Goal: Task Accomplishment & Management: Use online tool/utility

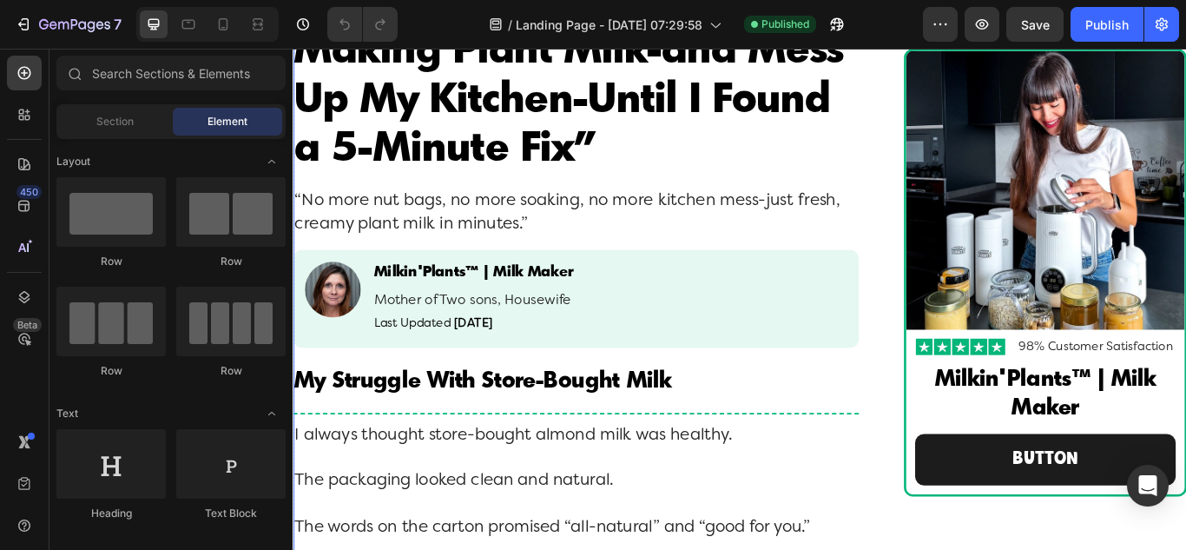
scroll to position [174, 0]
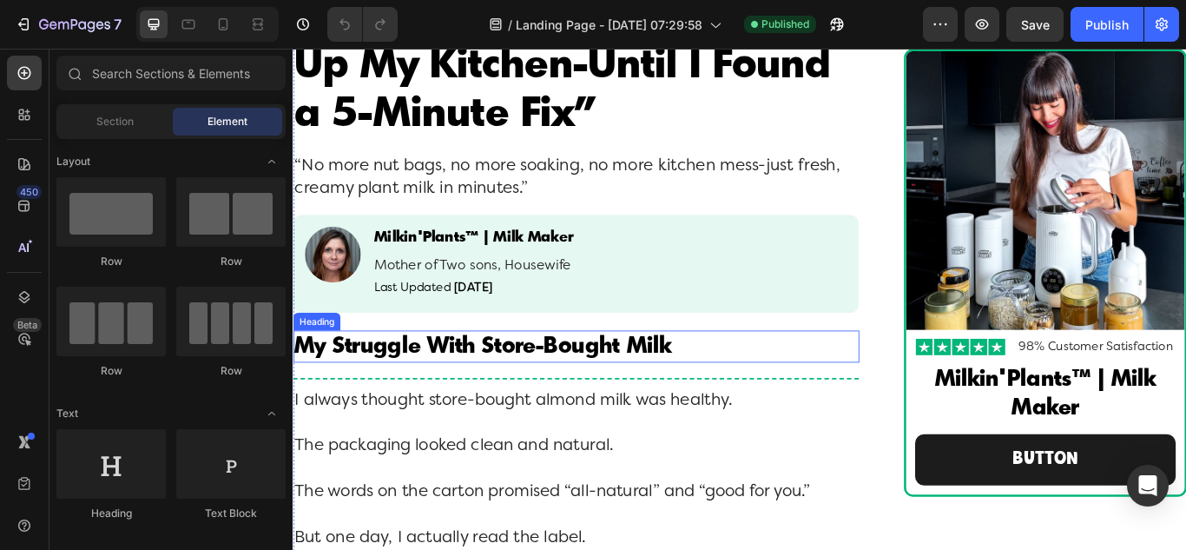
click at [801, 388] on h2 "My Struggle With Store-Bought Milk" at bounding box center [623, 396] width 660 height 37
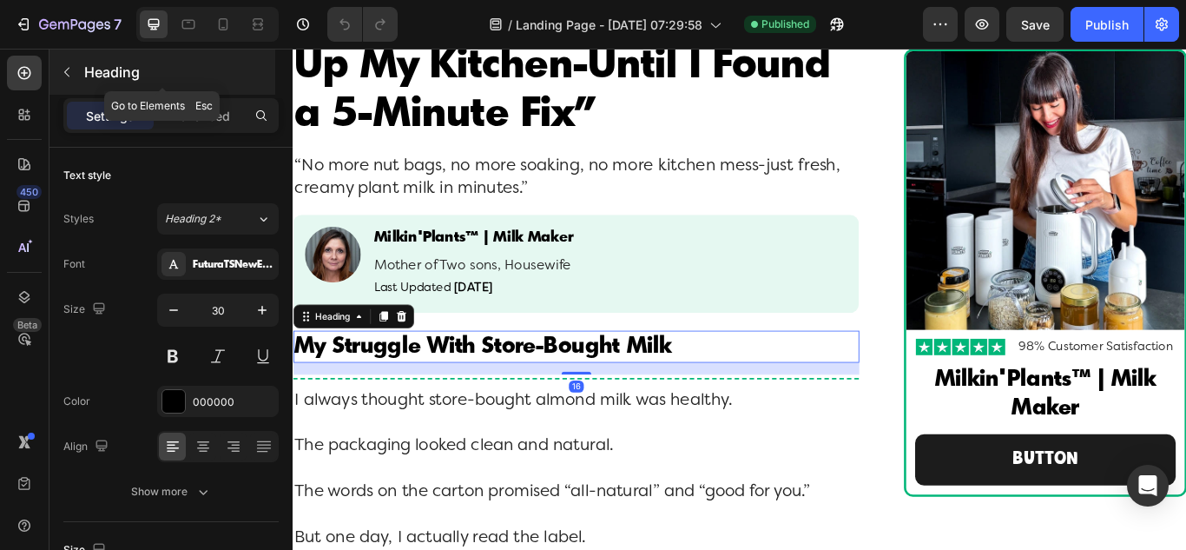
click at [65, 68] on icon "button" at bounding box center [67, 72] width 14 height 14
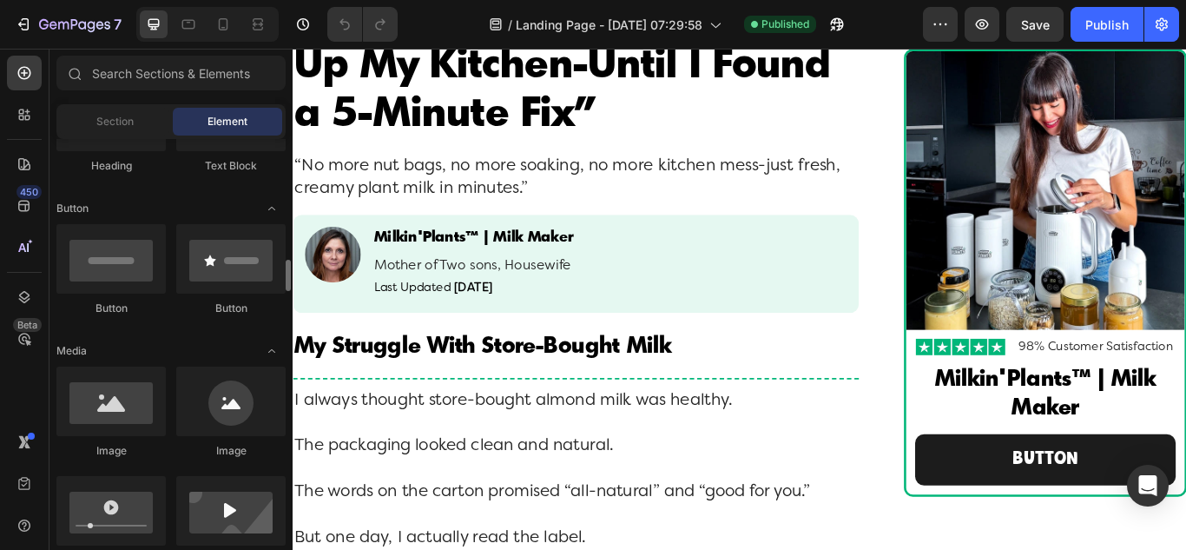
scroll to position [521, 0]
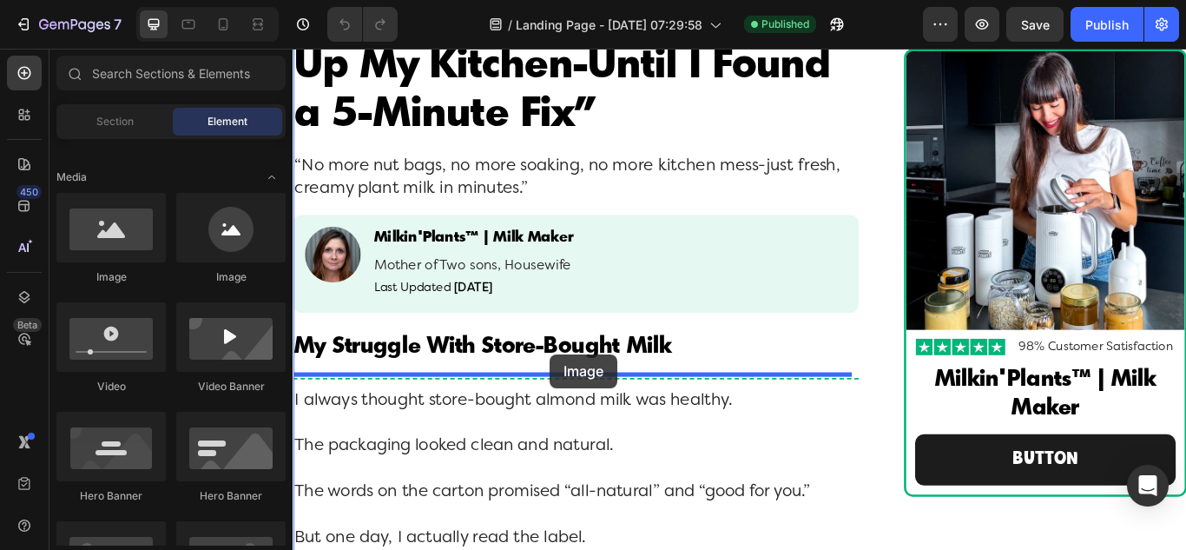
drag, startPoint x: 404, startPoint y: 270, endPoint x: 592, endPoint y: 405, distance: 231.6
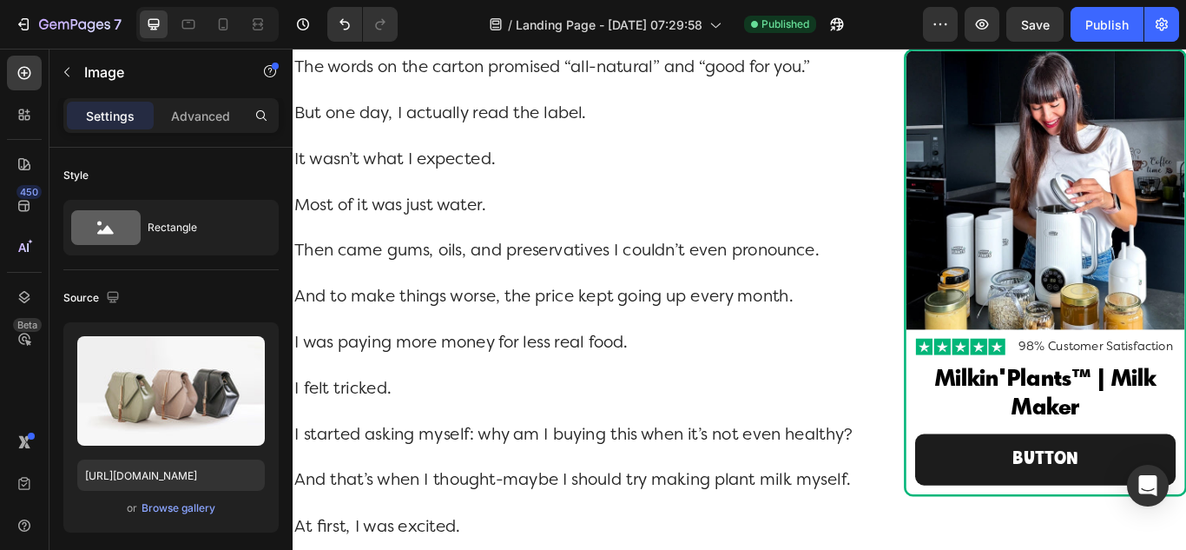
scroll to position [695, 0]
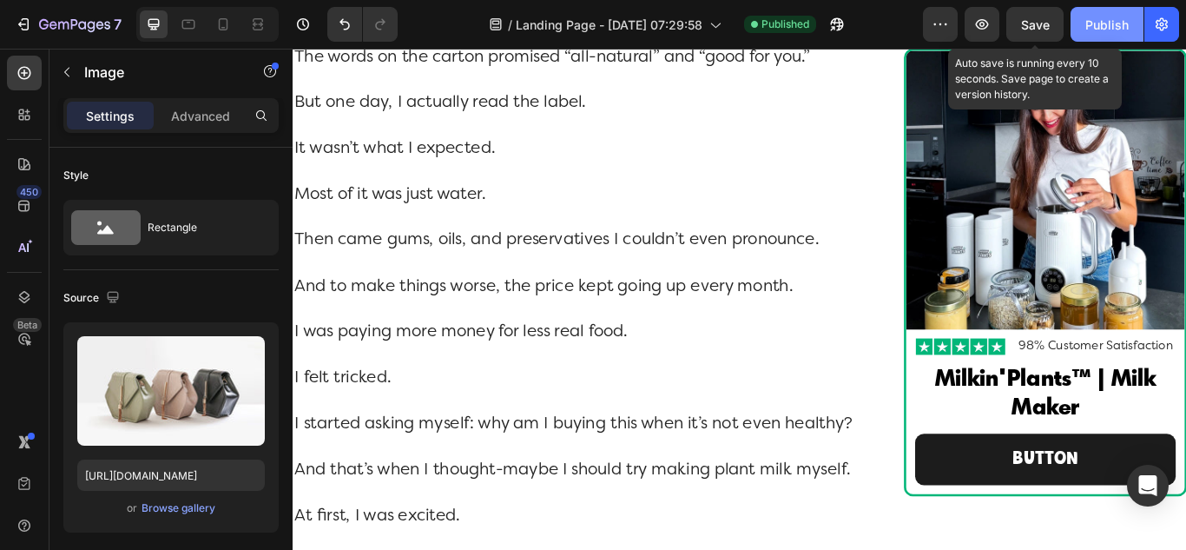
drag, startPoint x: 1032, startPoint y: 25, endPoint x: 1126, endPoint y: 23, distance: 93.8
click at [1041, 25] on span "Save" at bounding box center [1035, 24] width 29 height 15
click at [1101, 31] on div "Publish" at bounding box center [1106, 25] width 43 height 18
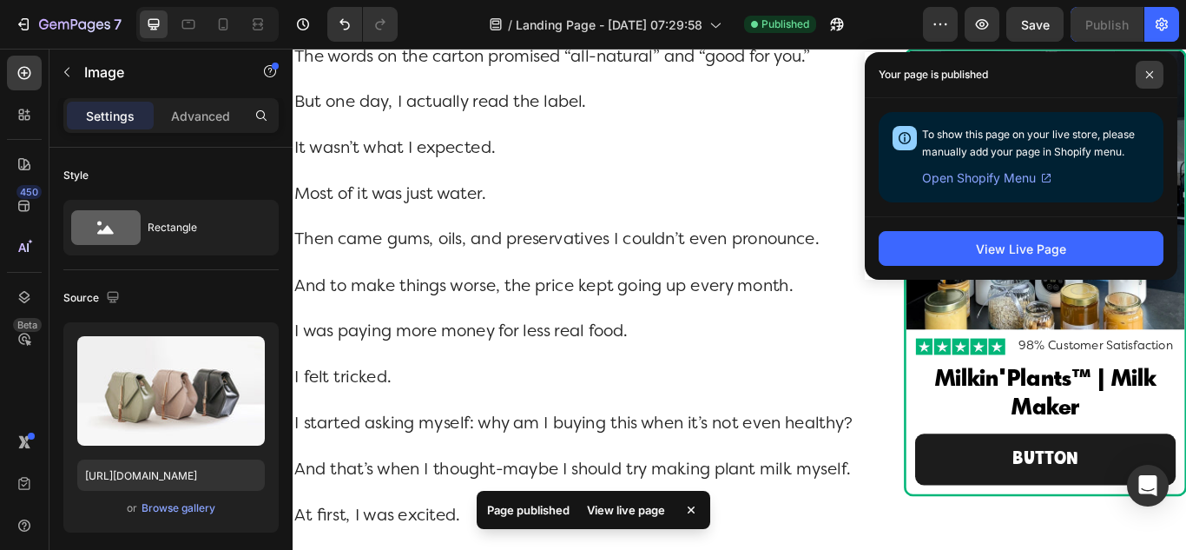
click at [1149, 78] on icon at bounding box center [1149, 74] width 9 height 9
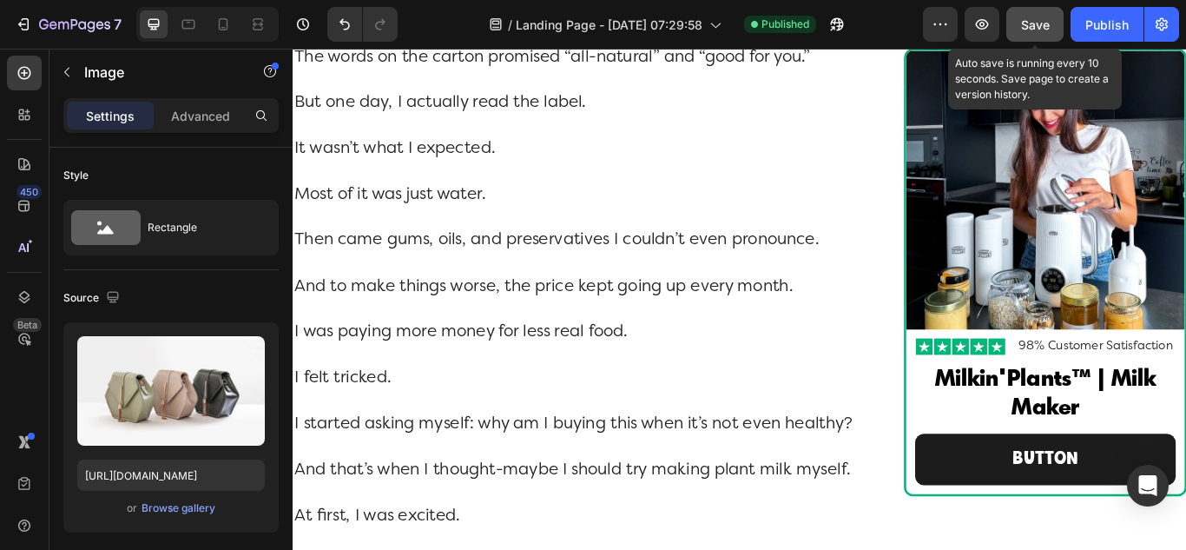
drag, startPoint x: 1033, startPoint y: 31, endPoint x: 1051, endPoint y: 32, distance: 17.4
click at [1034, 31] on span "Save" at bounding box center [1035, 24] width 29 height 15
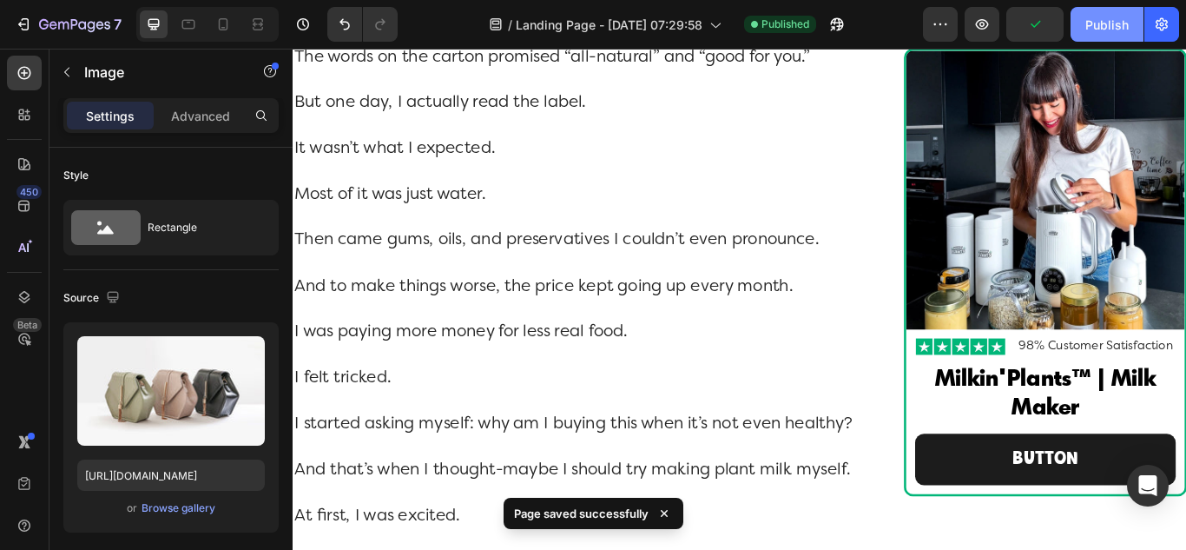
click at [1086, 33] on div "Publish" at bounding box center [1106, 25] width 43 height 18
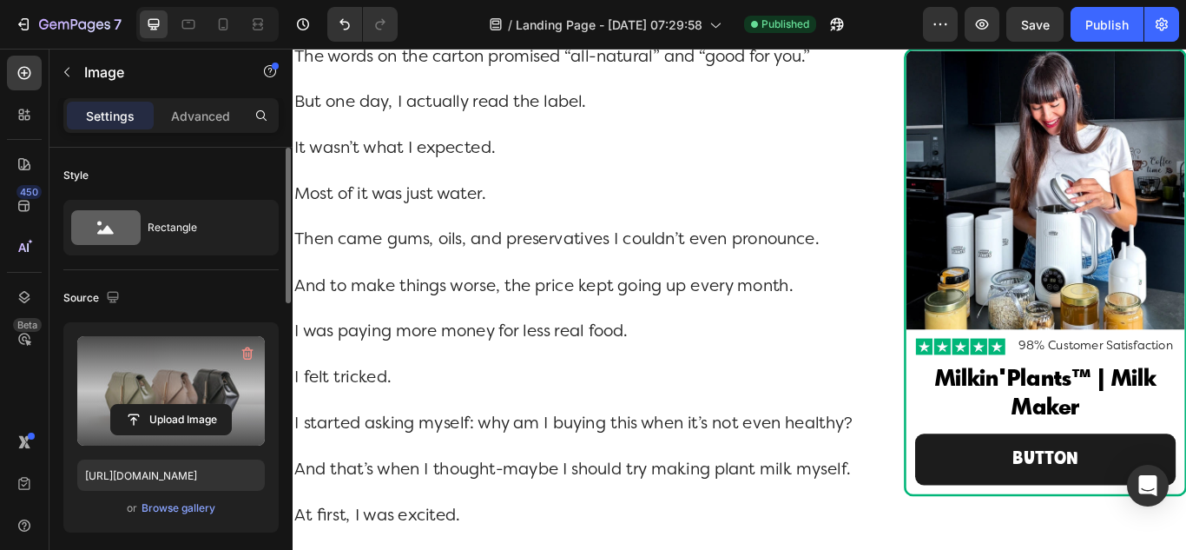
click at [175, 401] on label at bounding box center [171, 390] width 188 height 109
click at [175, 405] on input "file" at bounding box center [171, 420] width 120 height 30
click at [164, 421] on input "file" at bounding box center [171, 420] width 120 height 30
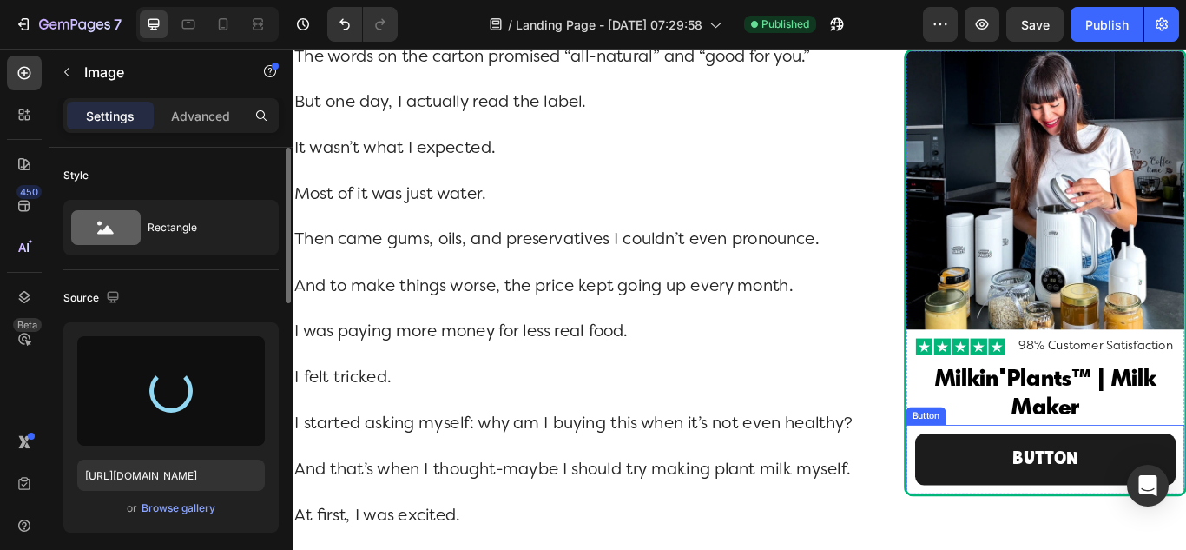
type input "[URL][DOMAIN_NAME]"
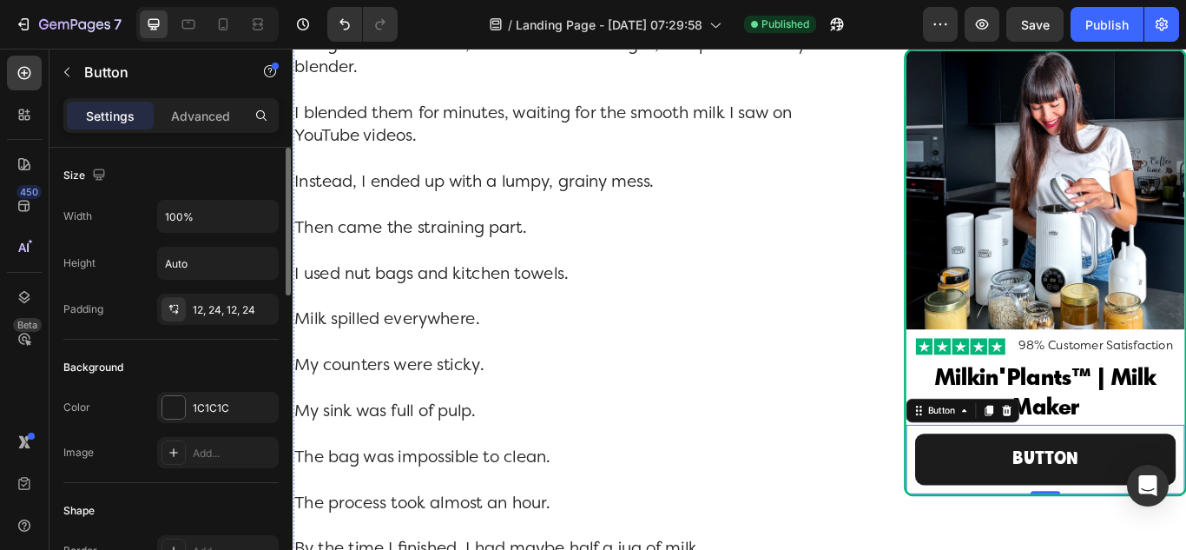
scroll to position [1476, 0]
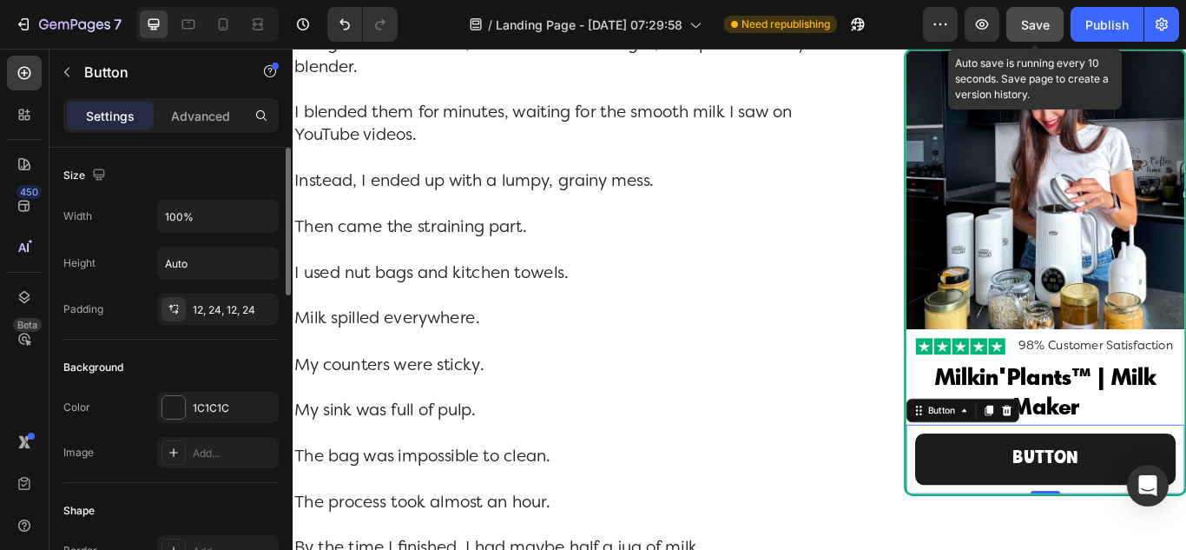
click at [1039, 33] on div "Save" at bounding box center [1035, 25] width 29 height 18
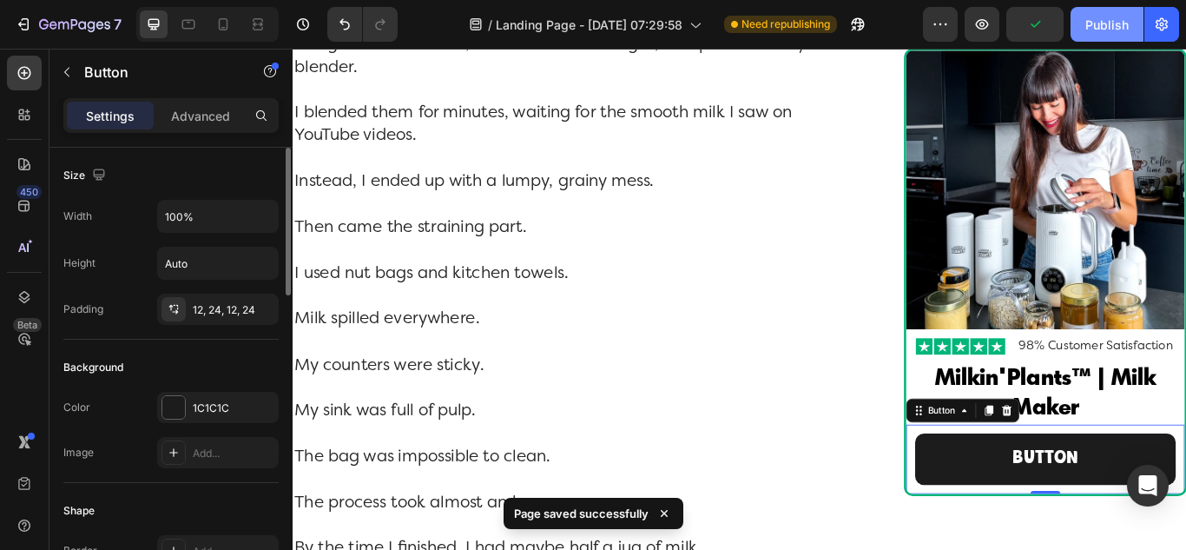
click at [1096, 31] on div "Publish" at bounding box center [1106, 25] width 43 height 18
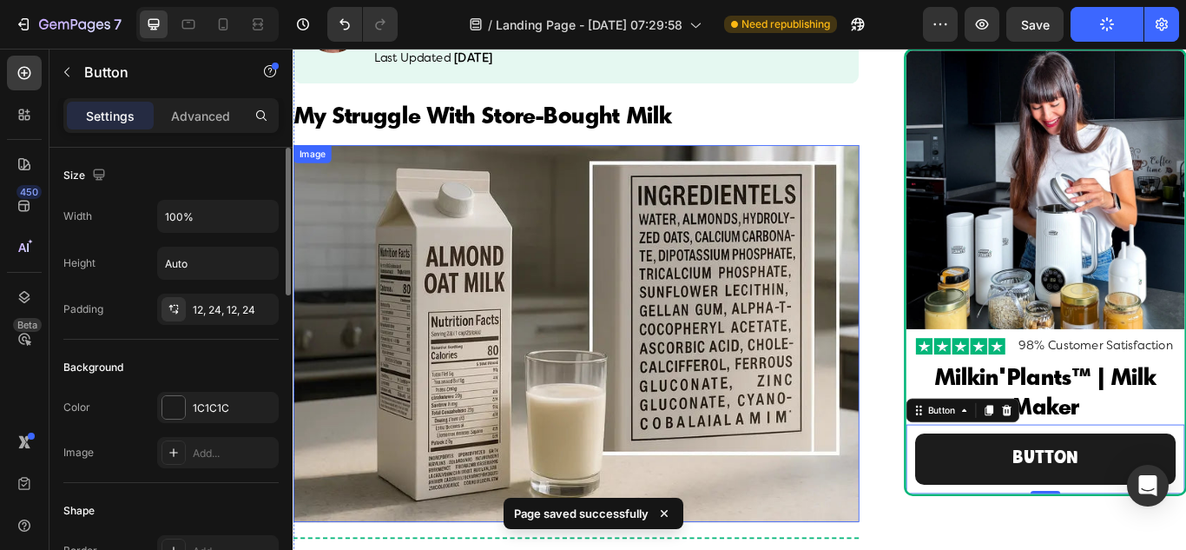
scroll to position [434, 0]
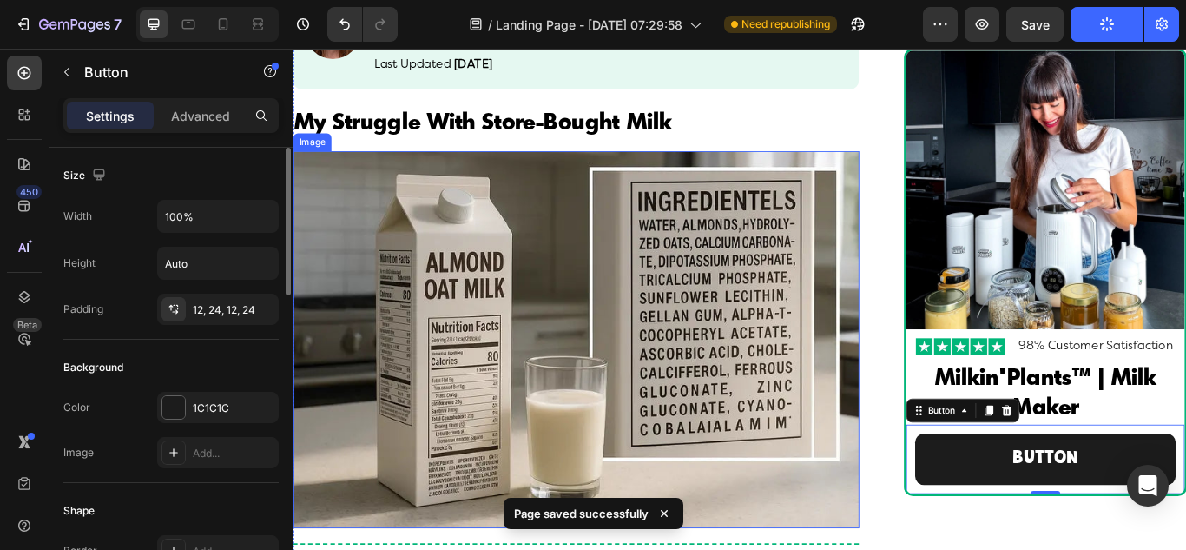
click at [504, 351] on img at bounding box center [623, 387] width 660 height 439
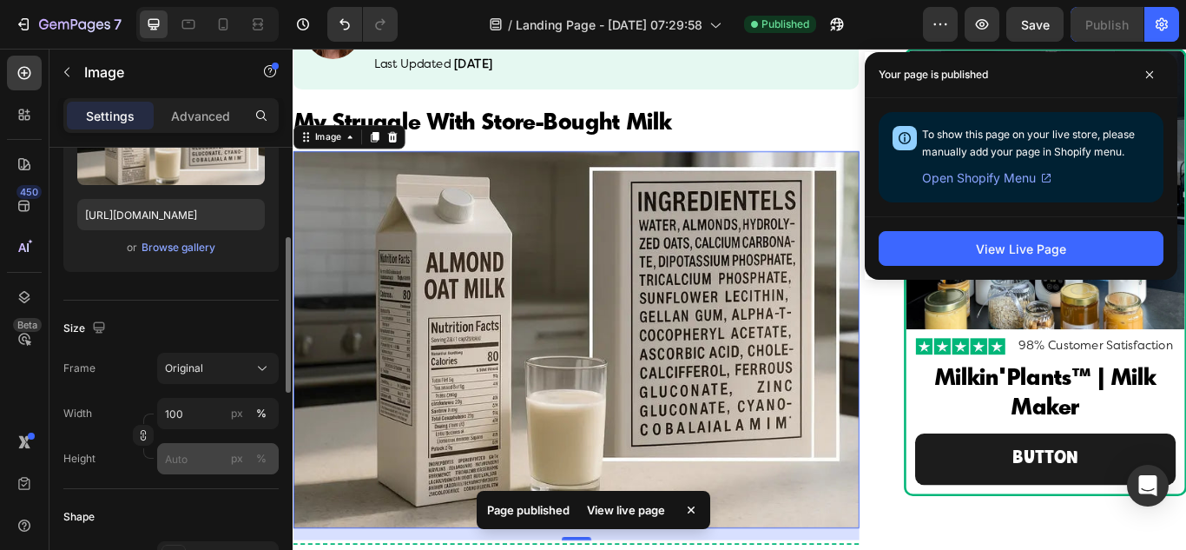
scroll to position [347, 0]
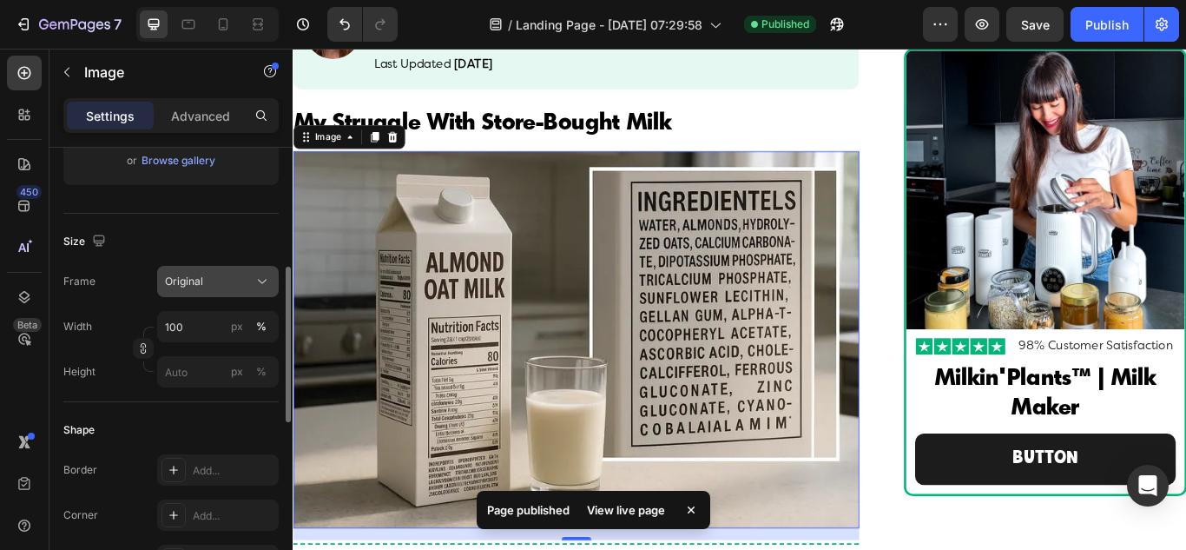
click at [185, 280] on span "Original" at bounding box center [184, 282] width 38 height 16
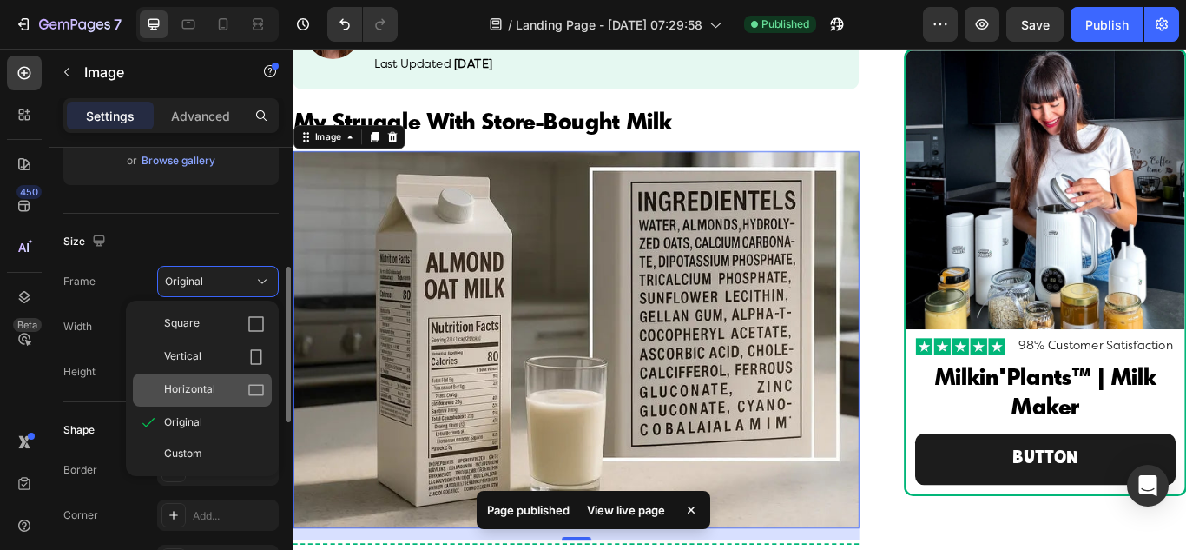
click at [189, 392] on span "Horizontal" at bounding box center [189, 389] width 51 height 17
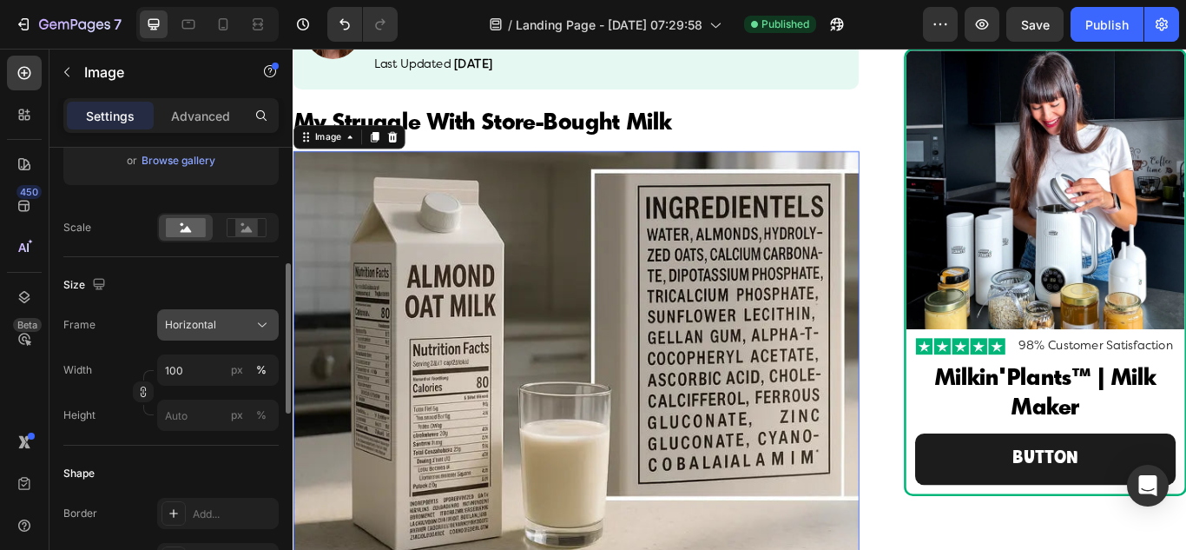
click at [217, 325] on div "Horizontal" at bounding box center [207, 325] width 85 height 16
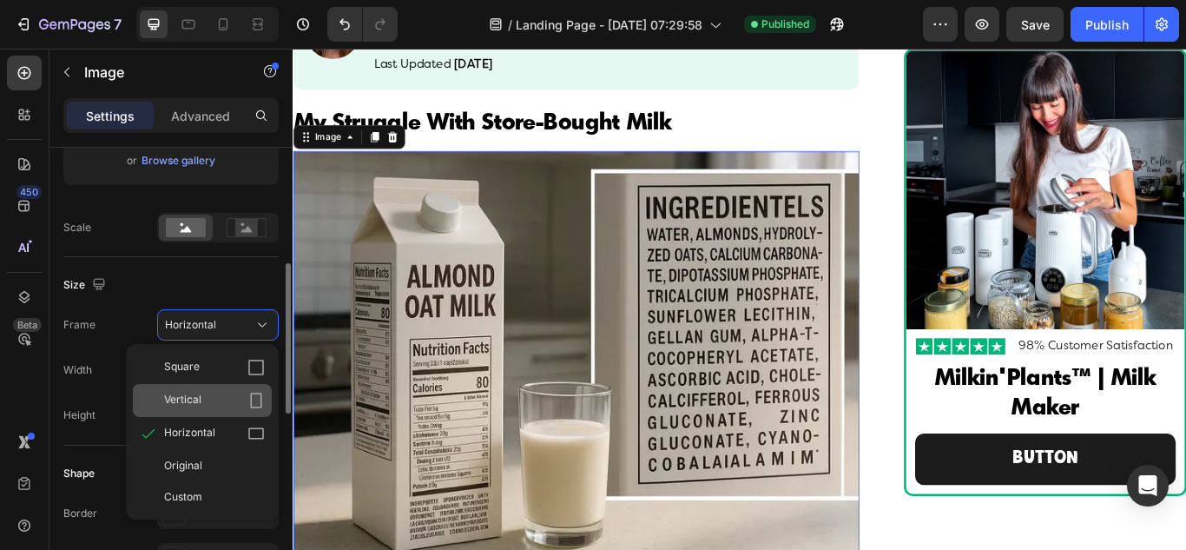
click at [201, 393] on div "Vertical" at bounding box center [214, 400] width 101 height 17
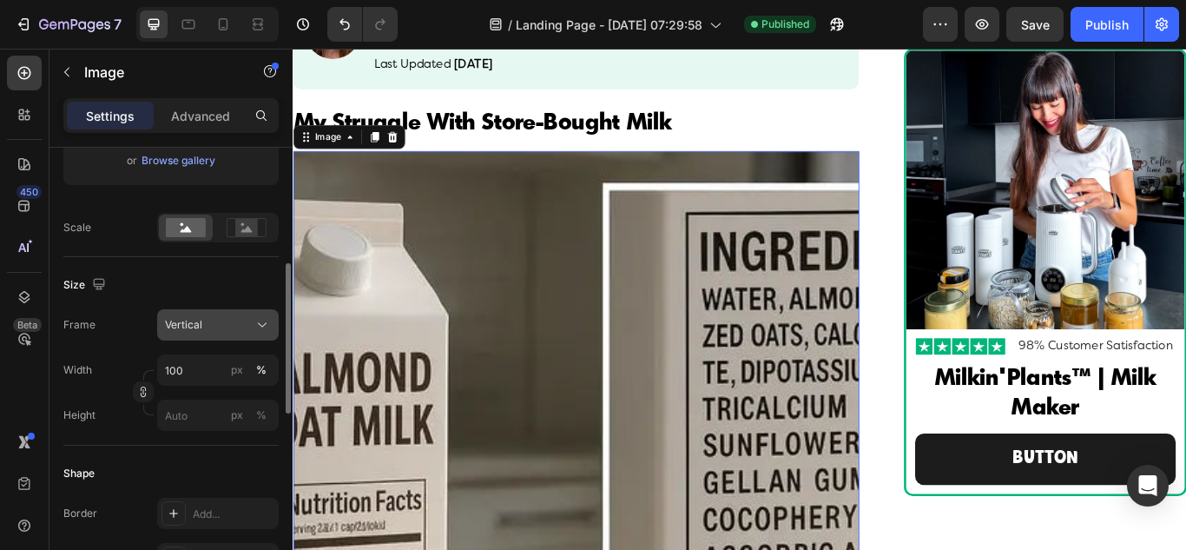
click at [207, 326] on div "Vertical" at bounding box center [207, 325] width 85 height 16
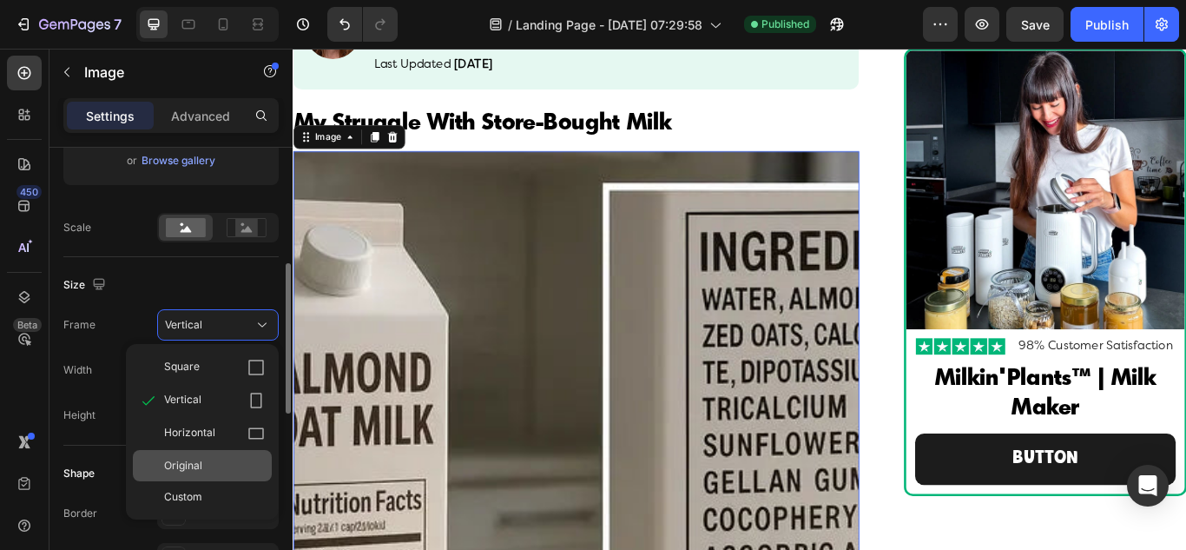
click at [201, 459] on span "Original" at bounding box center [183, 466] width 38 height 16
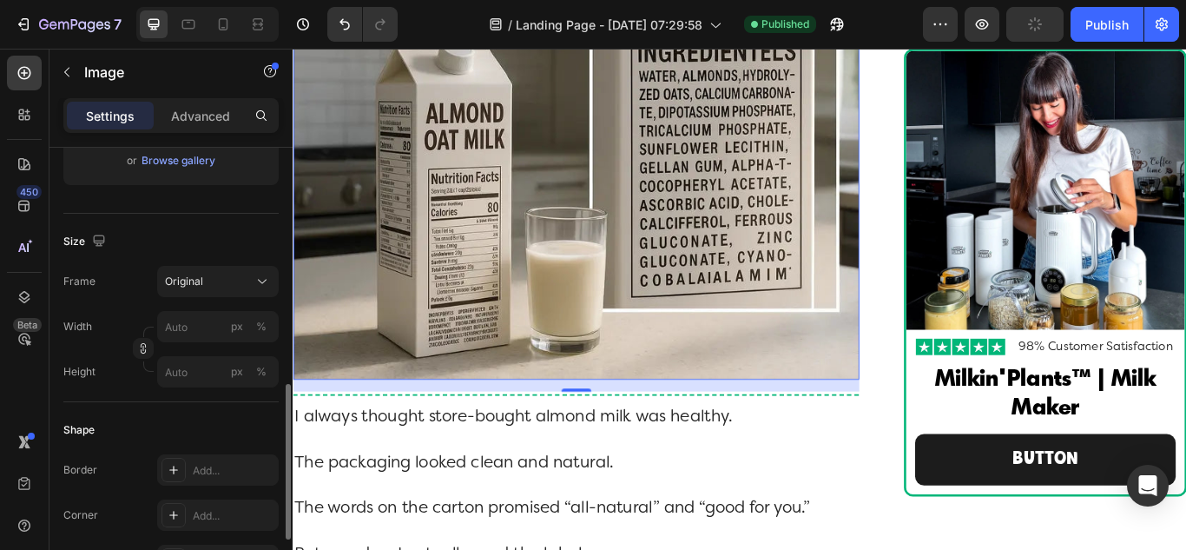
scroll to position [434, 0]
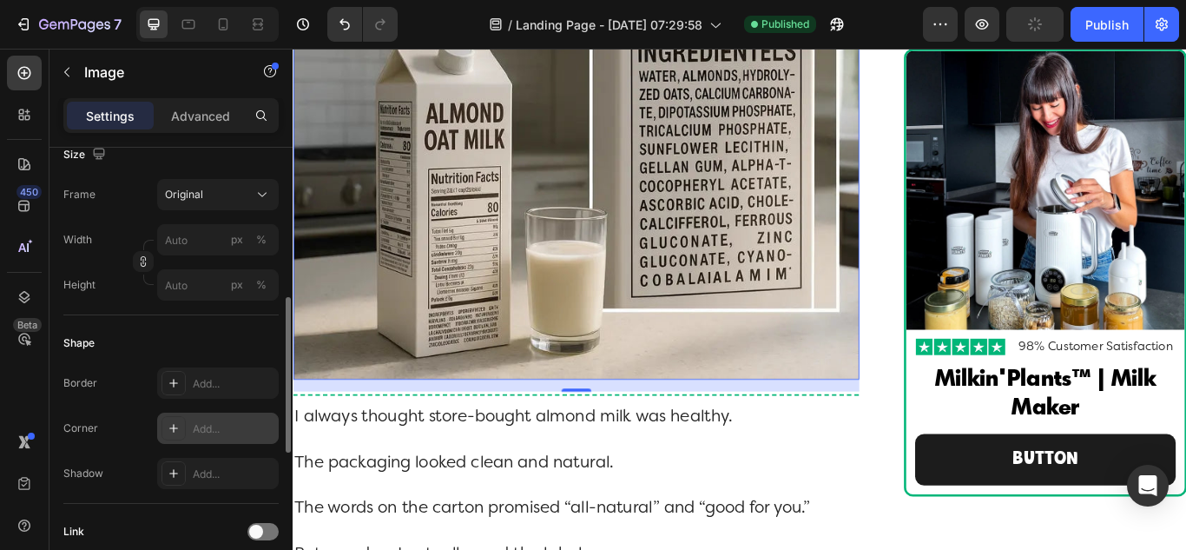
click at [212, 433] on div "Add..." at bounding box center [234, 429] width 82 height 16
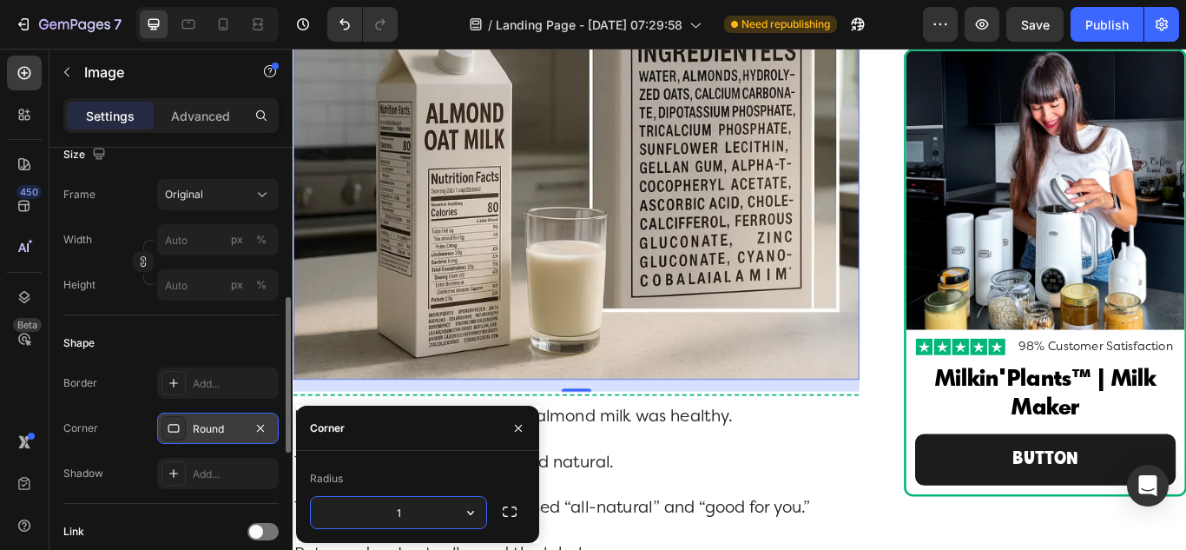
type input "12"
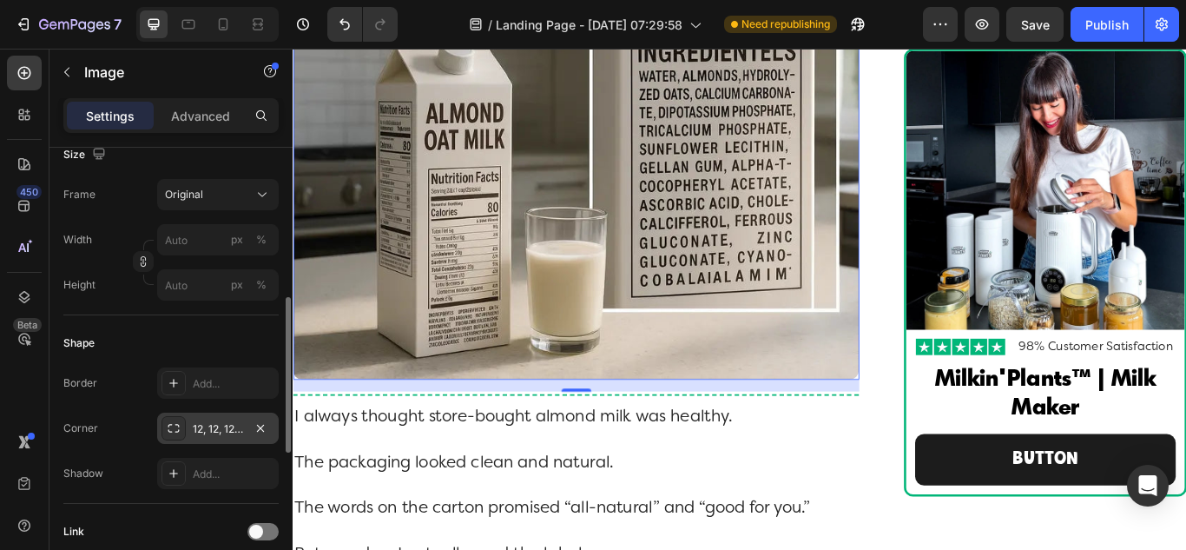
click at [129, 438] on div "Corner 12, 12, 12, 12" at bounding box center [170, 427] width 215 height 31
click at [189, 25] on icon at bounding box center [188, 24] width 17 height 17
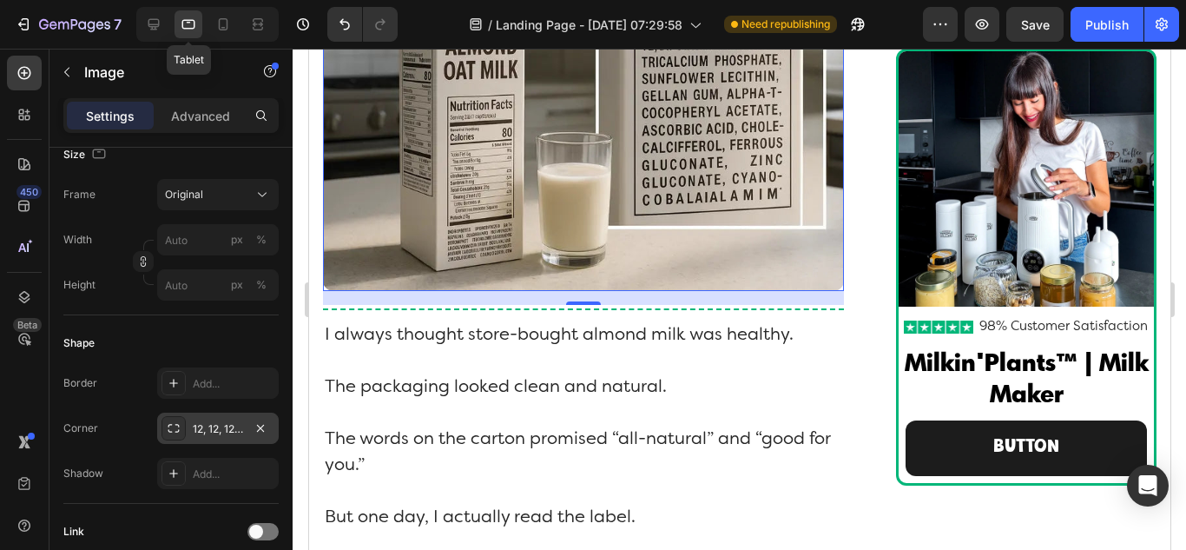
scroll to position [497, 0]
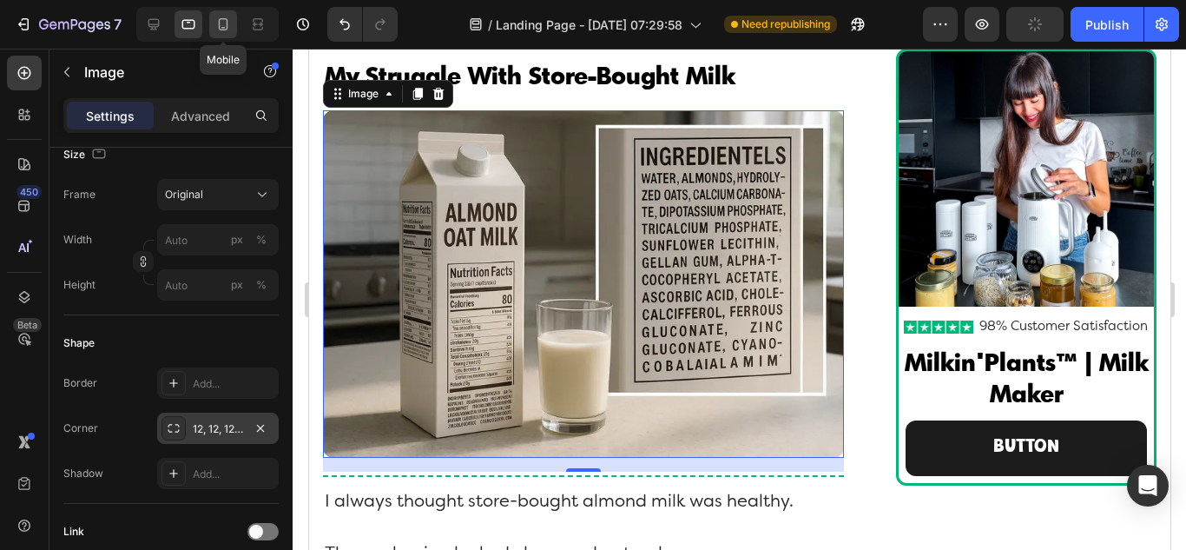
click at [214, 26] on icon at bounding box center [222, 24] width 17 height 17
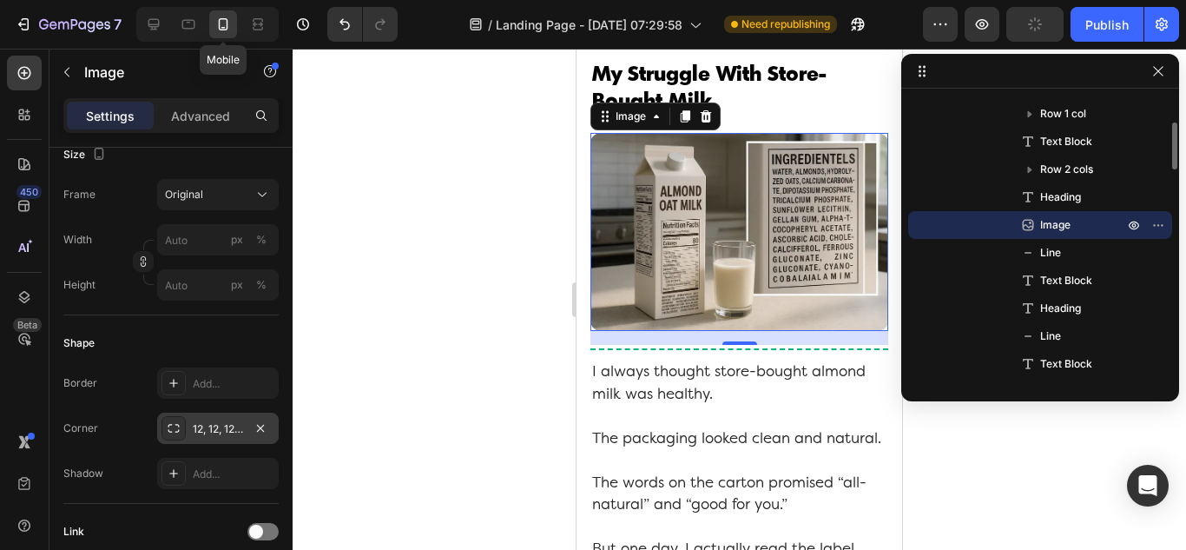
scroll to position [643, 0]
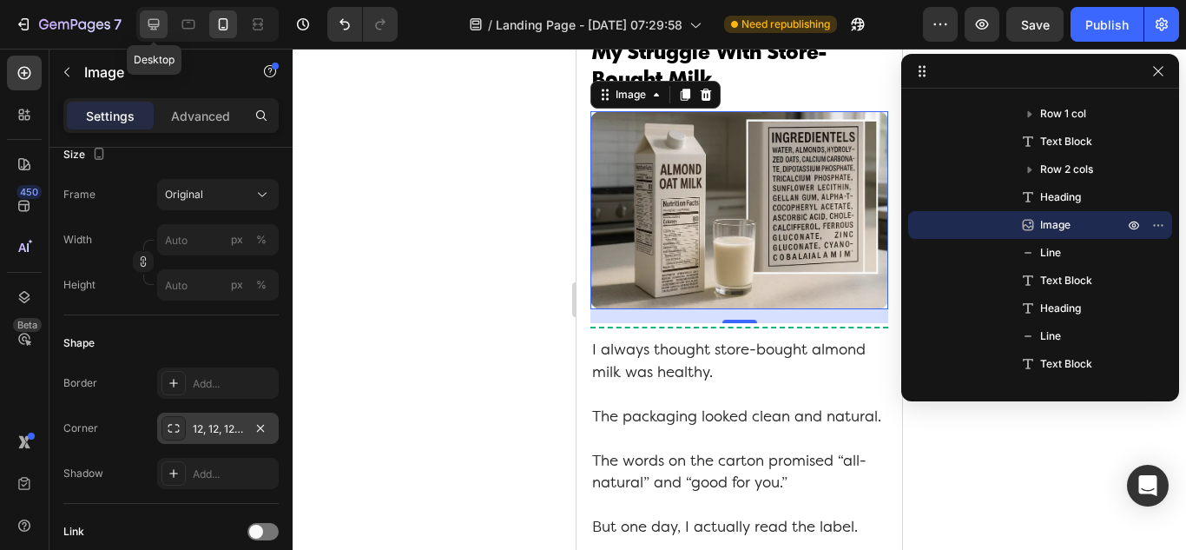
click at [157, 21] on icon at bounding box center [153, 24] width 17 height 17
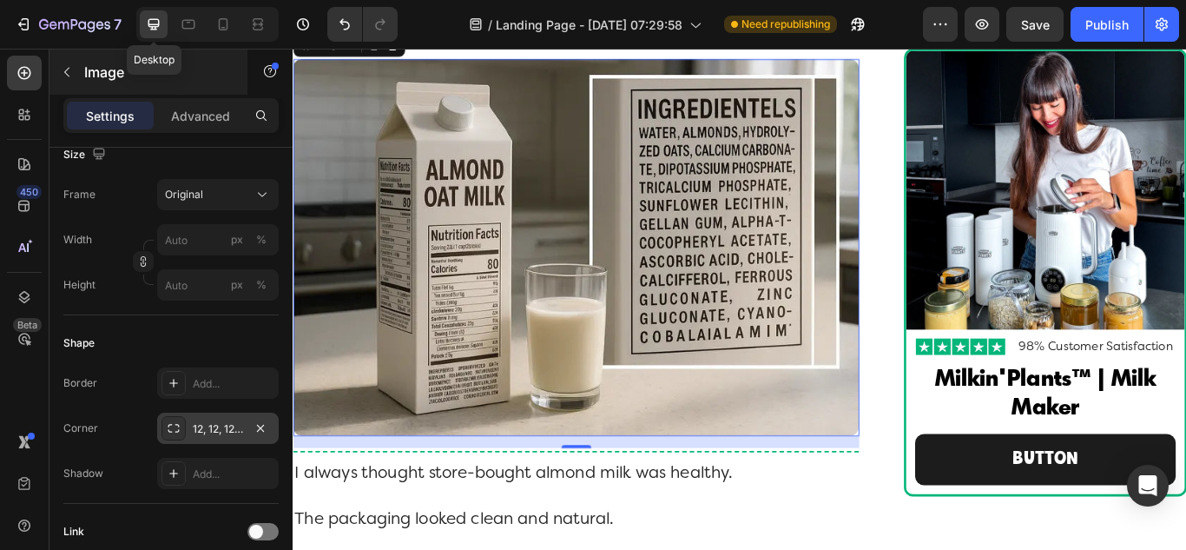
scroll to position [493, 0]
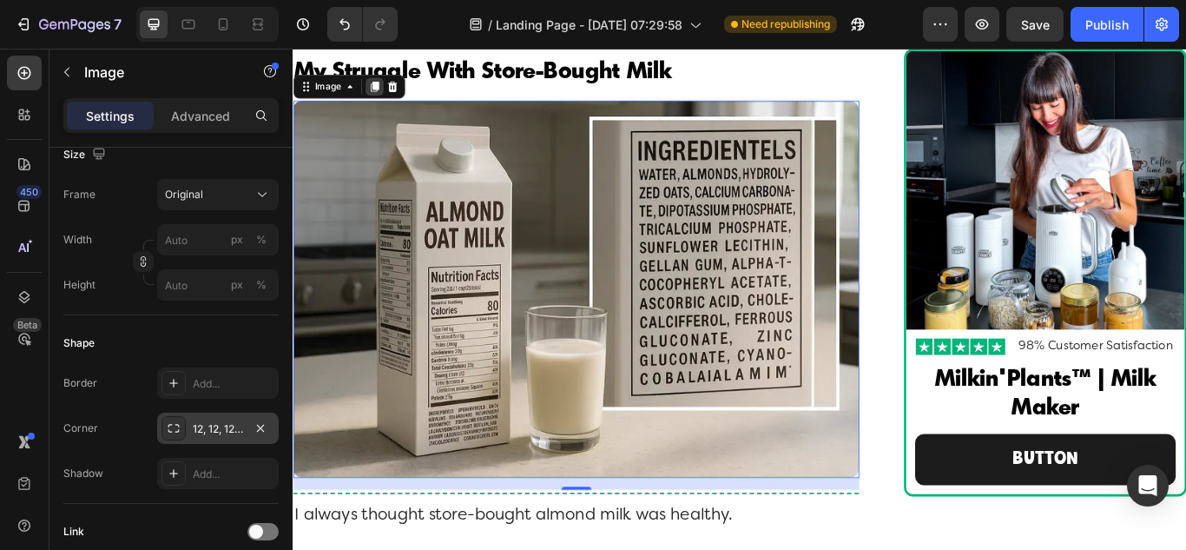
click at [385, 89] on icon at bounding box center [388, 93] width 10 height 12
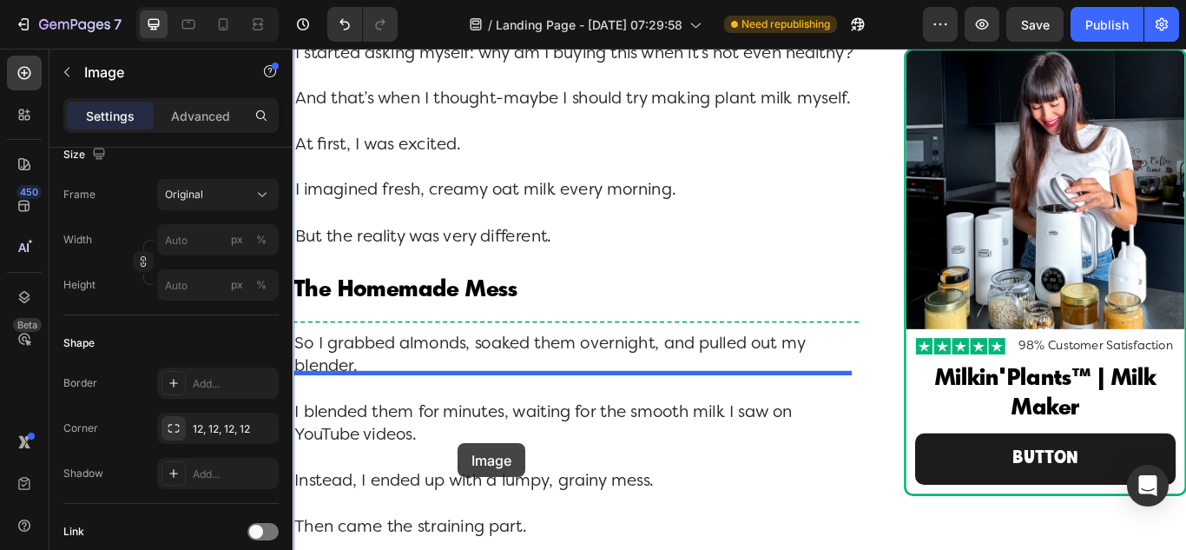
scroll to position [2058, 0]
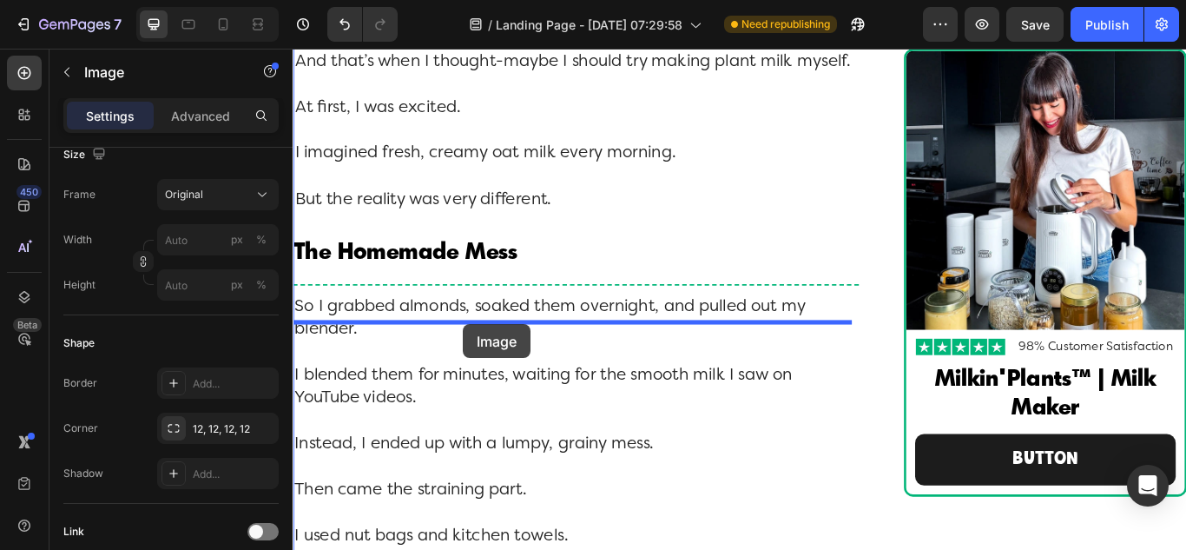
drag, startPoint x: 310, startPoint y: 94, endPoint x: 491, endPoint y: 370, distance: 330.4
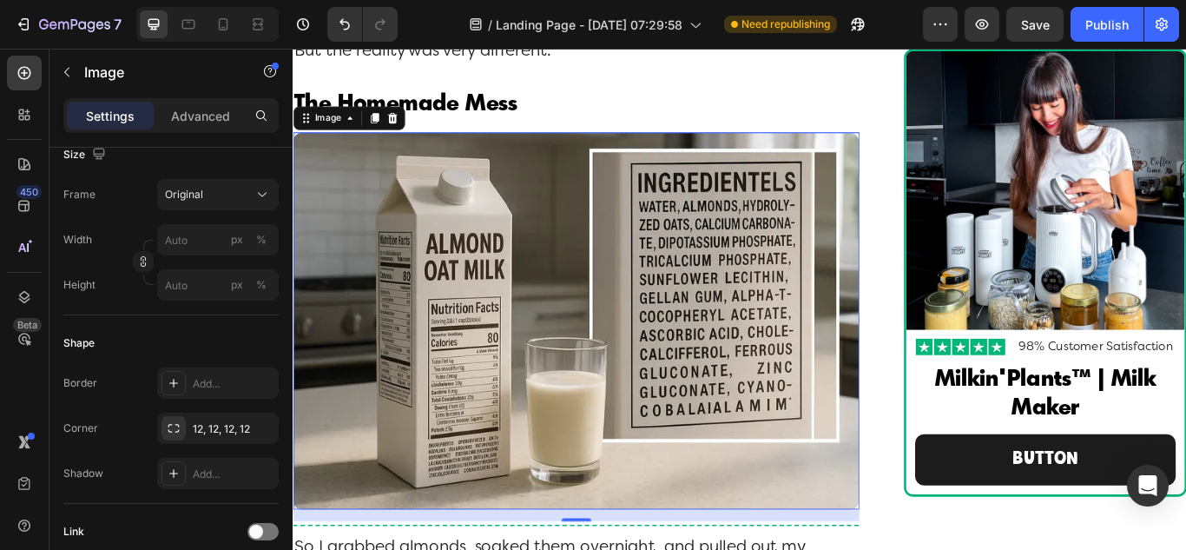
scroll to position [1784, 0]
click at [501, 339] on img at bounding box center [623, 365] width 660 height 439
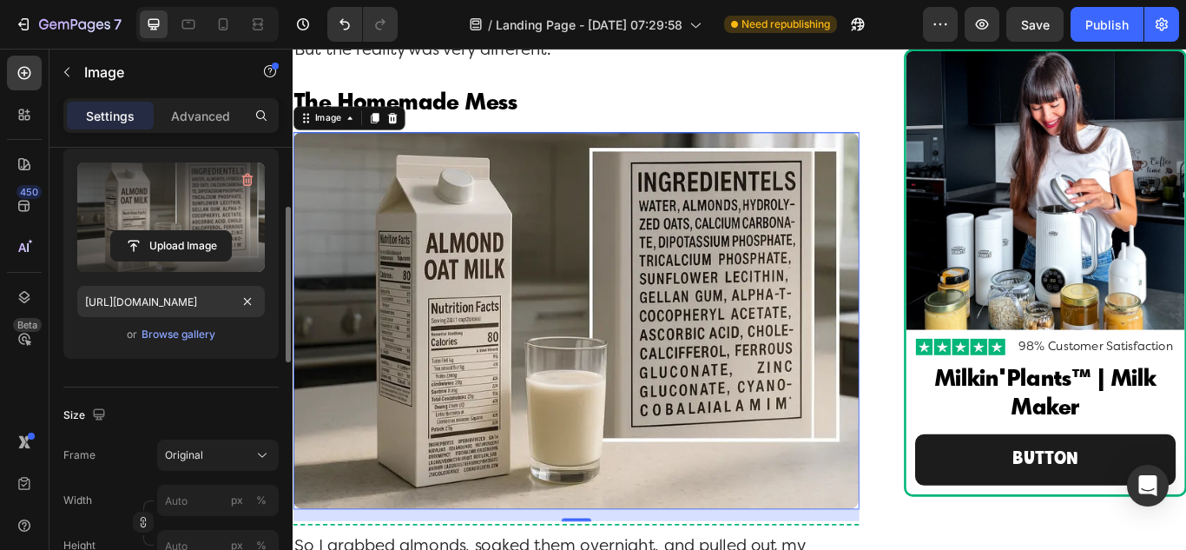
scroll to position [87, 0]
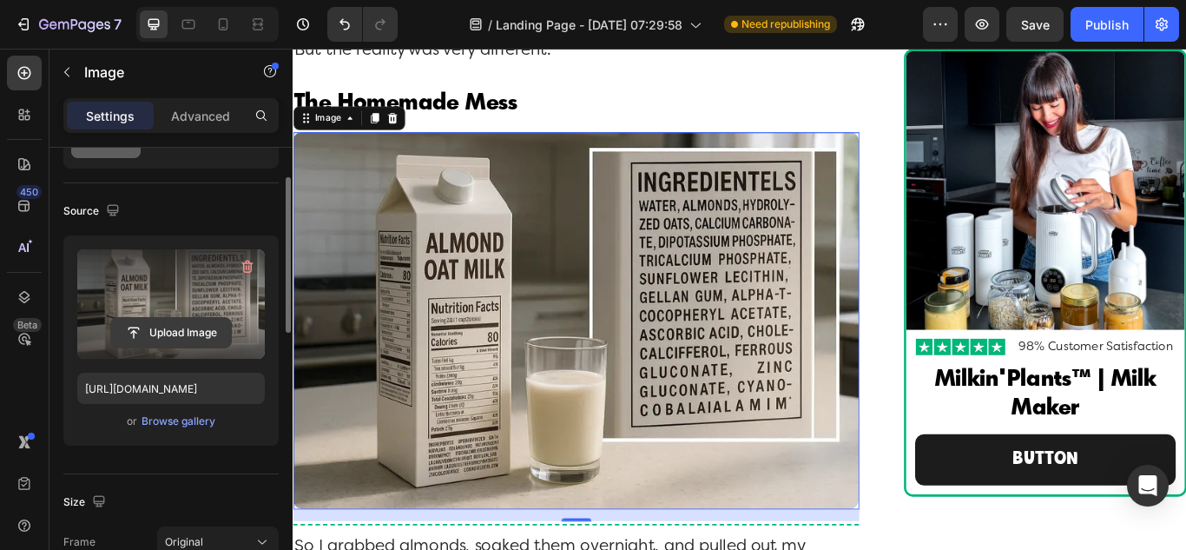
click at [177, 323] on input "file" at bounding box center [171, 333] width 120 height 30
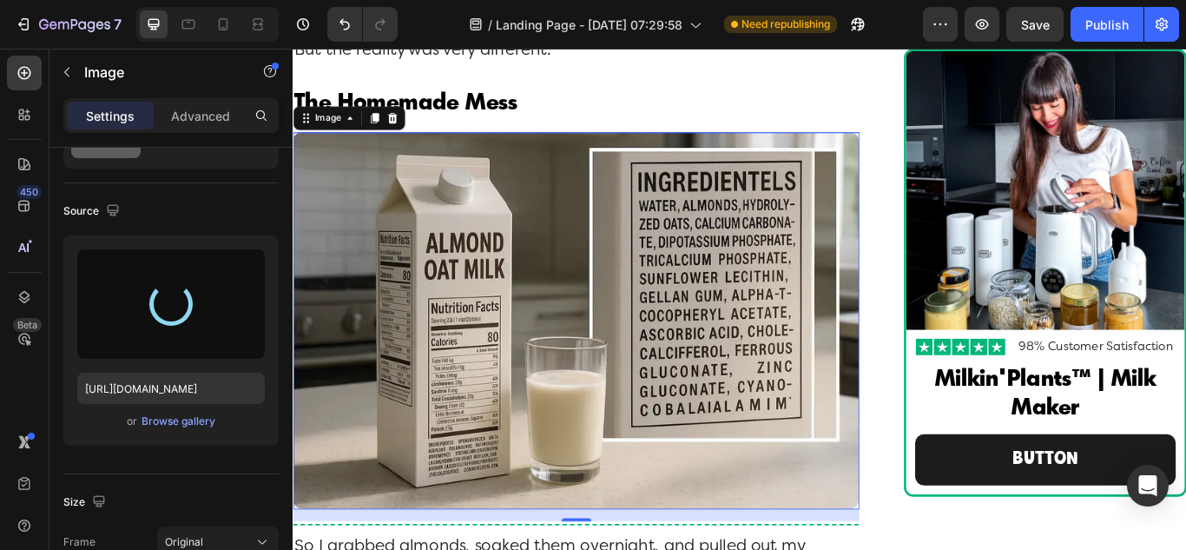
type input "[URL][DOMAIN_NAME]"
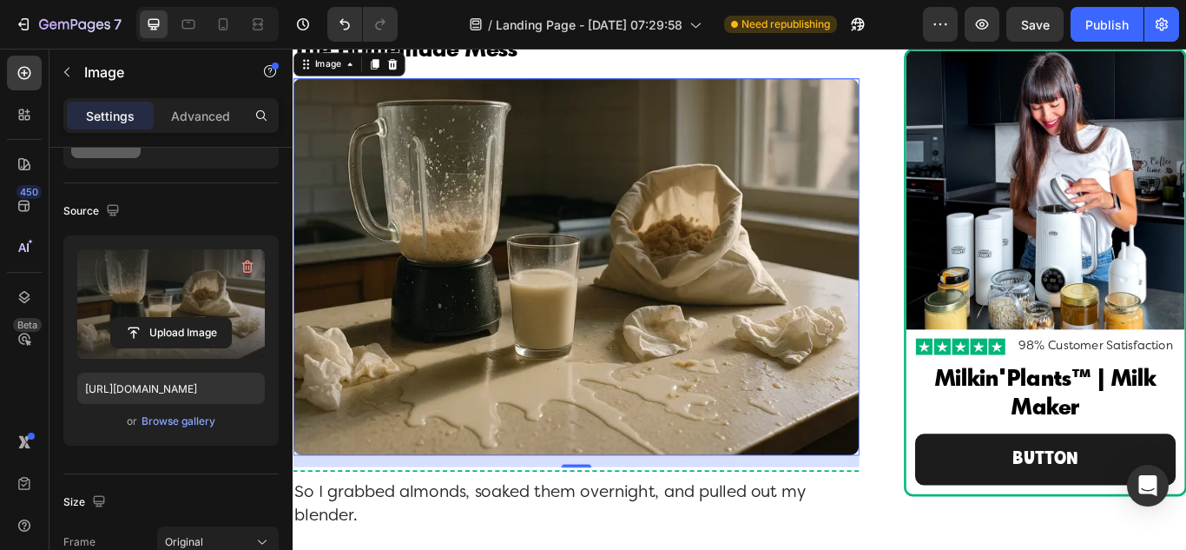
scroll to position [1870, 0]
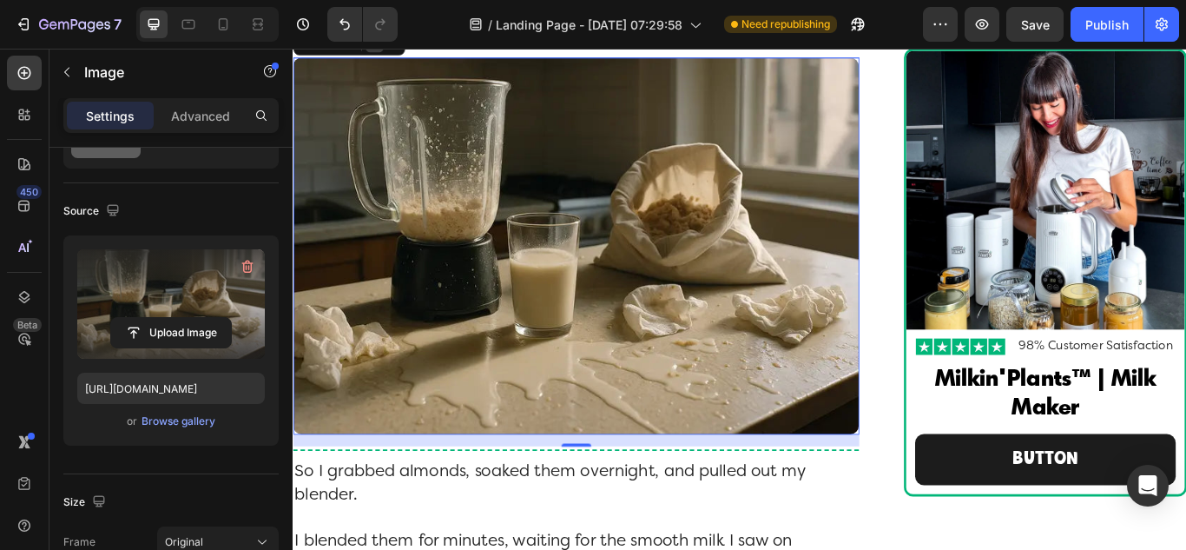
click at [392, 49] on icon at bounding box center [387, 43] width 14 height 14
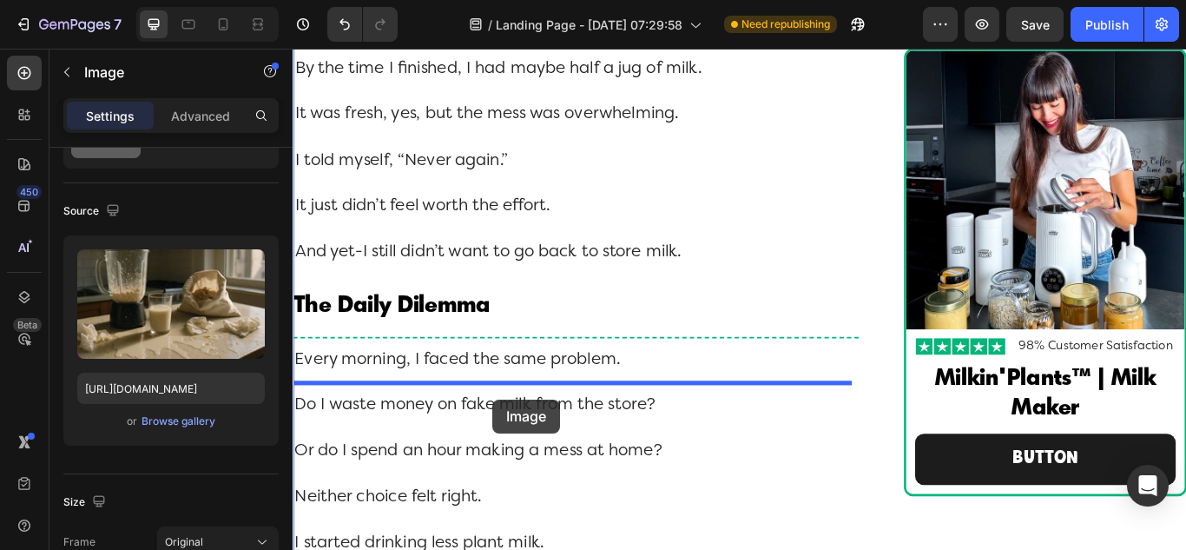
scroll to position [3408, 0]
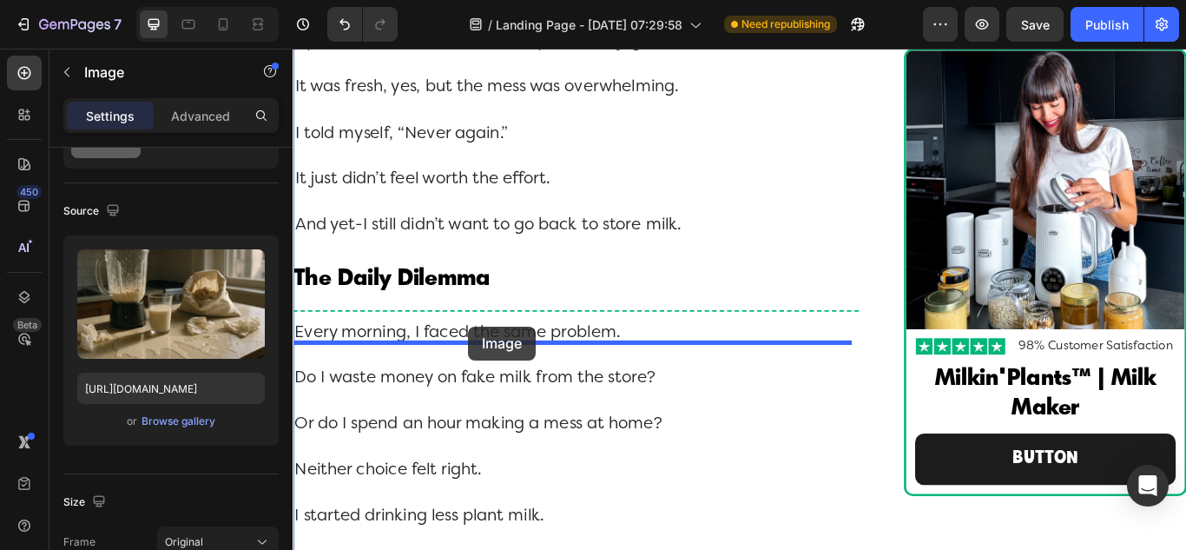
drag, startPoint x: 307, startPoint y: 96, endPoint x: 497, endPoint y: 373, distance: 335.5
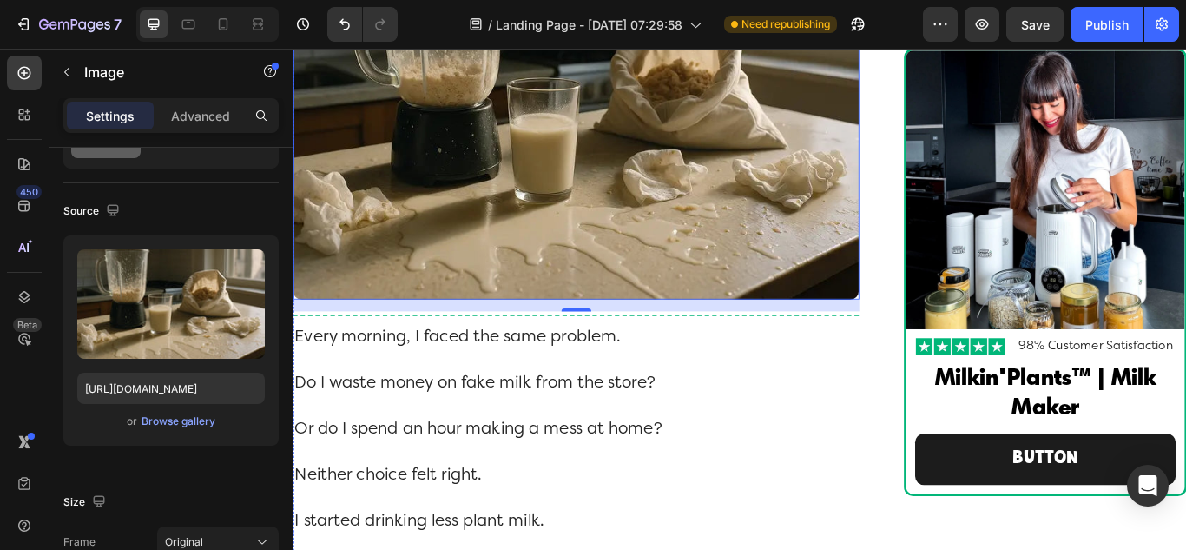
scroll to position [2960, 0]
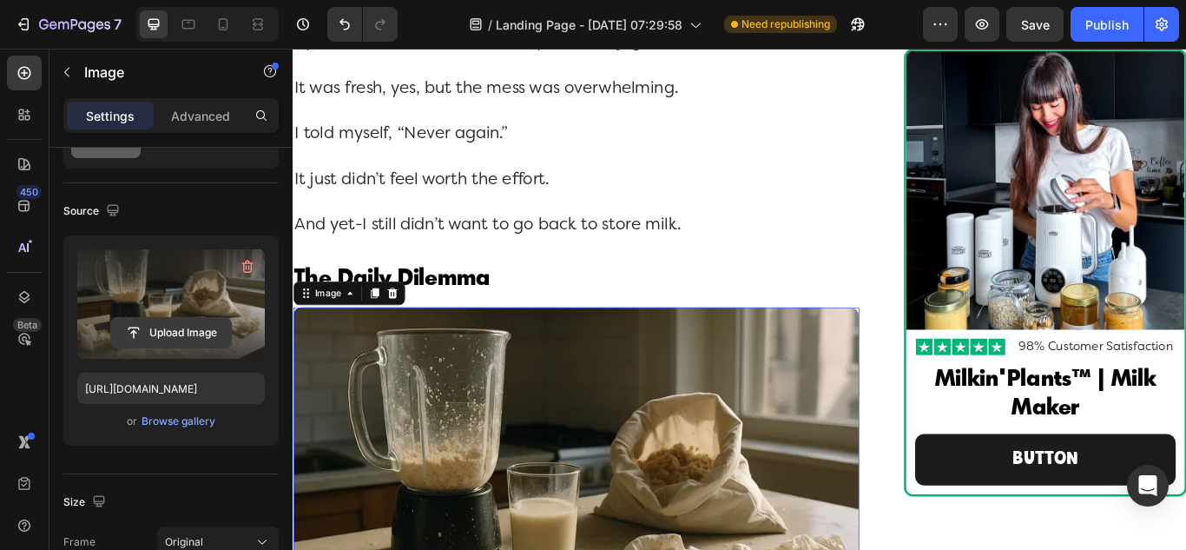
click at [149, 338] on input "file" at bounding box center [171, 333] width 120 height 30
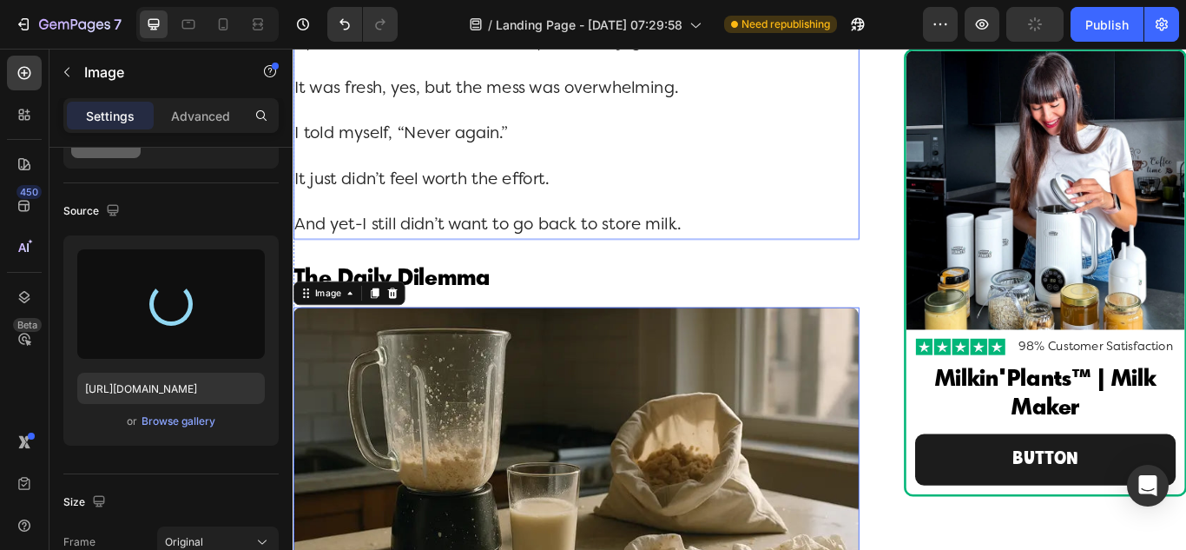
type input "[URL][DOMAIN_NAME]"
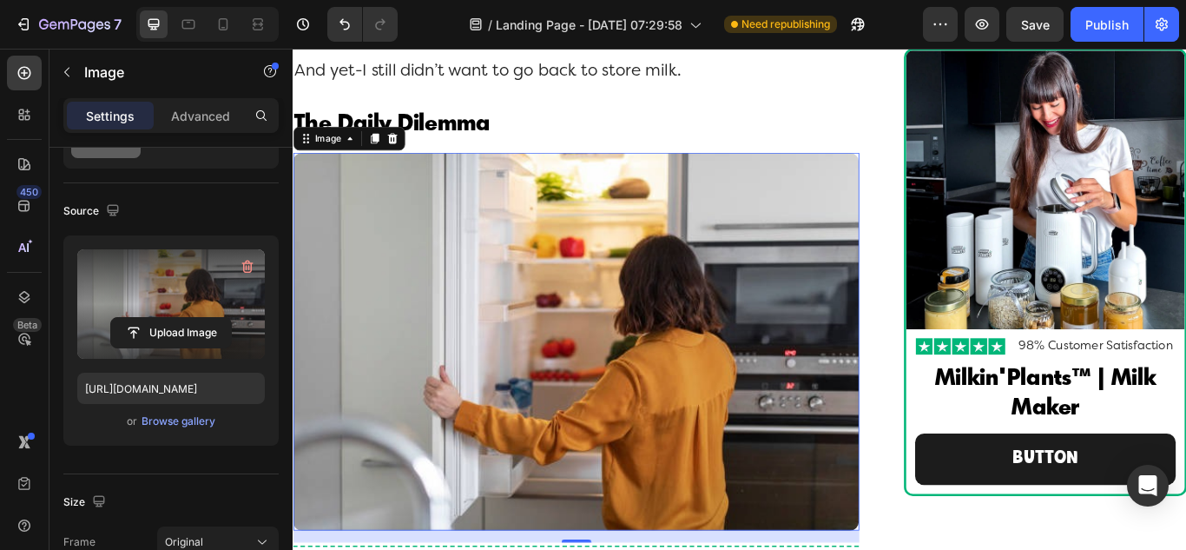
scroll to position [3134, 0]
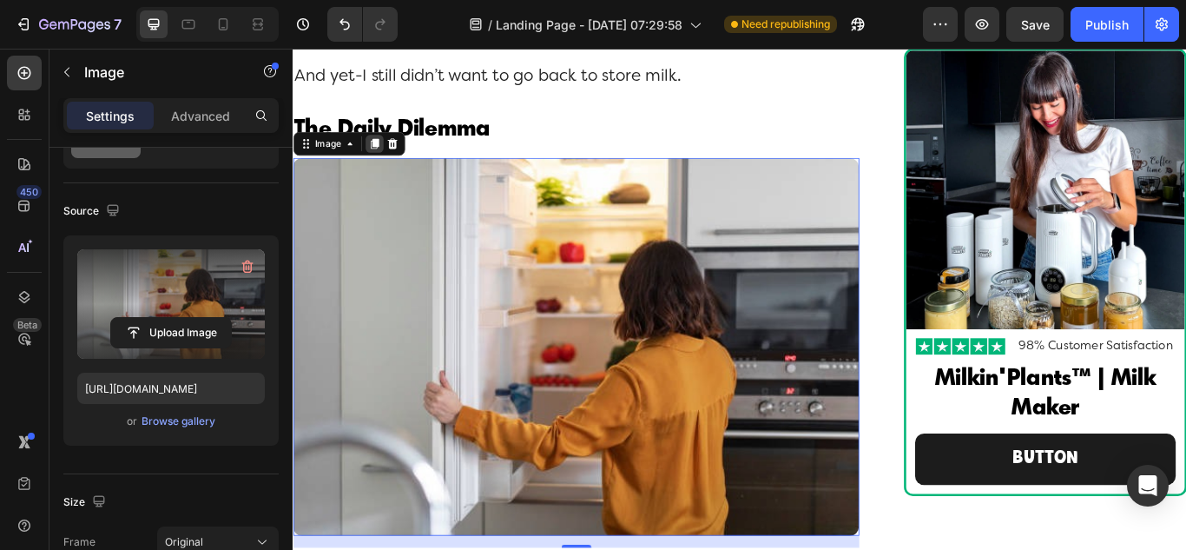
click at [381, 167] on icon at bounding box center [387, 160] width 14 height 14
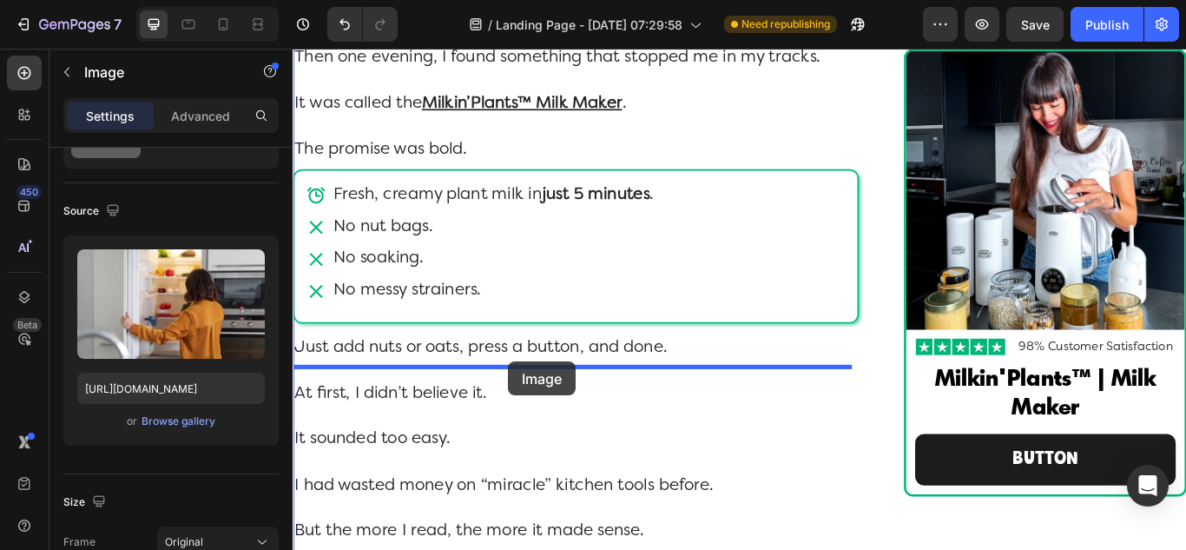
scroll to position [5124, 0]
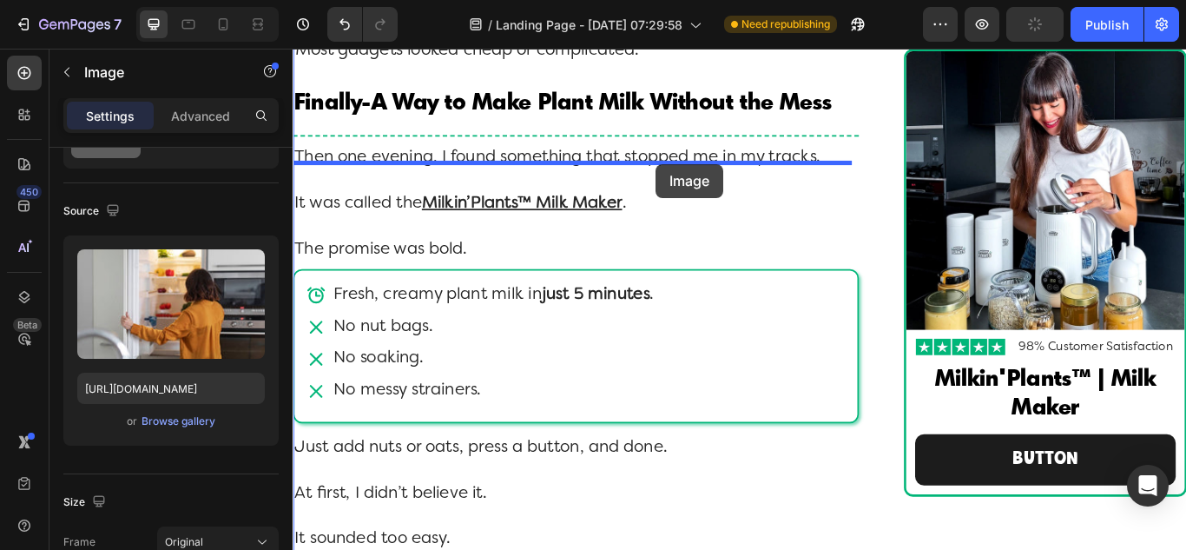
drag, startPoint x: 309, startPoint y: 93, endPoint x: 715, endPoint y: 183, distance: 416.3
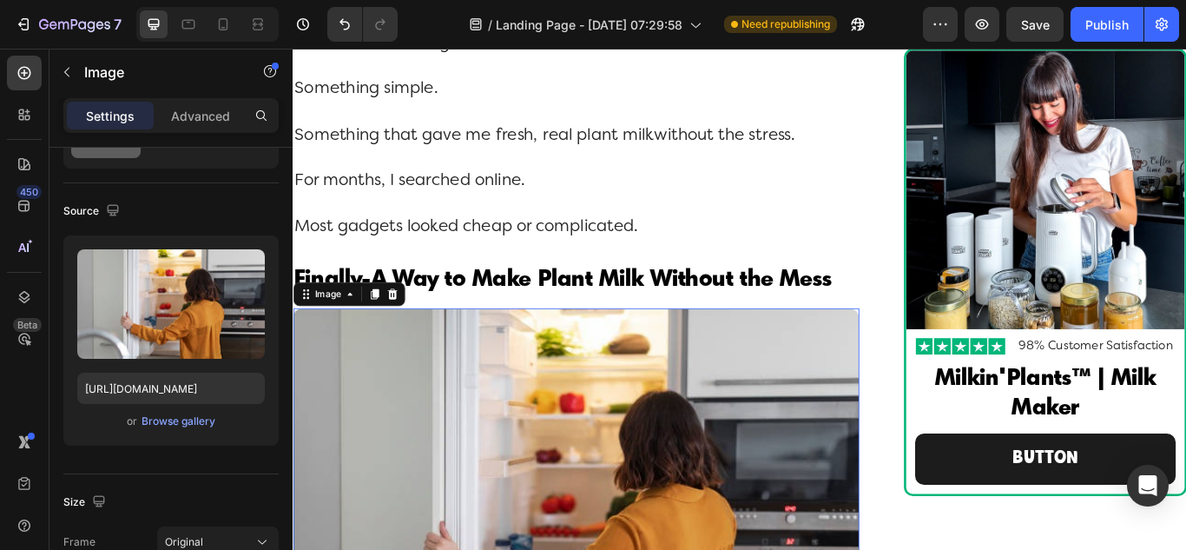
scroll to position [4405, 0]
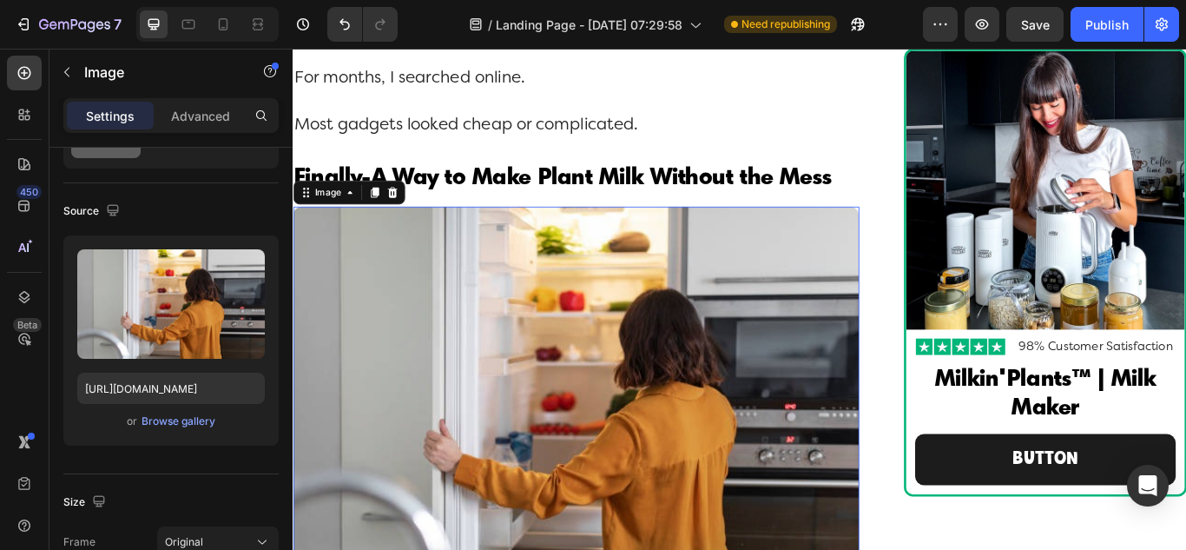
click at [577, 430] on img at bounding box center [623, 453] width 660 height 440
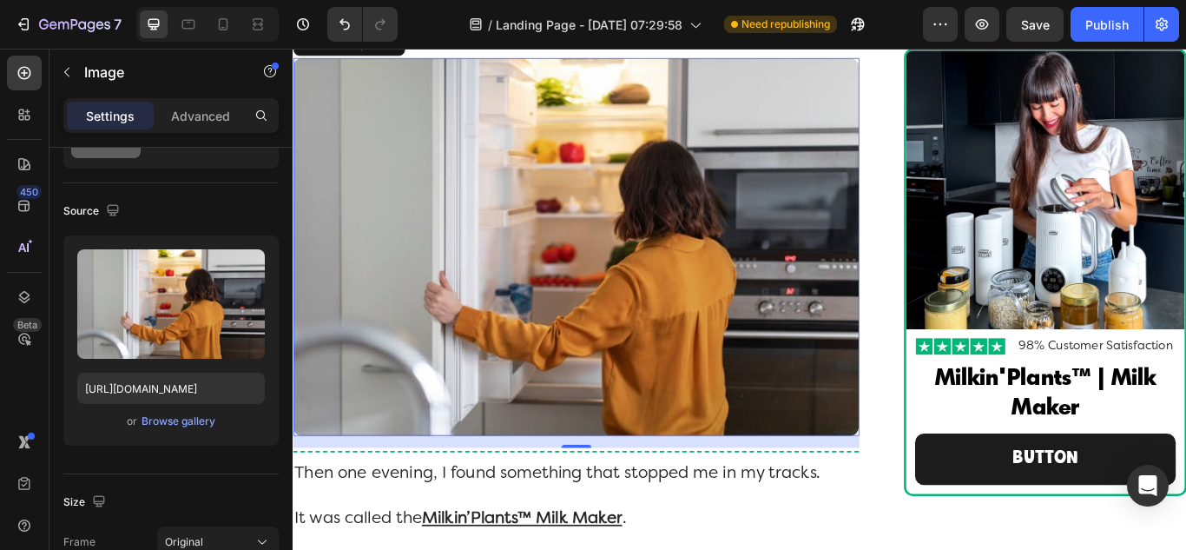
scroll to position [4579, 0]
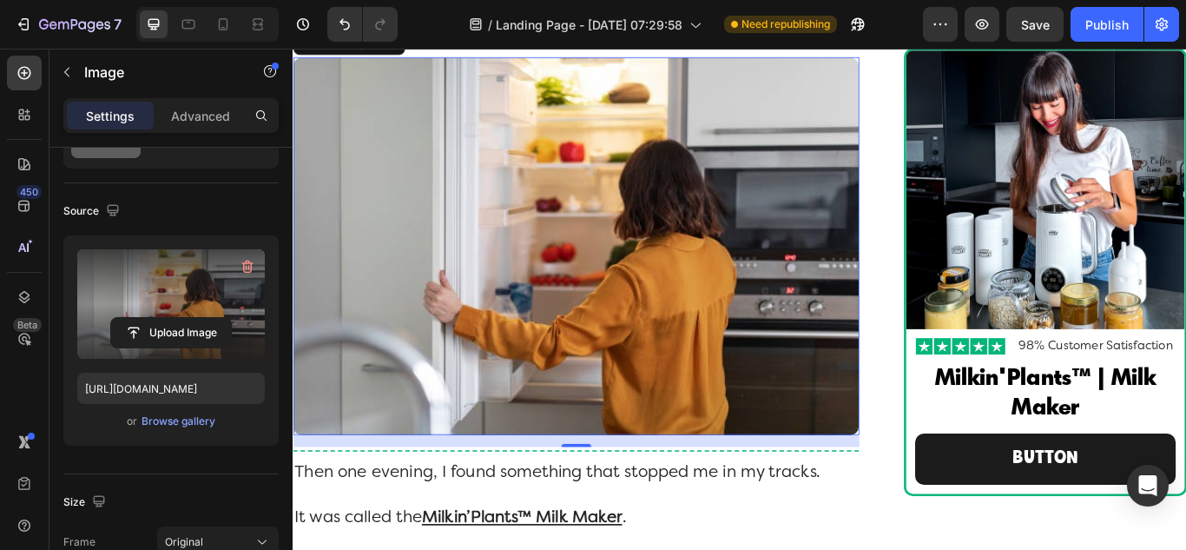
click at [167, 307] on label at bounding box center [171, 303] width 188 height 109
click at [167, 318] on input "file" at bounding box center [171, 333] width 120 height 30
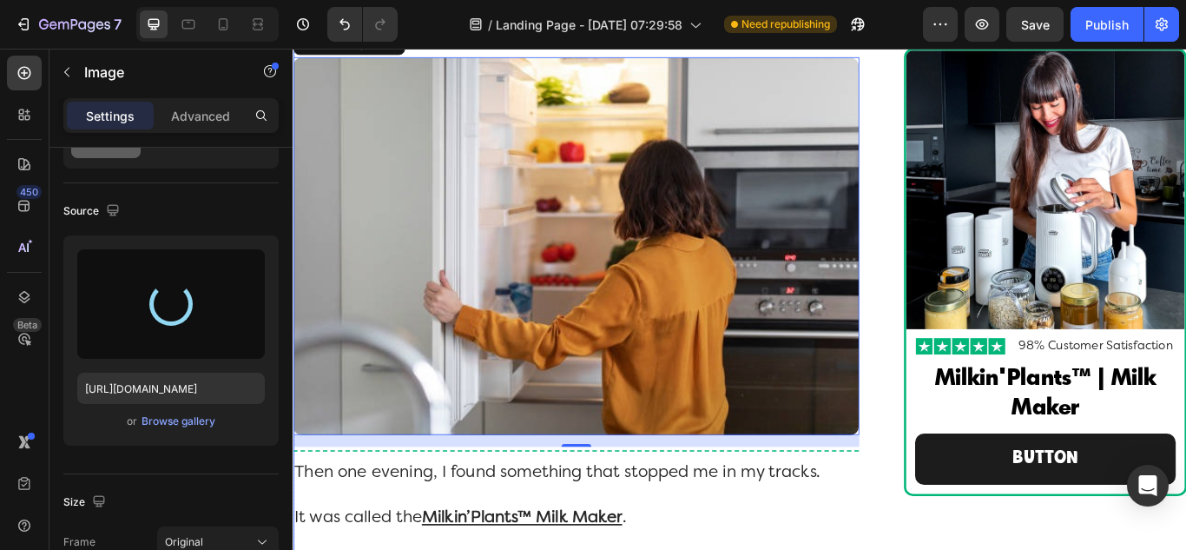
type input "[URL][DOMAIN_NAME]"
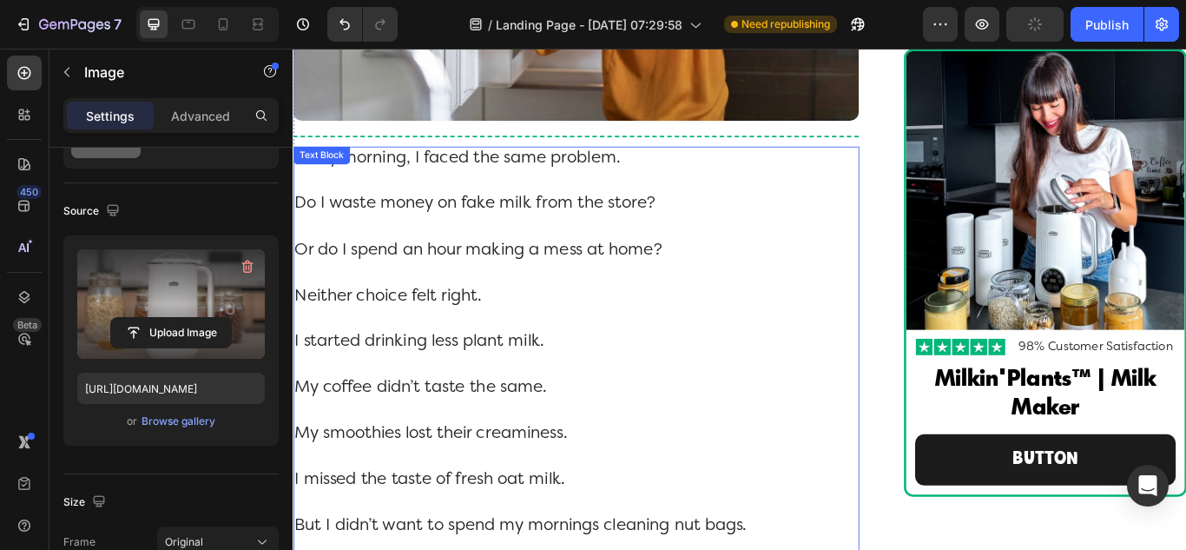
scroll to position [3363, 0]
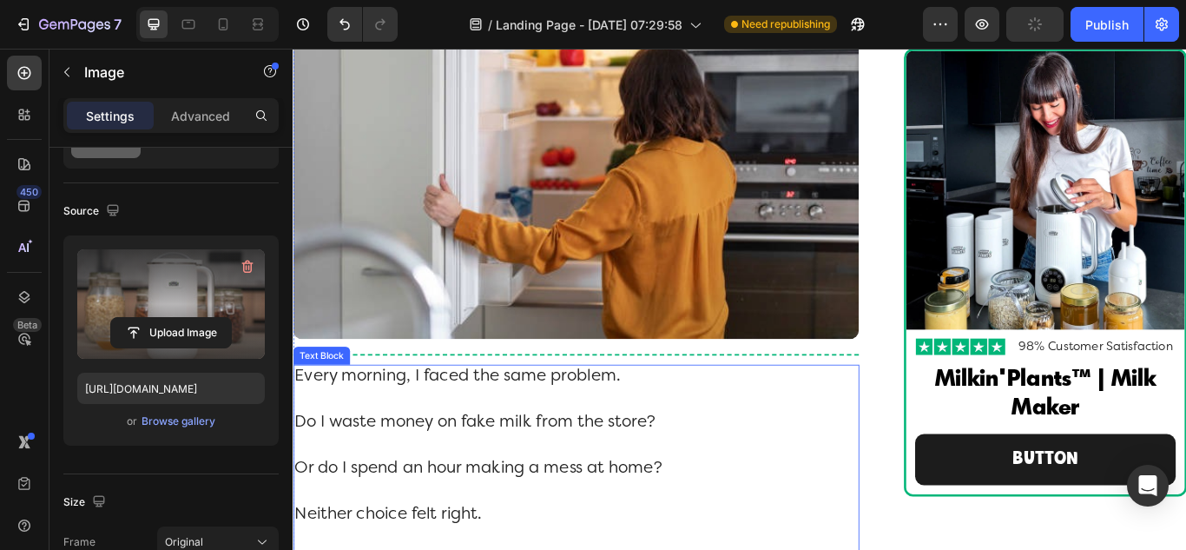
click at [826, 549] on p "Or do I spend an hour making a mess at home?" at bounding box center [622, 552] width 656 height 54
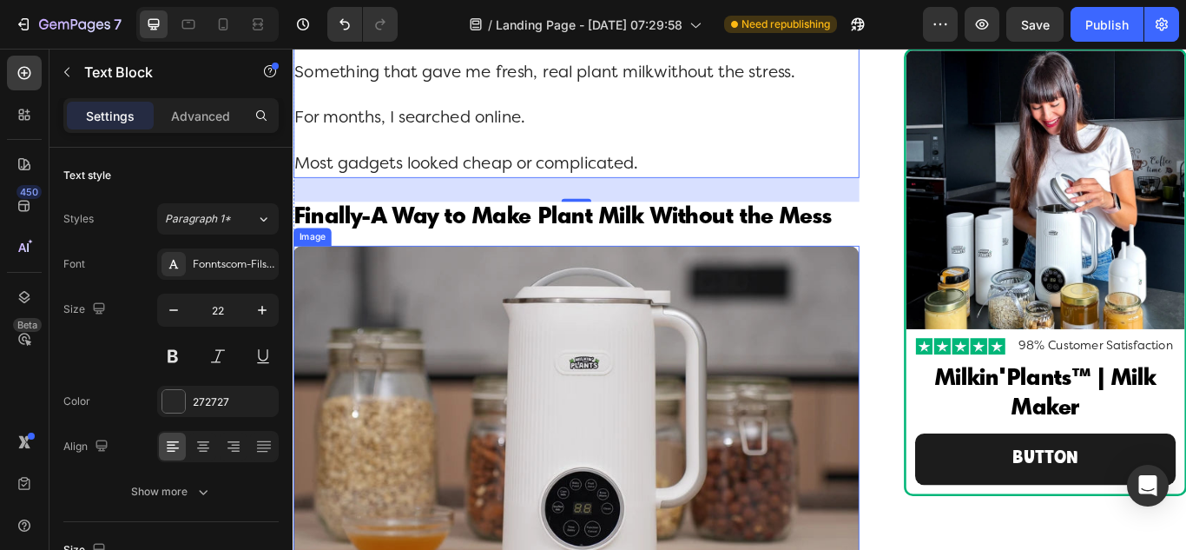
scroll to position [4318, 0]
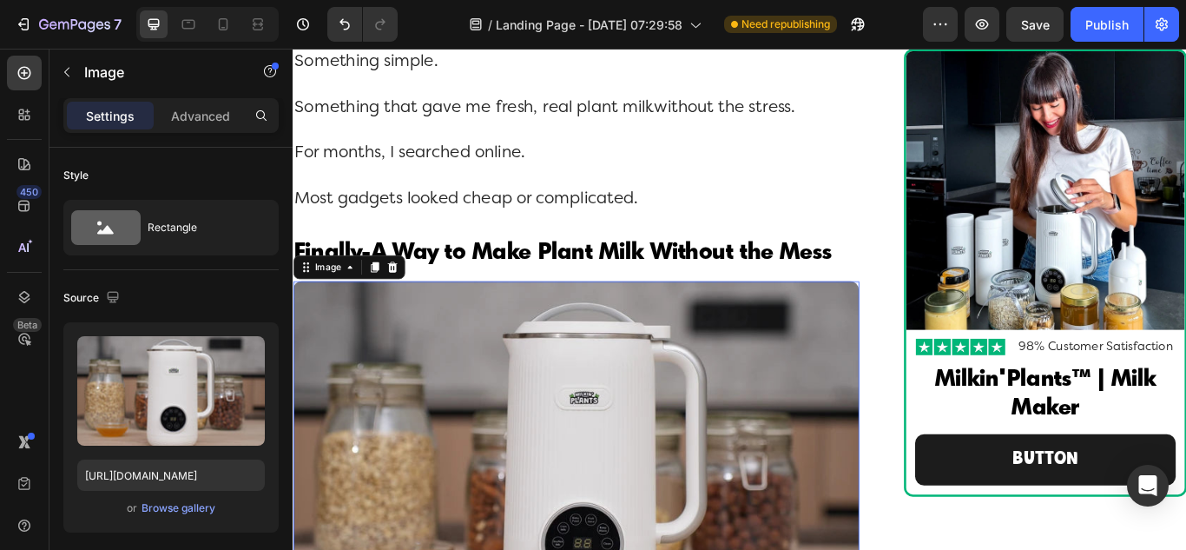
click at [355, 367] on img at bounding box center [623, 527] width 660 height 415
click at [386, 309] on icon at bounding box center [388, 303] width 10 height 12
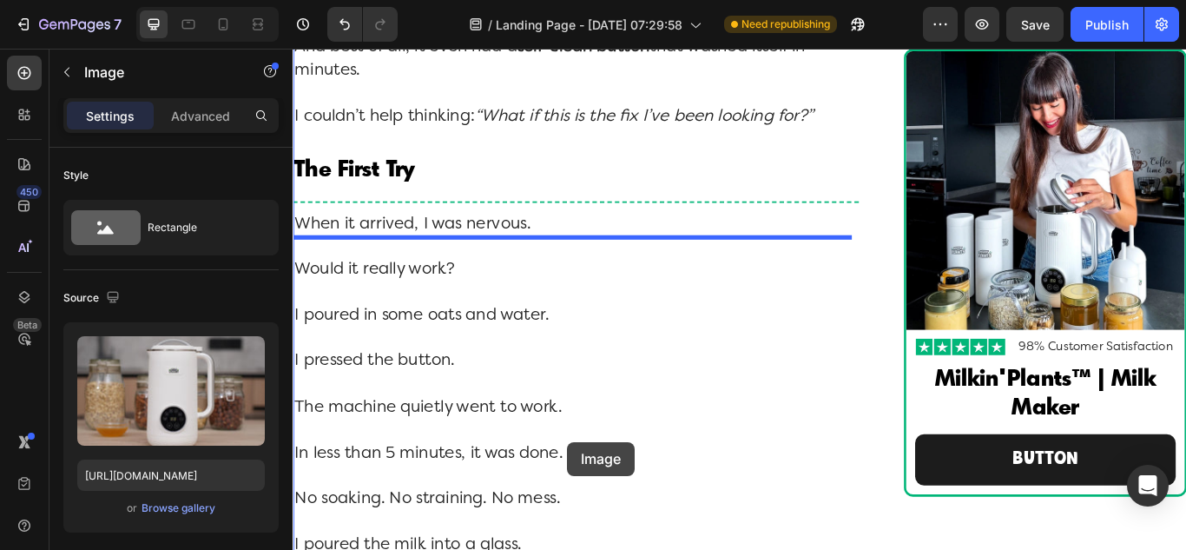
scroll to position [6388, 0]
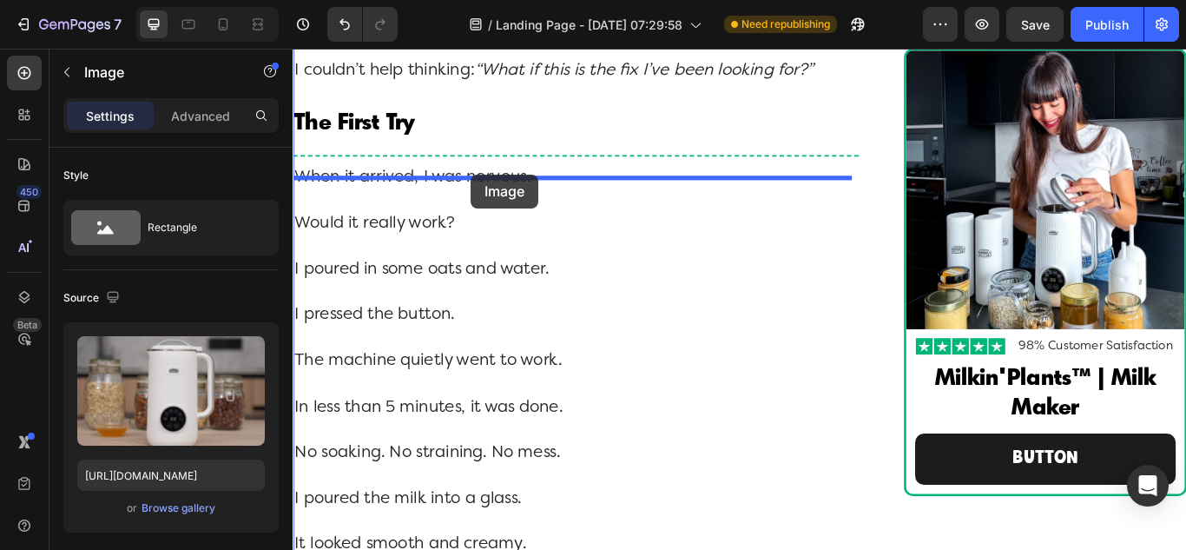
drag, startPoint x: 309, startPoint y: 92, endPoint x: 500, endPoint y: 195, distance: 217.2
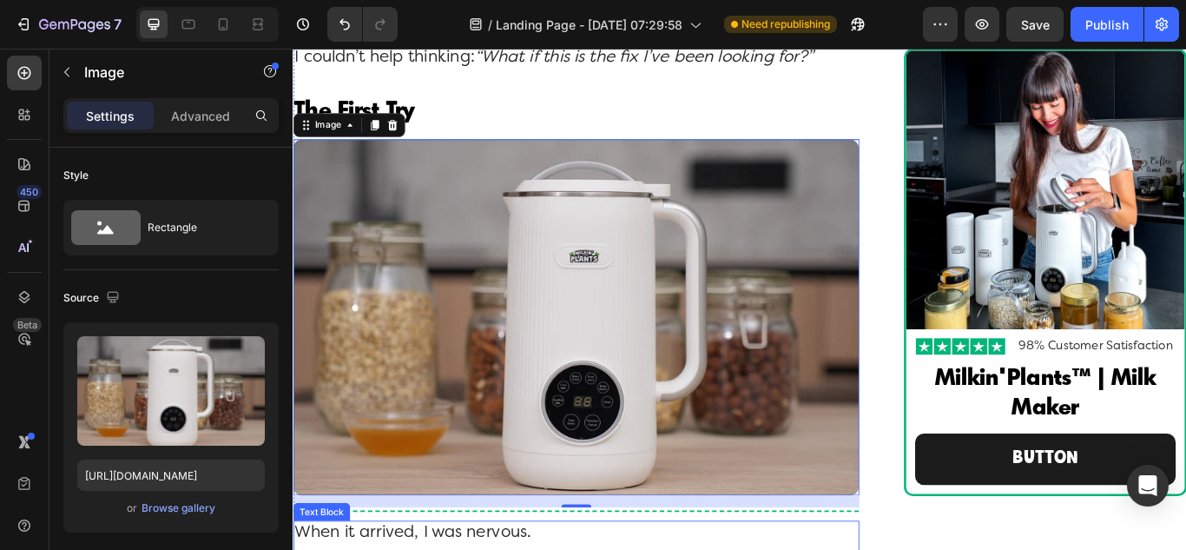
scroll to position [5964, 0]
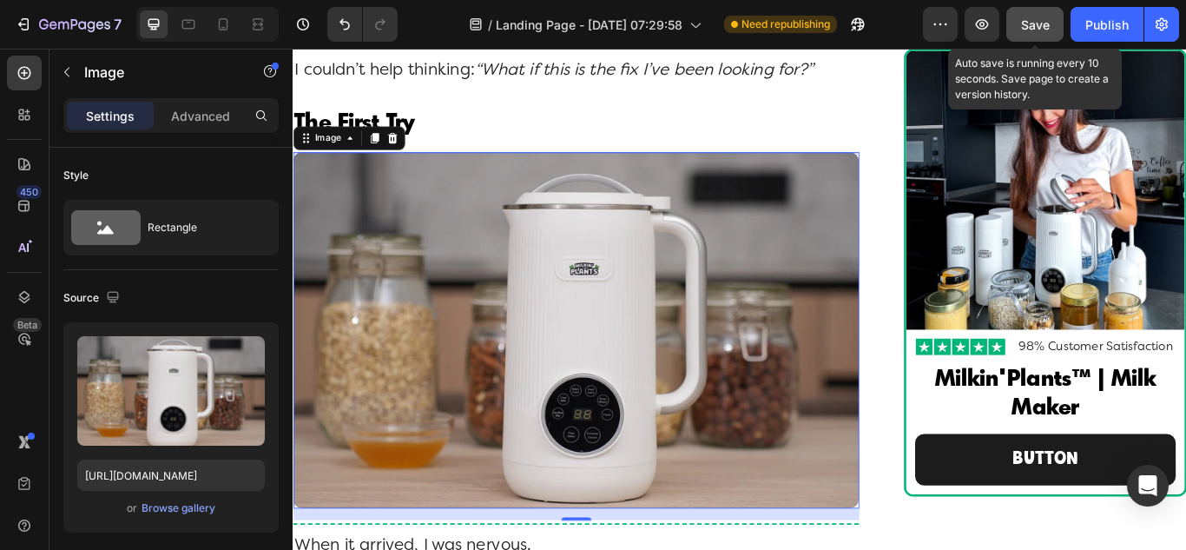
click at [1040, 36] on button "Save" at bounding box center [1034, 24] width 57 height 35
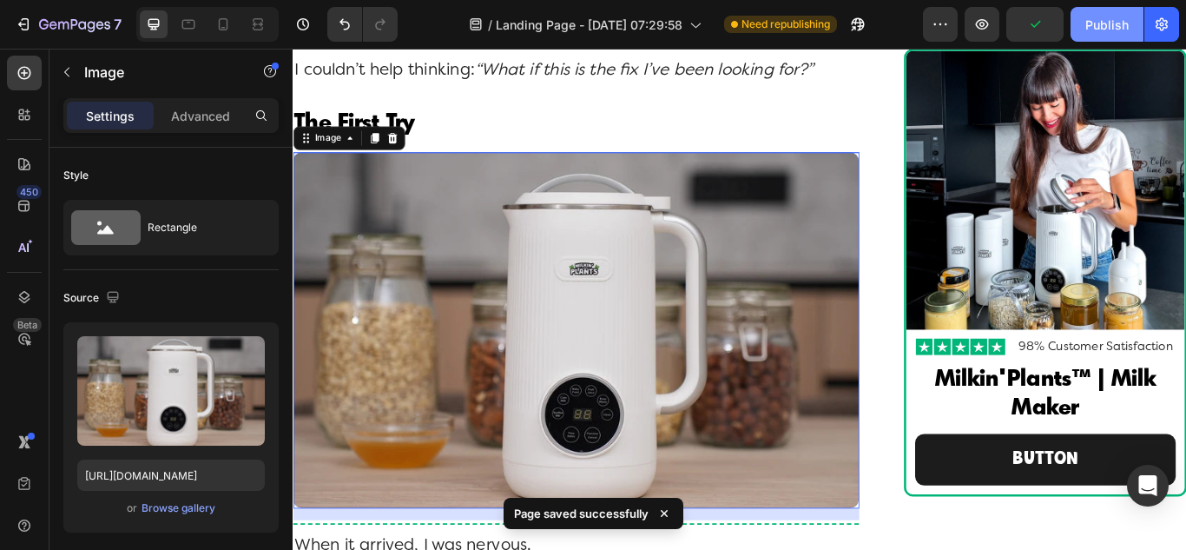
click at [1099, 25] on div "Publish" at bounding box center [1106, 25] width 43 height 18
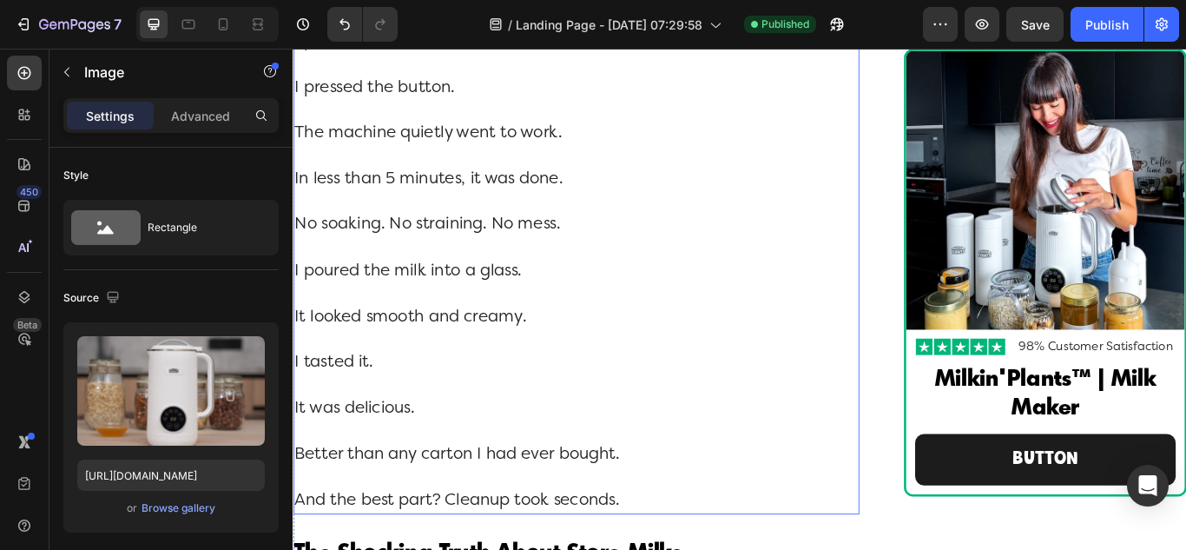
scroll to position [7006, 0]
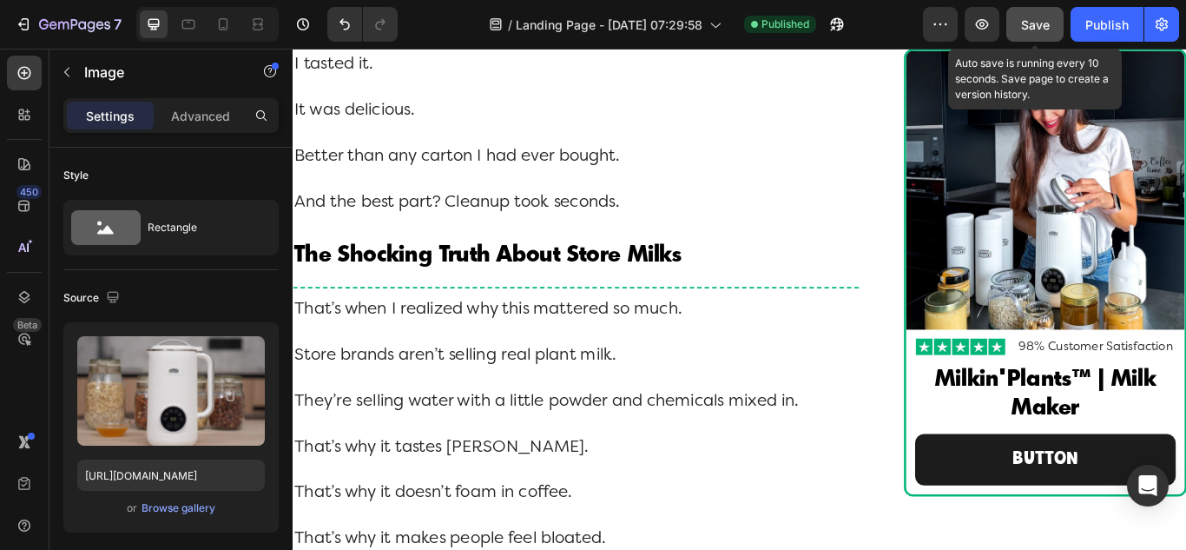
click at [1042, 35] on button "Save" at bounding box center [1034, 24] width 57 height 35
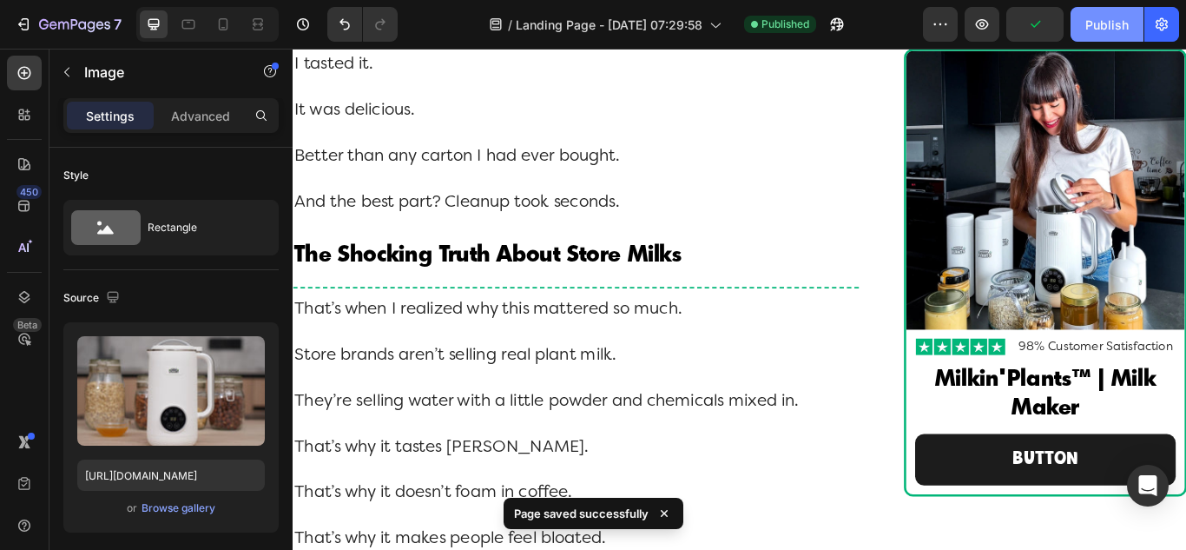
click at [1090, 30] on div "Publish" at bounding box center [1106, 25] width 43 height 18
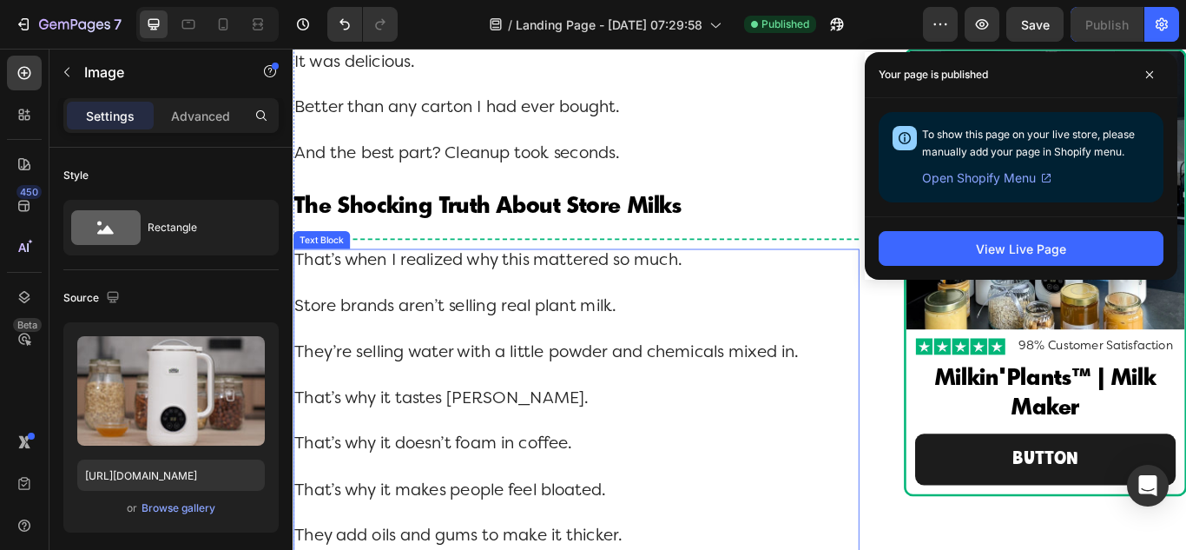
scroll to position [7093, 0]
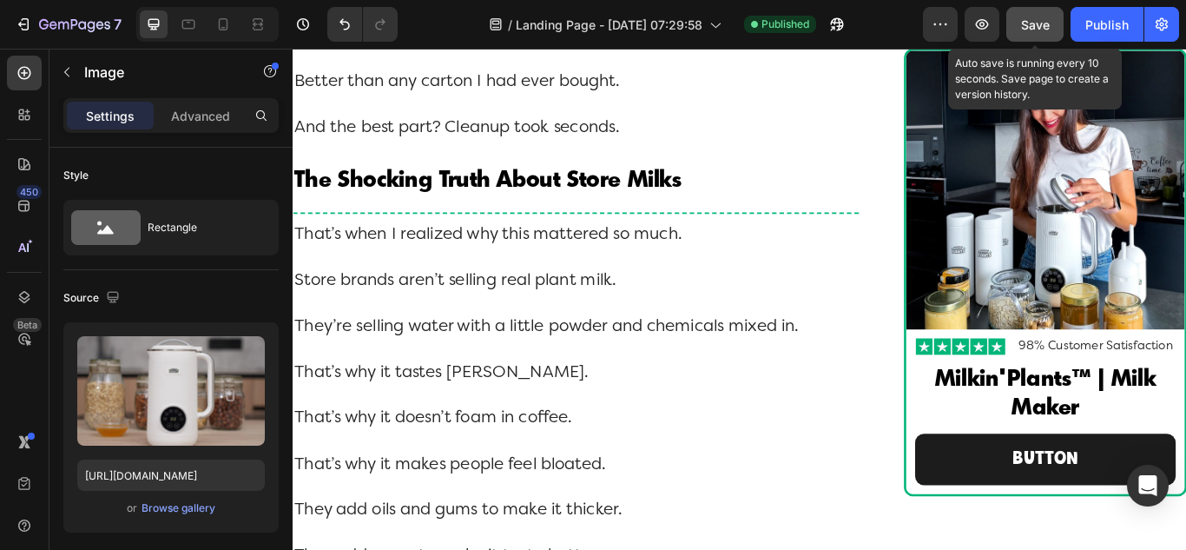
click at [1032, 28] on span "Save" at bounding box center [1035, 24] width 29 height 15
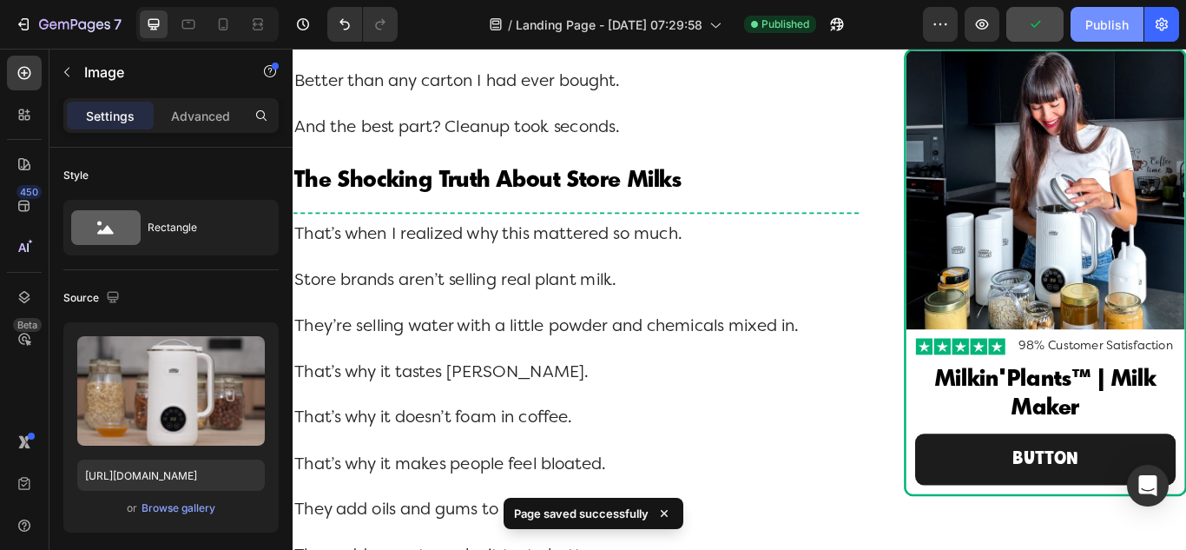
click at [1084, 29] on button "Publish" at bounding box center [1107, 24] width 73 height 35
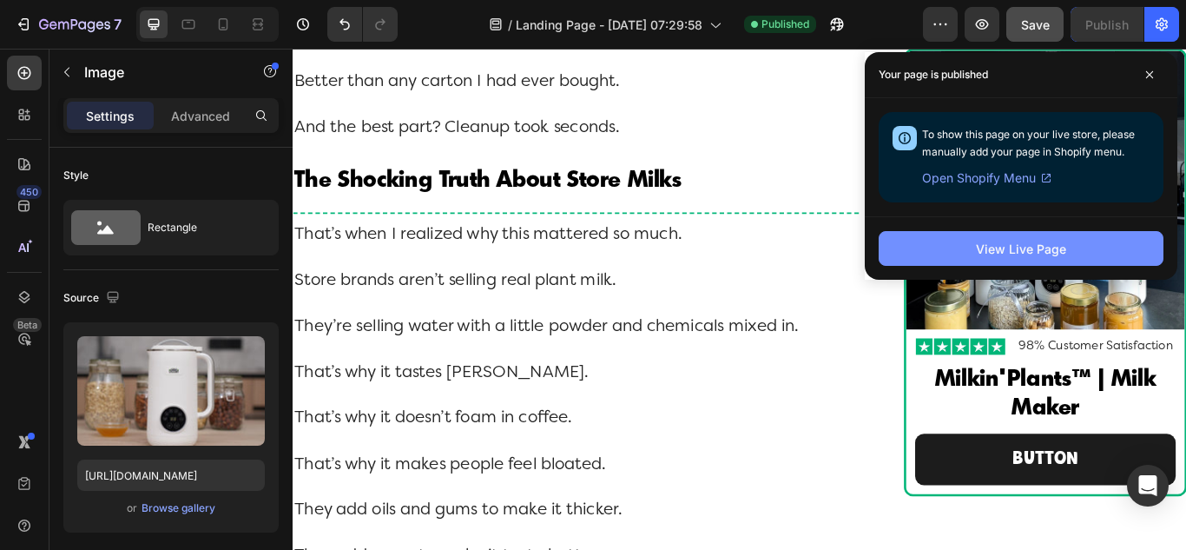
click at [984, 250] on div "View Live Page" at bounding box center [1021, 249] width 90 height 18
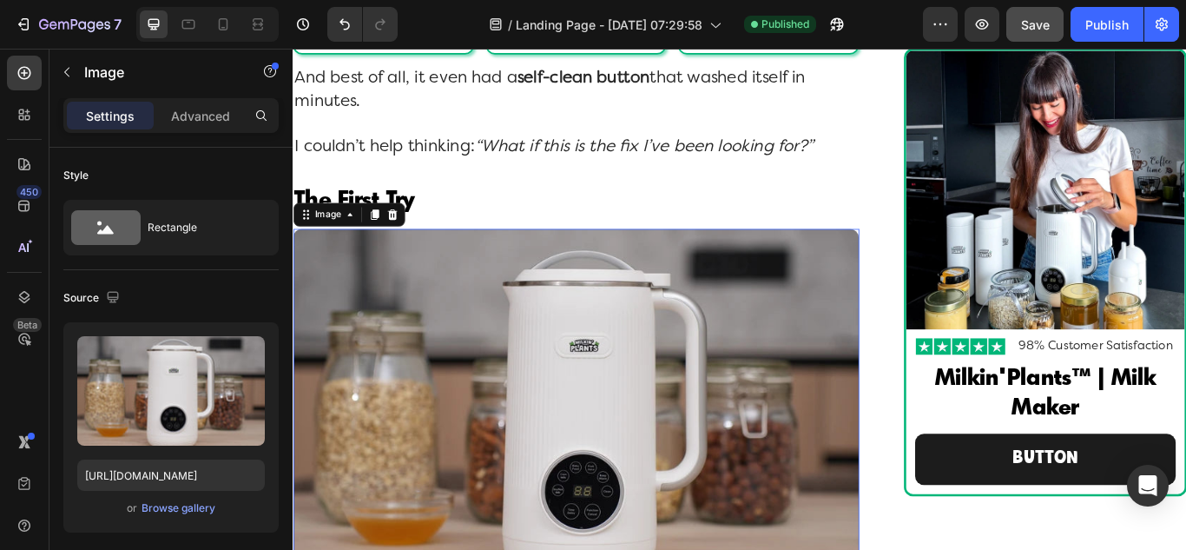
scroll to position [5878, 0]
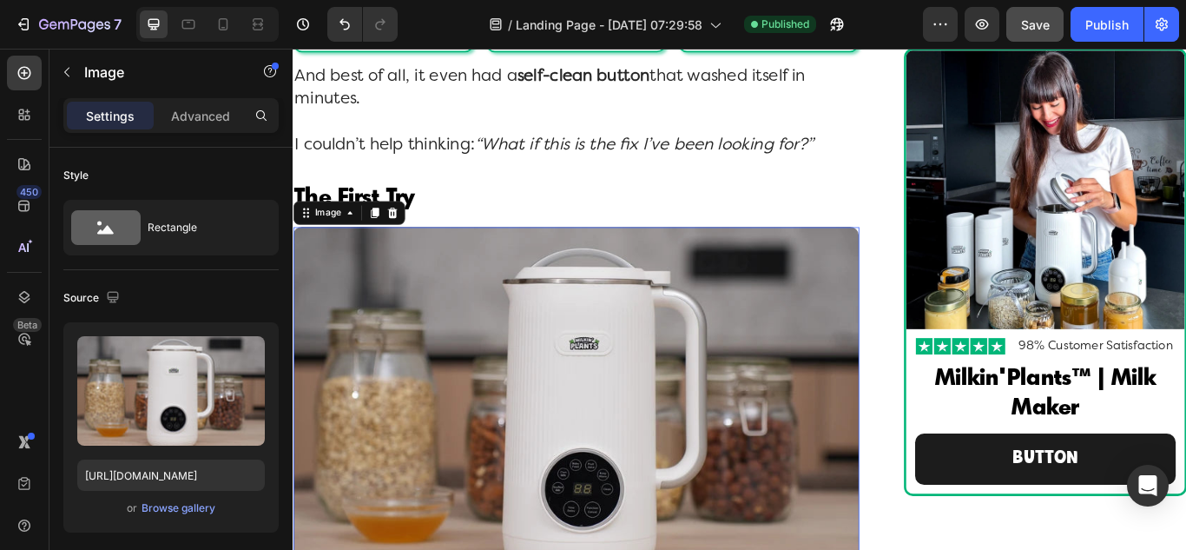
click at [599, 449] on img at bounding box center [623, 463] width 660 height 415
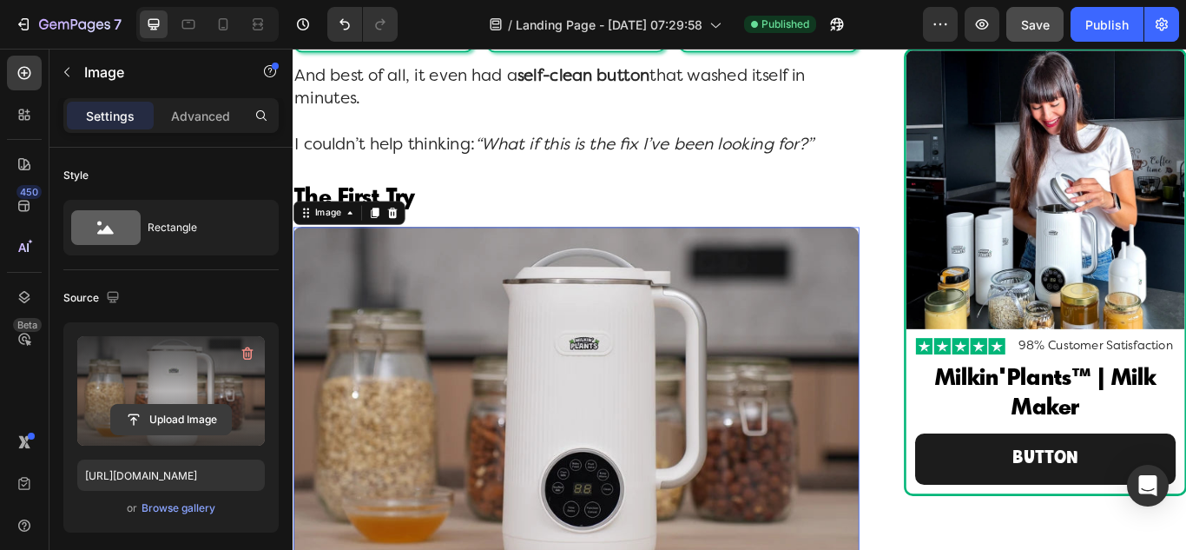
click at [156, 423] on input "file" at bounding box center [171, 420] width 120 height 30
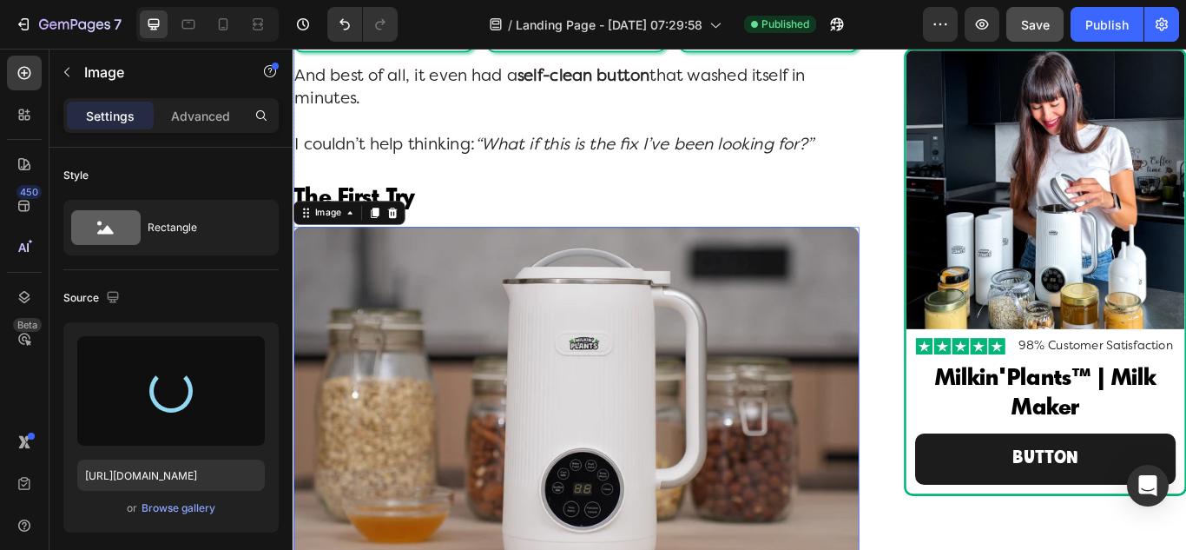
type input "[URL][DOMAIN_NAME]"
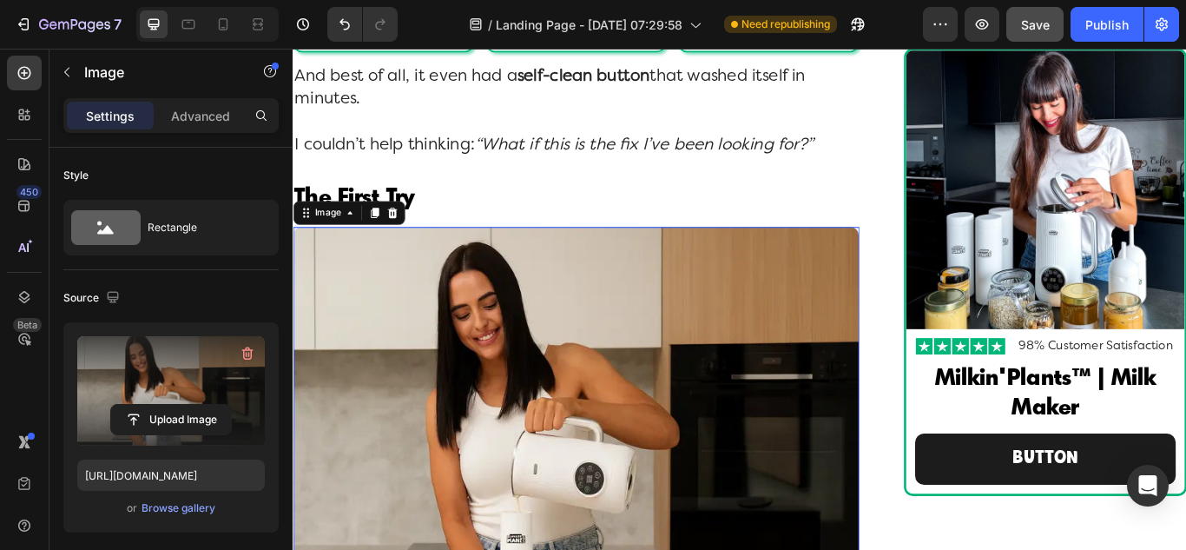
click at [1044, 43] on div "7 / Landing Page - [DATE] 07:29:58 Need republishing Preview Save Publish" at bounding box center [593, 24] width 1186 height 49
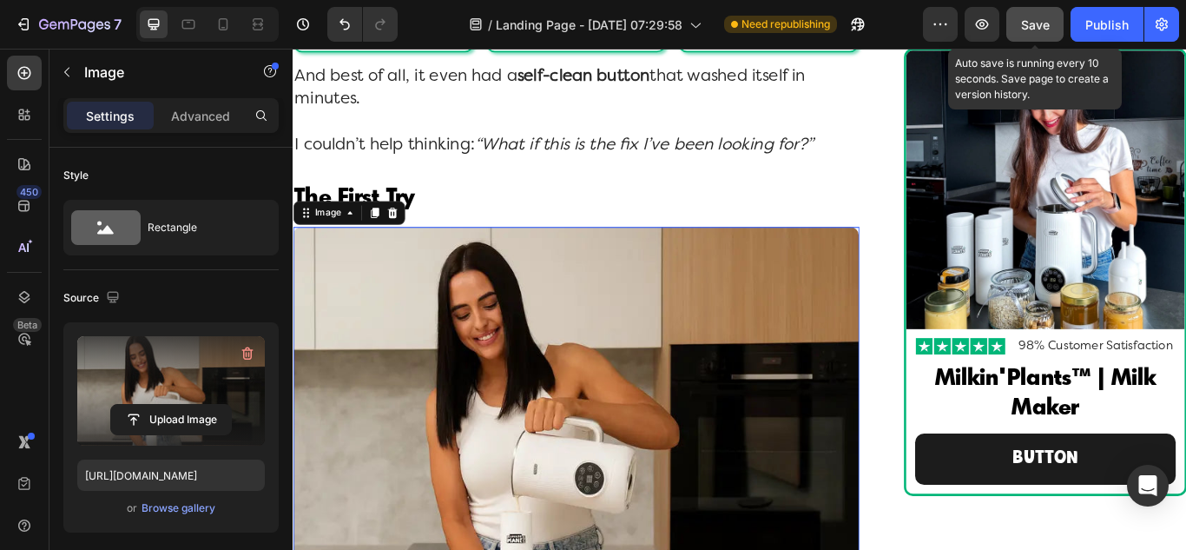
click at [1038, 23] on span "Save" at bounding box center [1035, 24] width 29 height 15
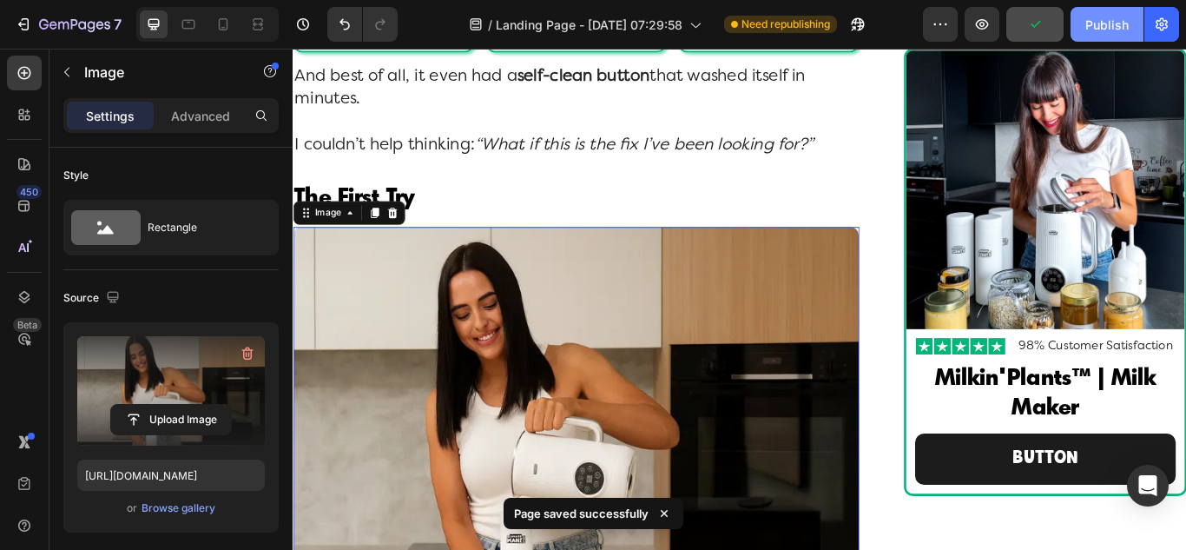
click at [1090, 24] on div "Publish" at bounding box center [1106, 25] width 43 height 18
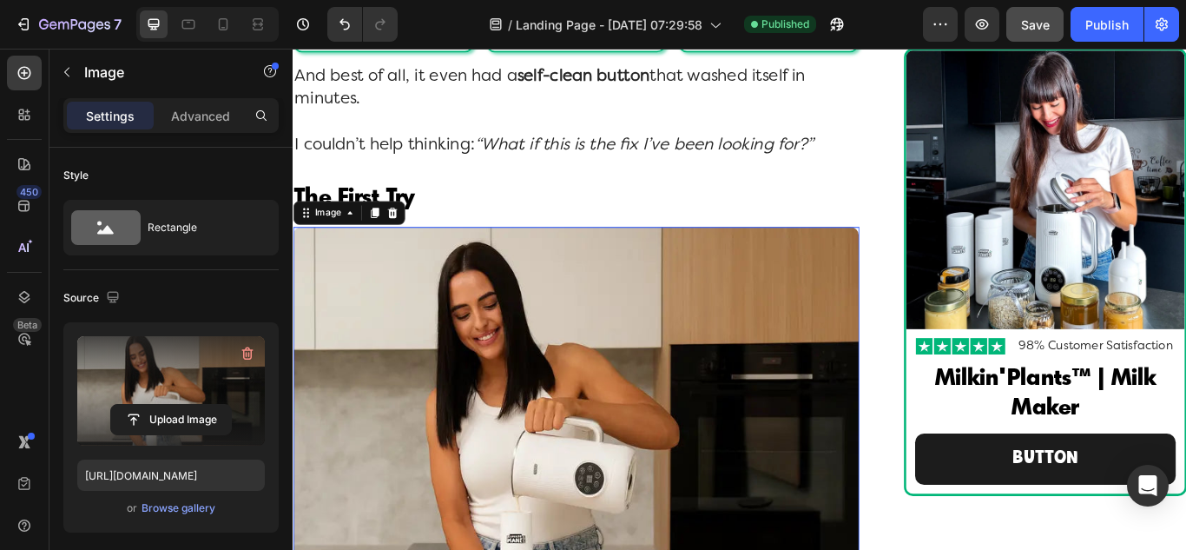
click at [400, 419] on img at bounding box center [623, 475] width 660 height 439
click at [391, 250] on div at bounding box center [387, 239] width 21 height 21
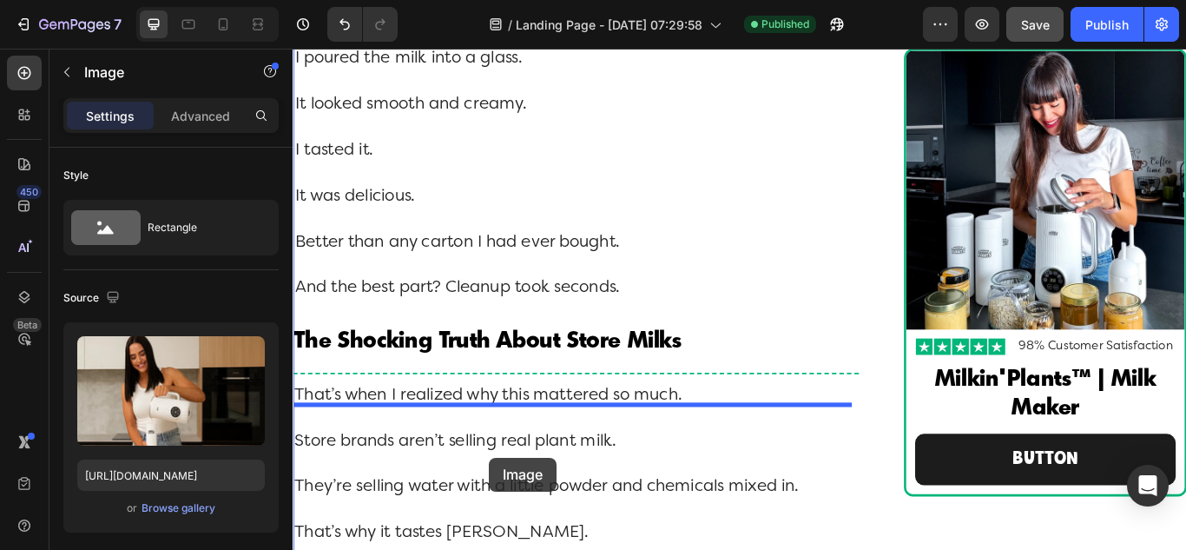
scroll to position [7544, 0]
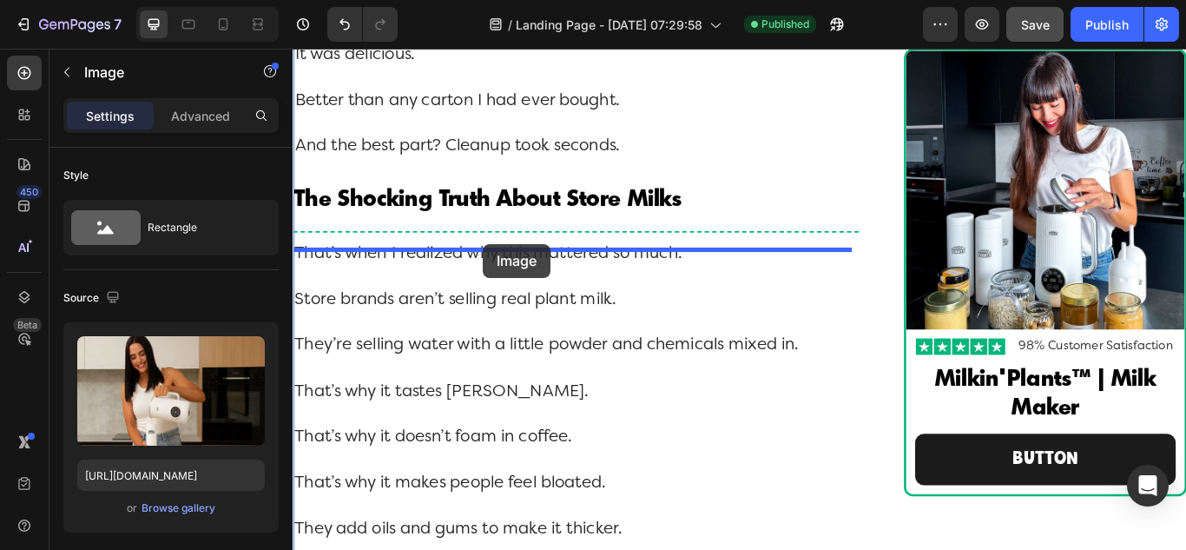
drag, startPoint x: 320, startPoint y: 96, endPoint x: 514, endPoint y: 276, distance: 264.8
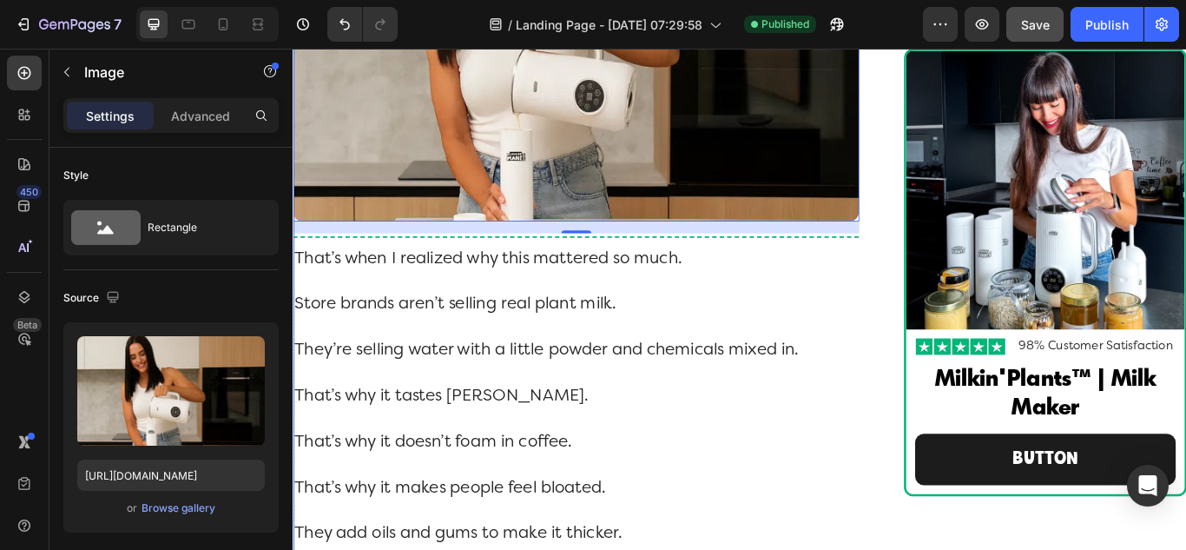
scroll to position [7096, 0]
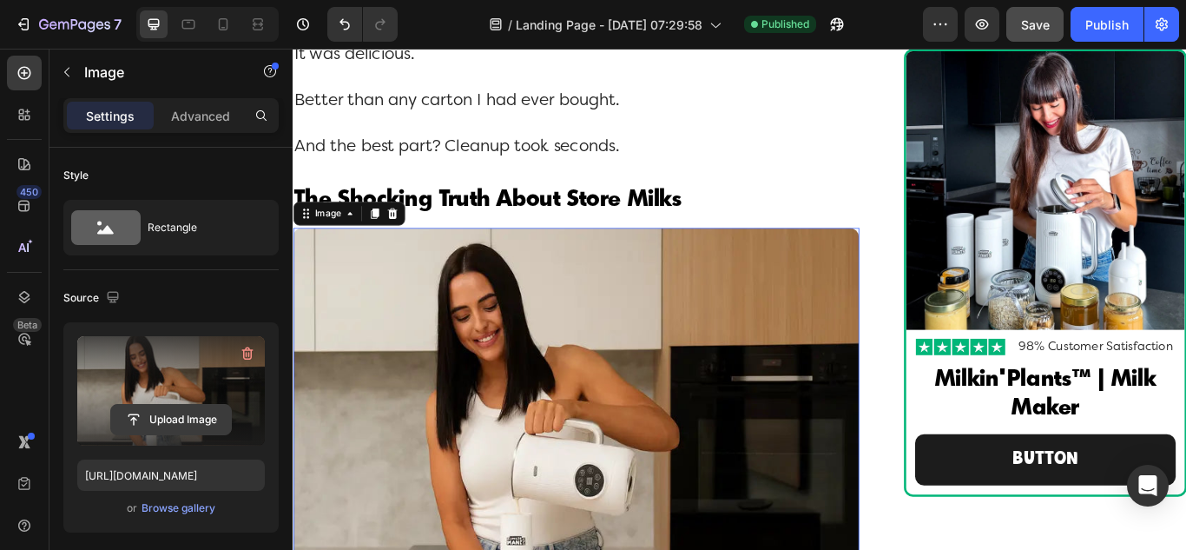
click at [148, 422] on input "file" at bounding box center [171, 420] width 120 height 30
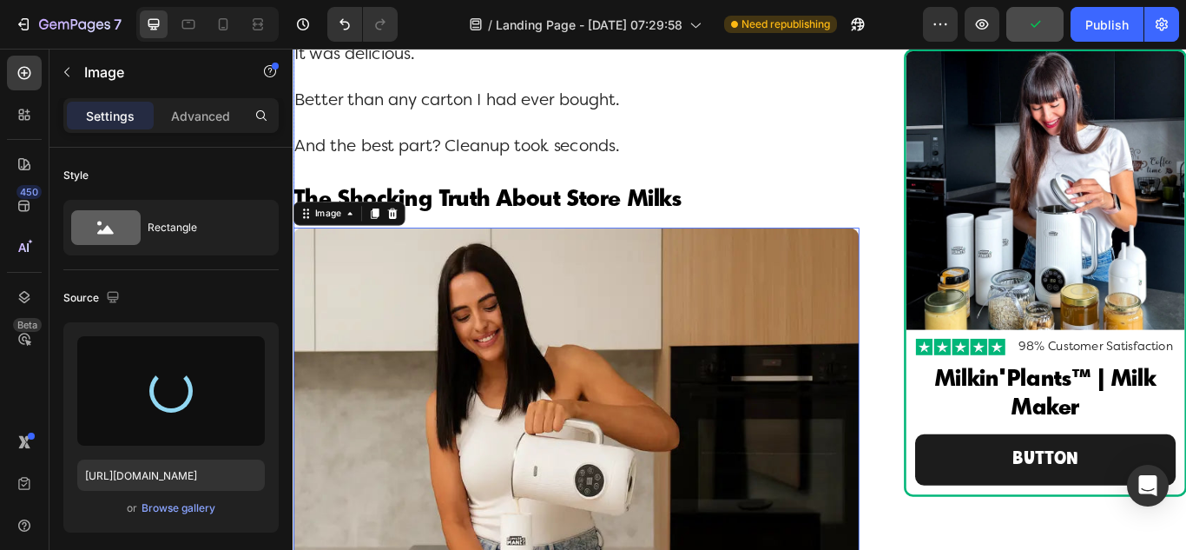
type input "[URL][DOMAIN_NAME]"
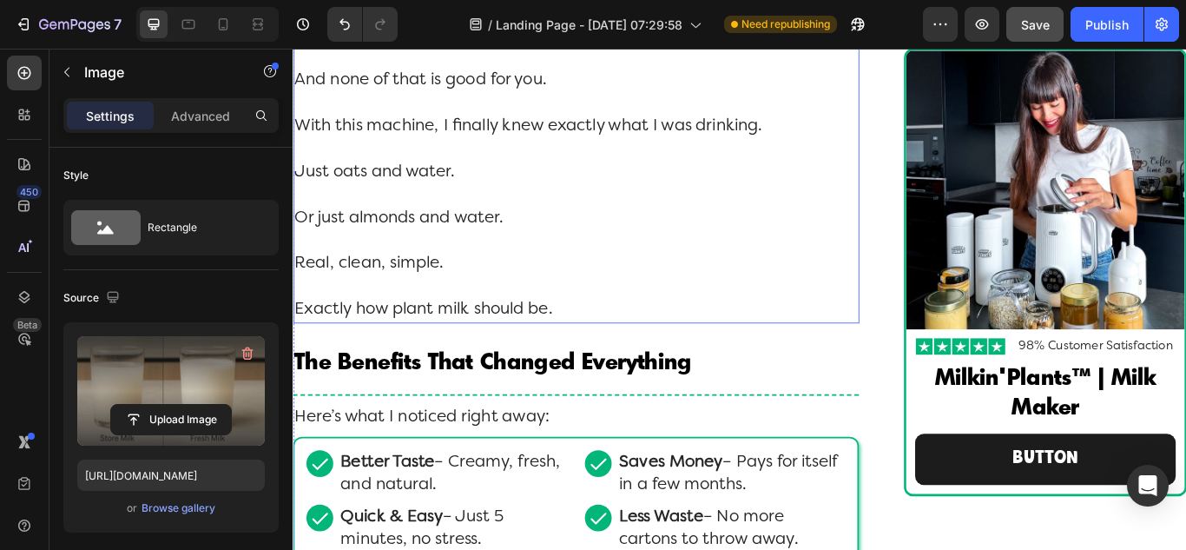
scroll to position [8311, 0]
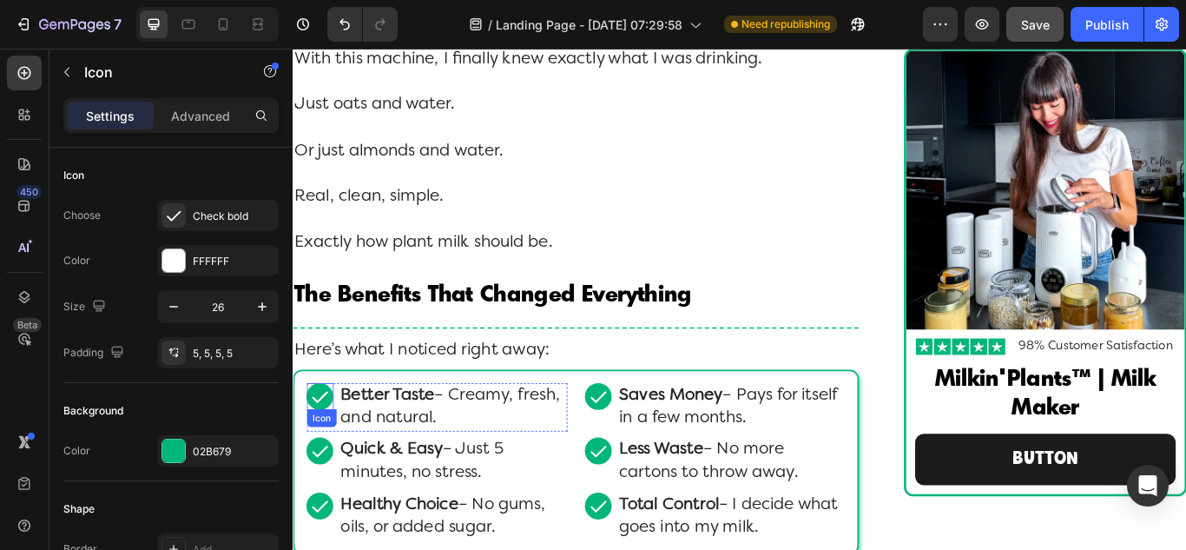
click at [325, 465] on icon at bounding box center [324, 454] width 23 height 23
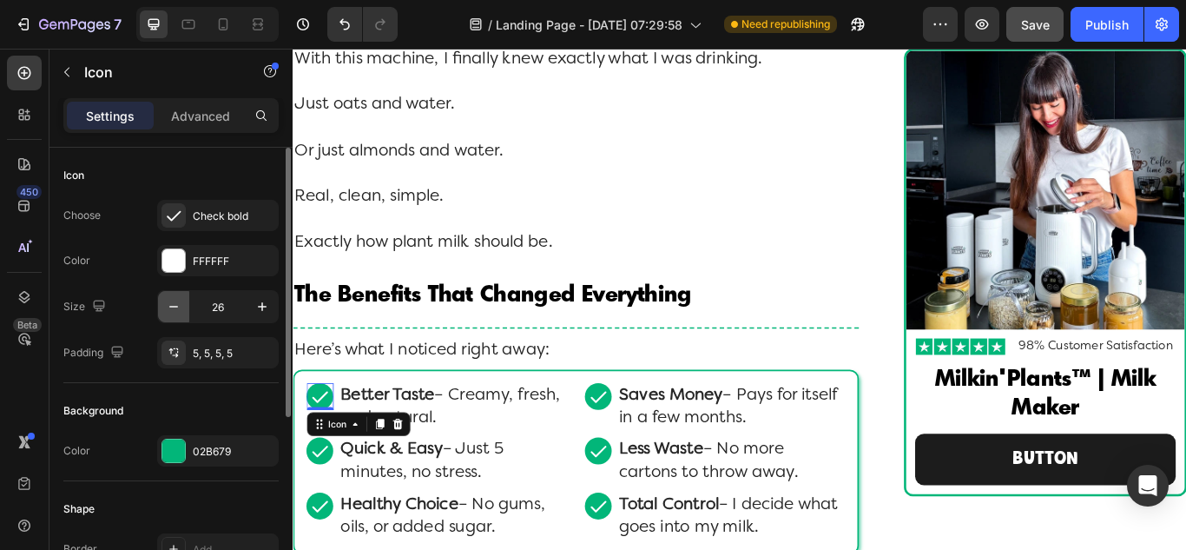
click at [169, 307] on icon "button" at bounding box center [173, 307] width 9 height 2
type input "22"
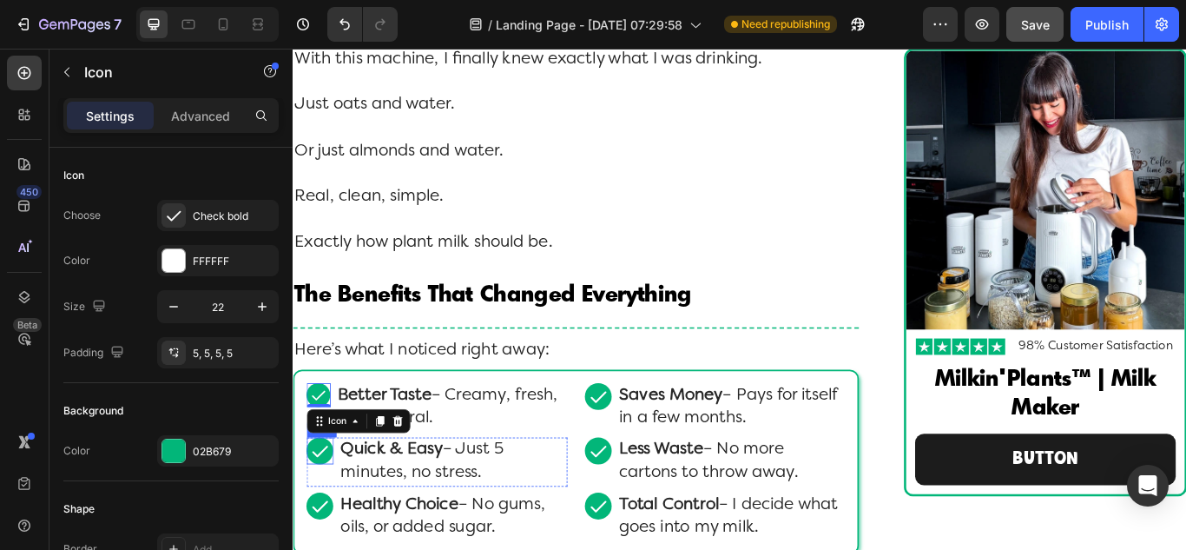
click at [333, 529] on icon at bounding box center [324, 517] width 23 height 23
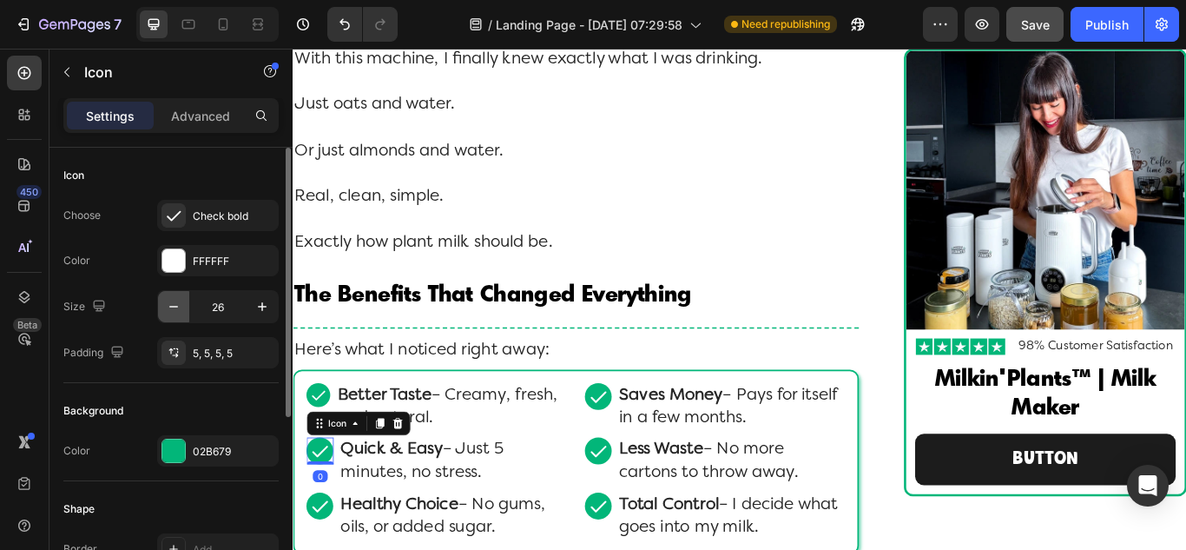
click at [176, 309] on icon "button" at bounding box center [173, 306] width 17 height 17
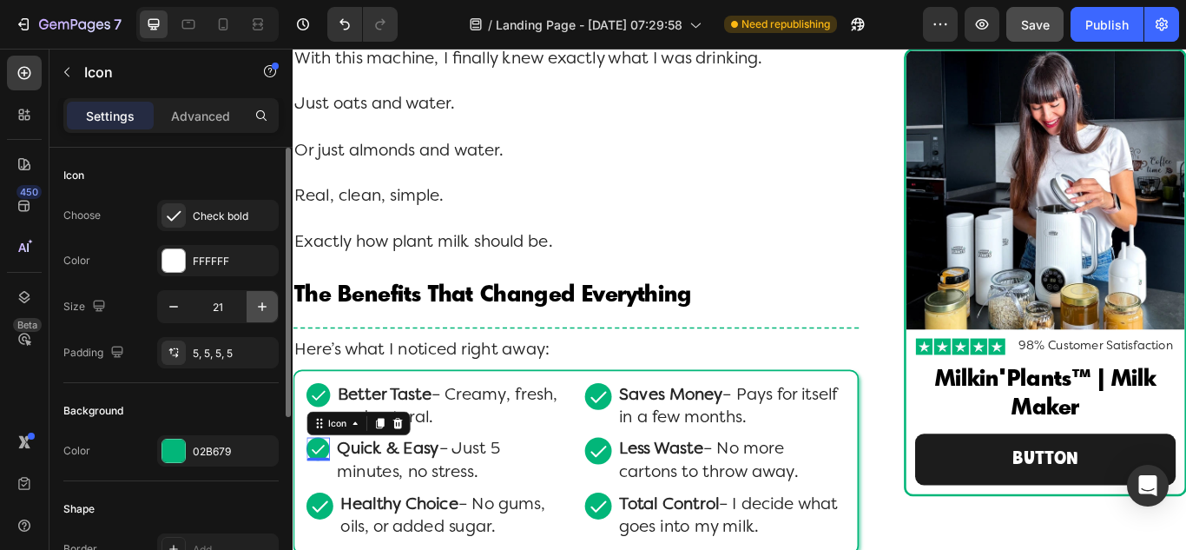
click at [252, 308] on button "button" at bounding box center [262, 306] width 31 height 31
type input "22"
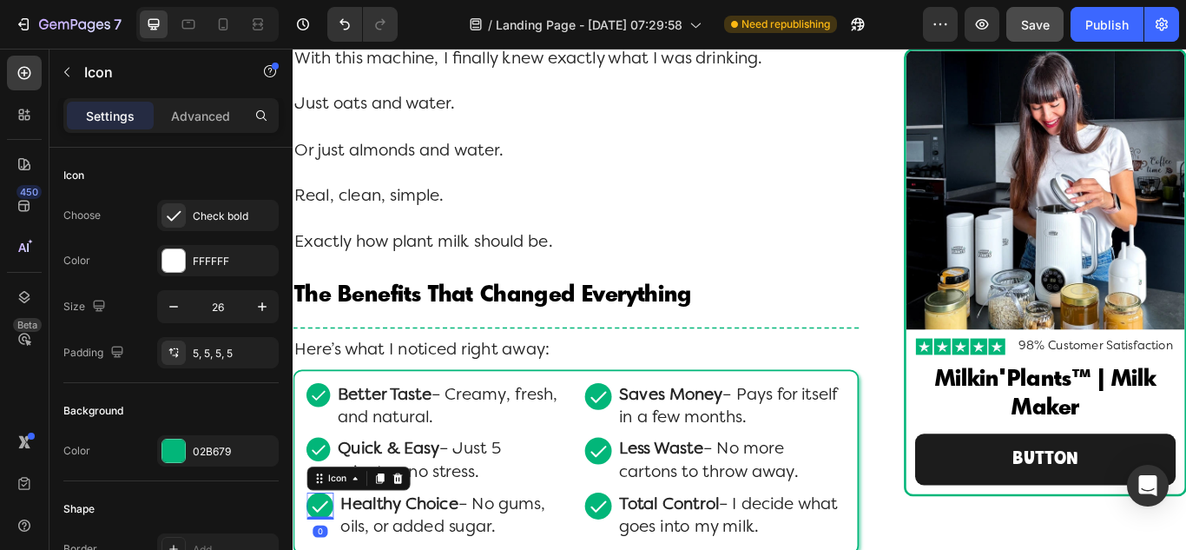
click at [166, 312] on icon "button" at bounding box center [173, 306] width 17 height 17
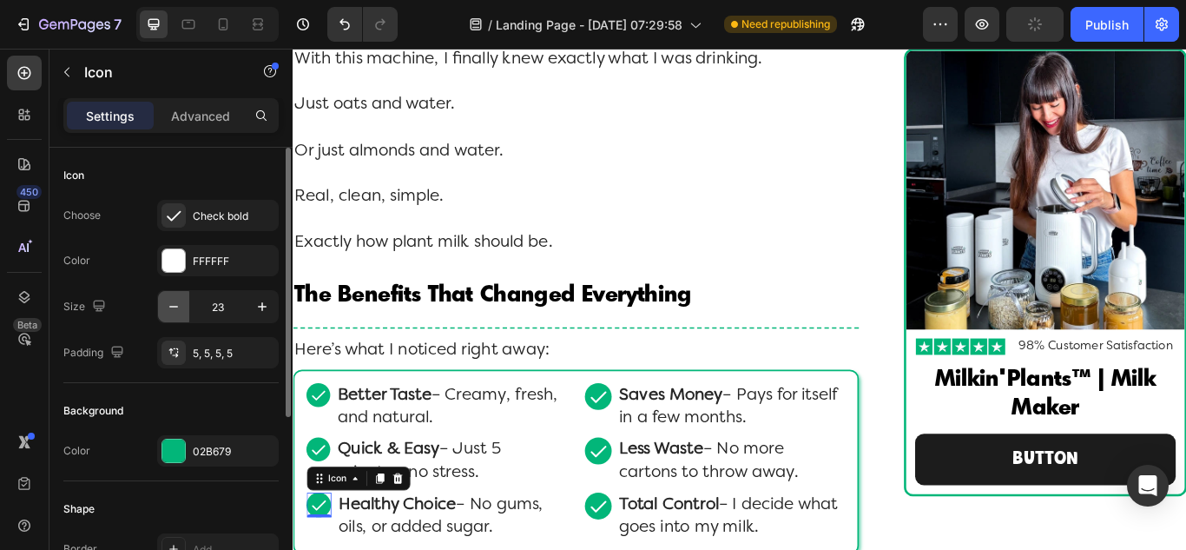
type input "22"
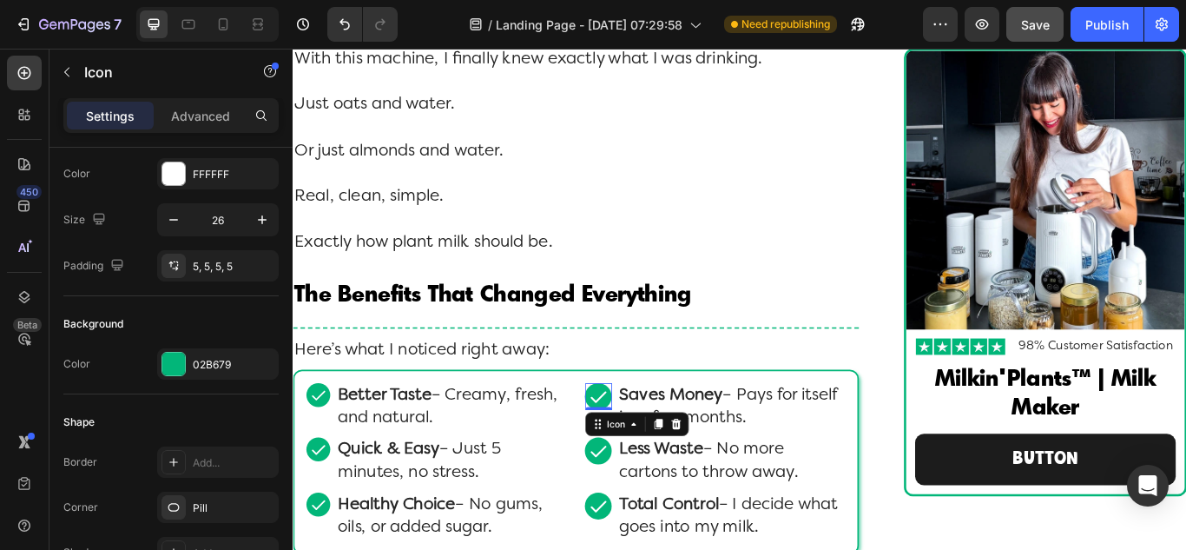
click at [653, 465] on icon at bounding box center [648, 454] width 23 height 23
click at [168, 216] on icon "button" at bounding box center [173, 219] width 17 height 17
click at [169, 217] on icon "button" at bounding box center [173, 219] width 17 height 17
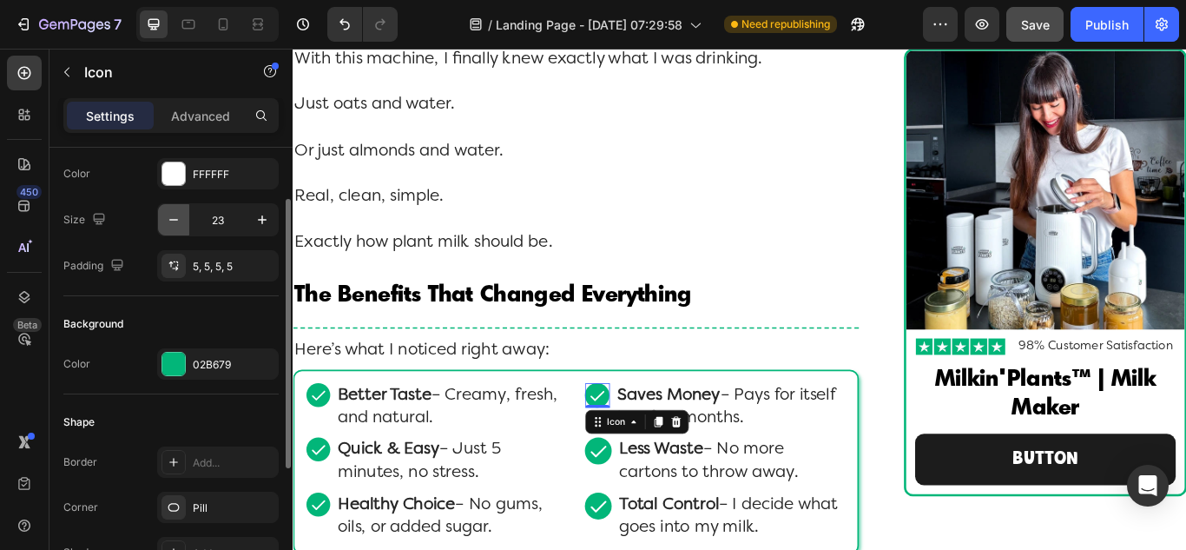
type input "22"
click at [637, 529] on icon at bounding box center [648, 517] width 23 height 23
click at [172, 221] on icon "button" at bounding box center [173, 219] width 17 height 17
click at [171, 221] on icon "button" at bounding box center [173, 219] width 17 height 17
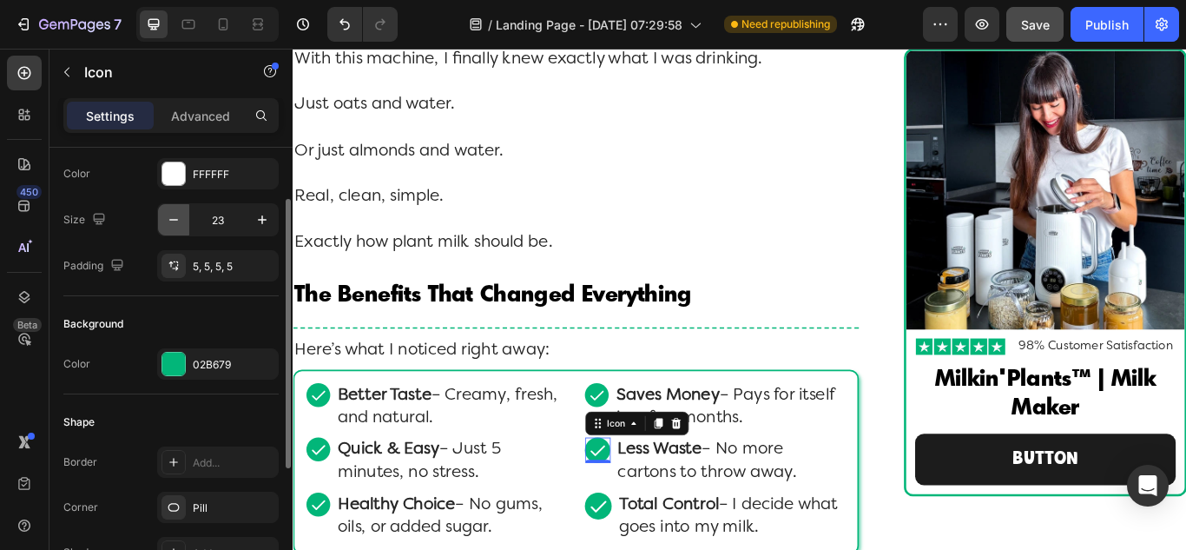
click at [171, 221] on icon "button" at bounding box center [173, 219] width 17 height 17
click at [170, 221] on icon "button" at bounding box center [173, 219] width 17 height 17
click at [258, 221] on icon "button" at bounding box center [262, 219] width 17 height 17
type input "22"
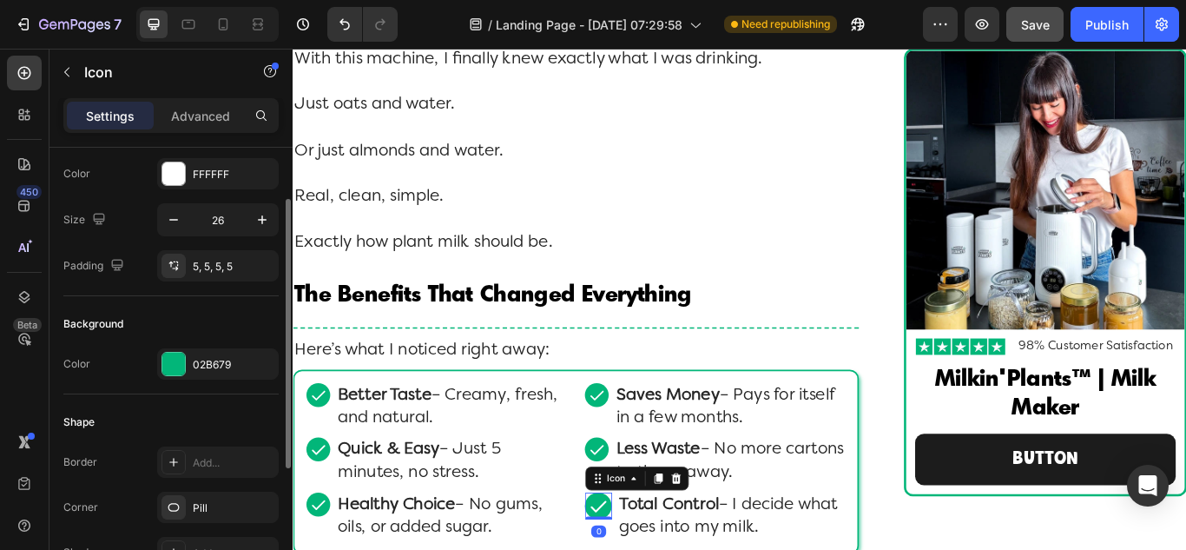
click at [176, 213] on icon "button" at bounding box center [173, 219] width 17 height 17
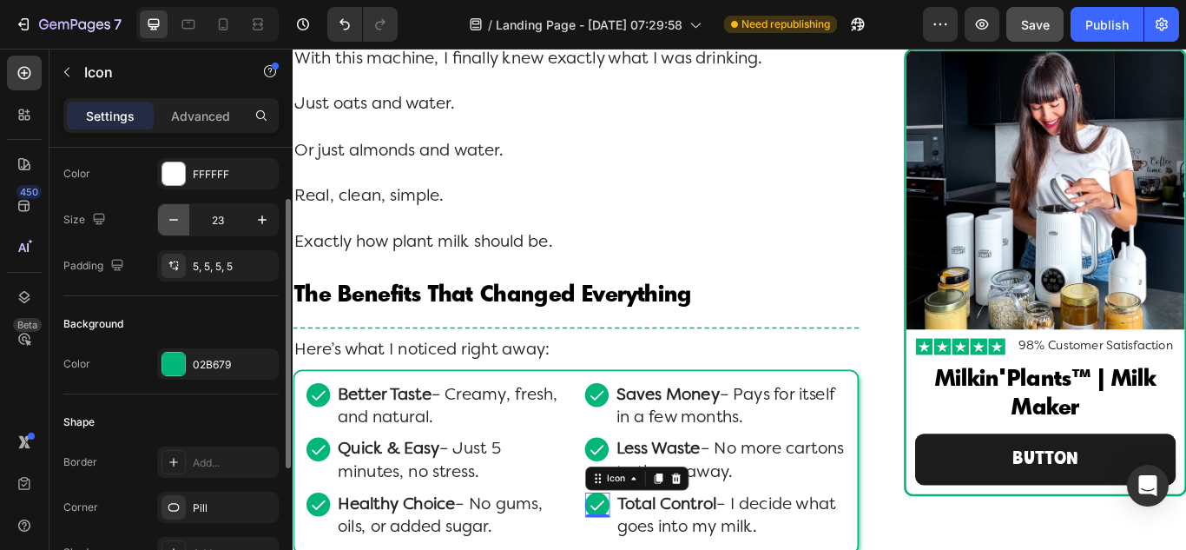
type input "22"
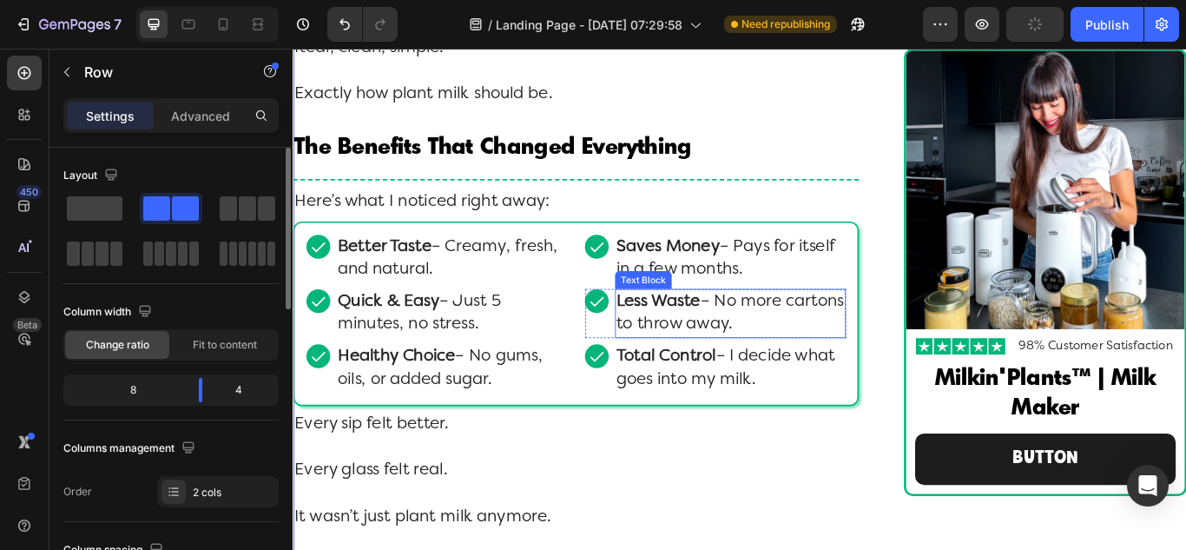
scroll to position [8485, 0]
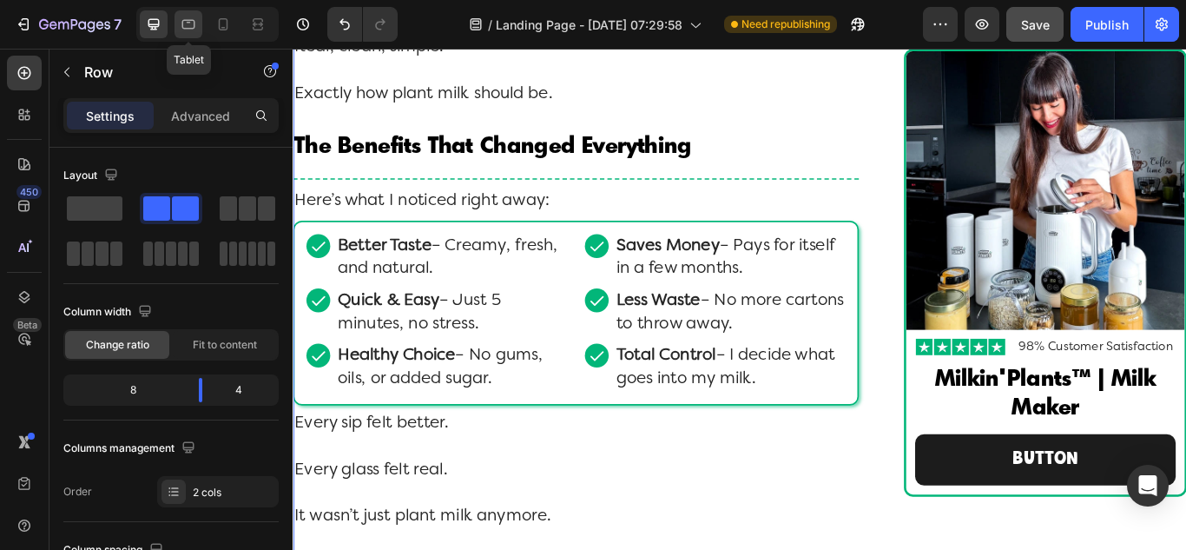
click at [184, 26] on icon at bounding box center [188, 24] width 17 height 17
type input "100%"
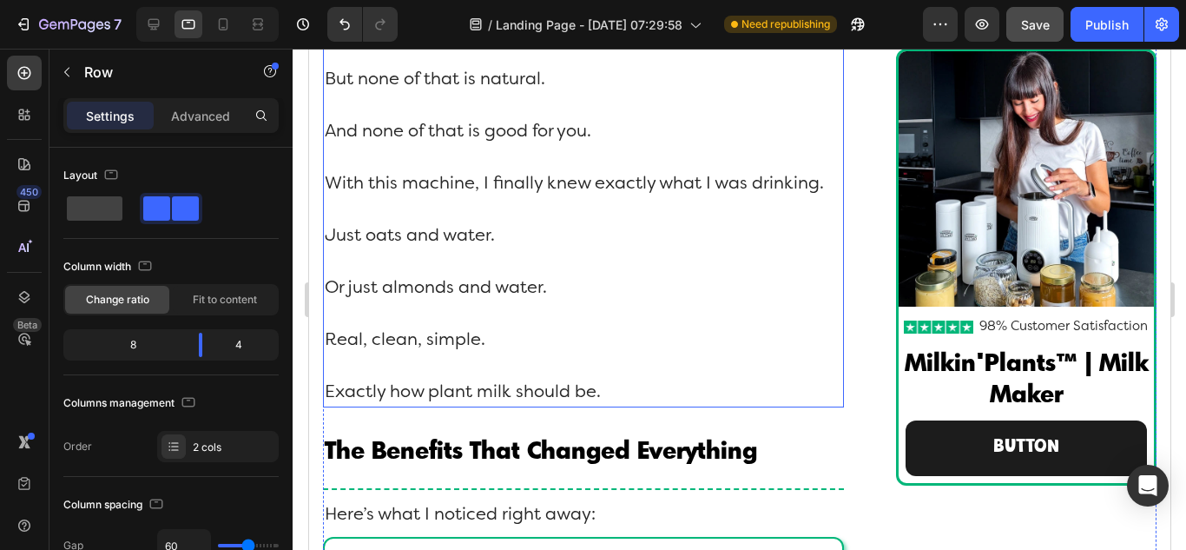
scroll to position [7817, 0]
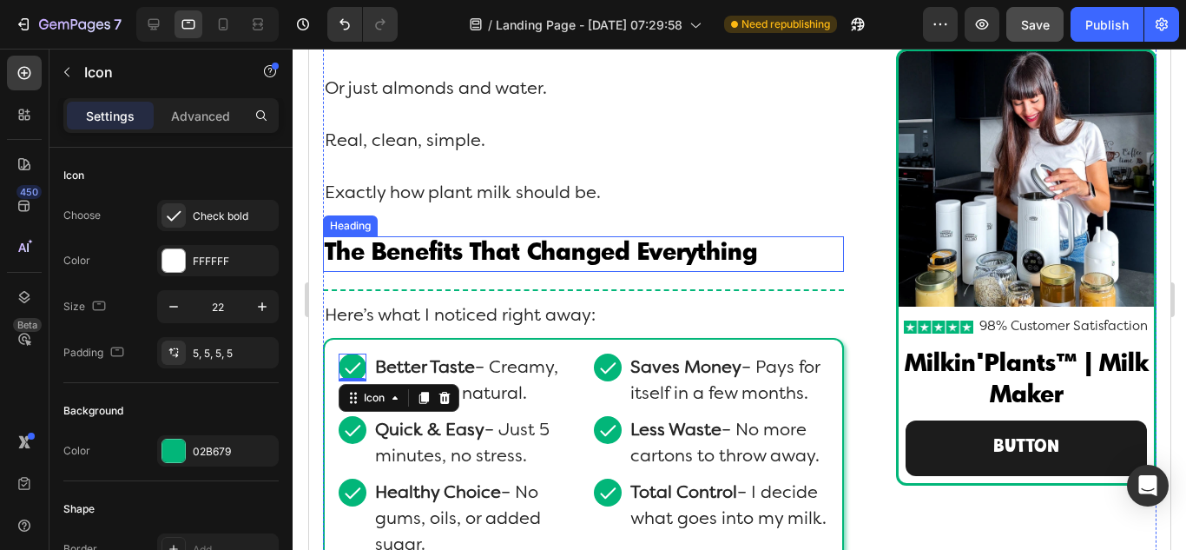
scroll to position [8078, 0]
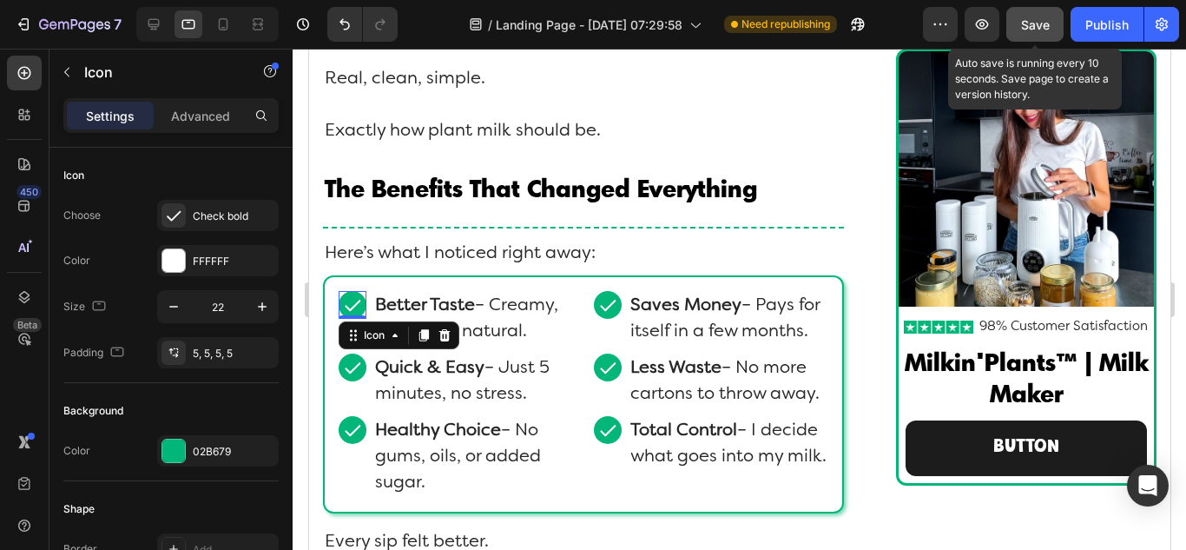
click at [1042, 31] on span "Save" at bounding box center [1035, 24] width 29 height 15
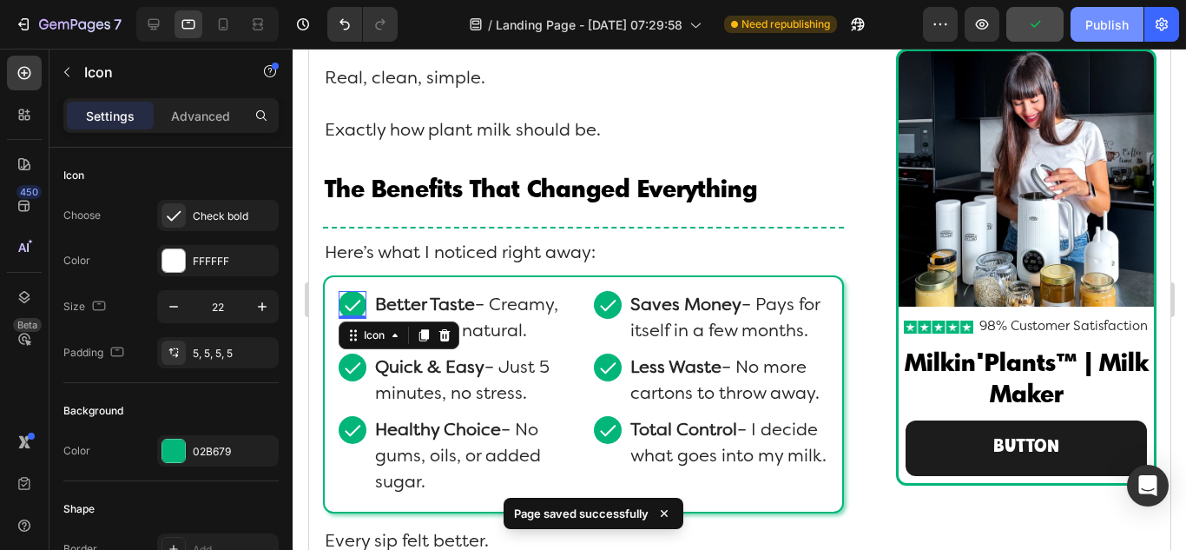
click at [1091, 30] on div "Publish" at bounding box center [1106, 25] width 43 height 18
click at [154, 26] on icon at bounding box center [153, 24] width 11 height 11
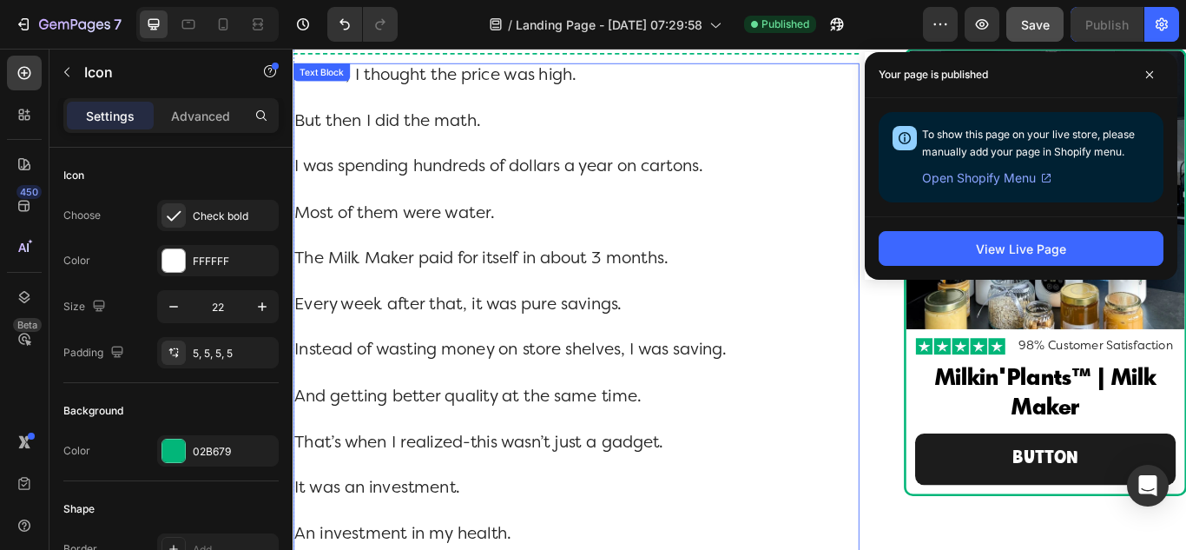
scroll to position [9181, 0]
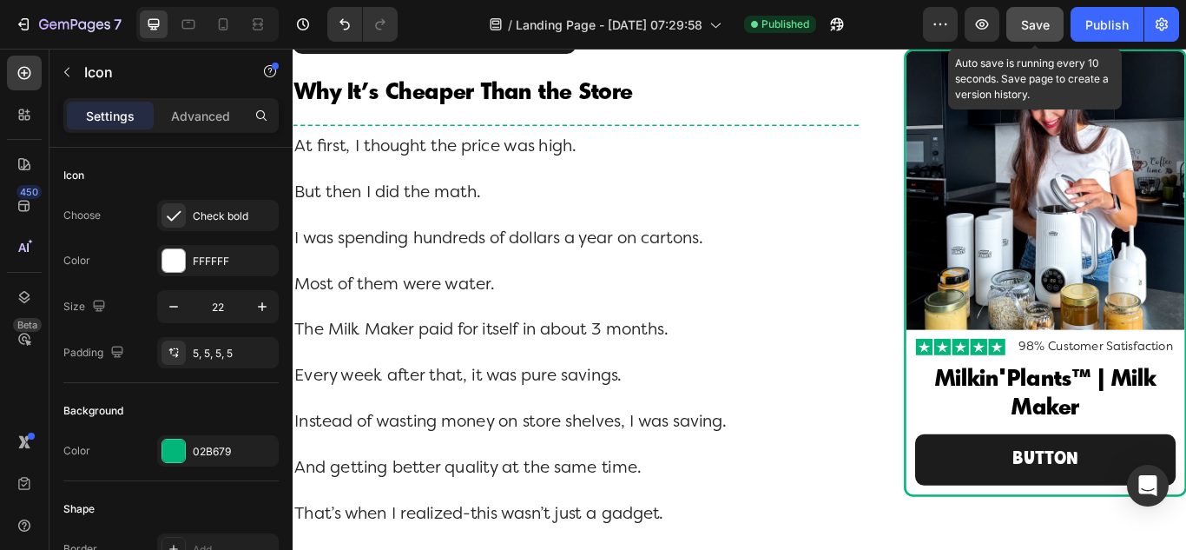
click at [1032, 29] on span "Save" at bounding box center [1035, 24] width 29 height 15
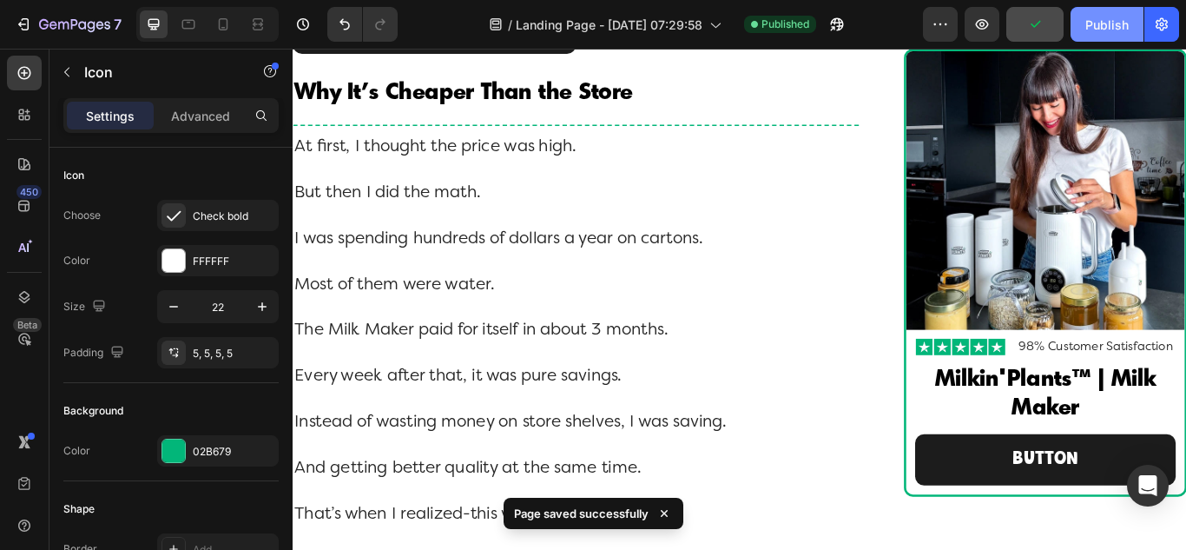
click at [1085, 30] on button "Publish" at bounding box center [1107, 24] width 73 height 35
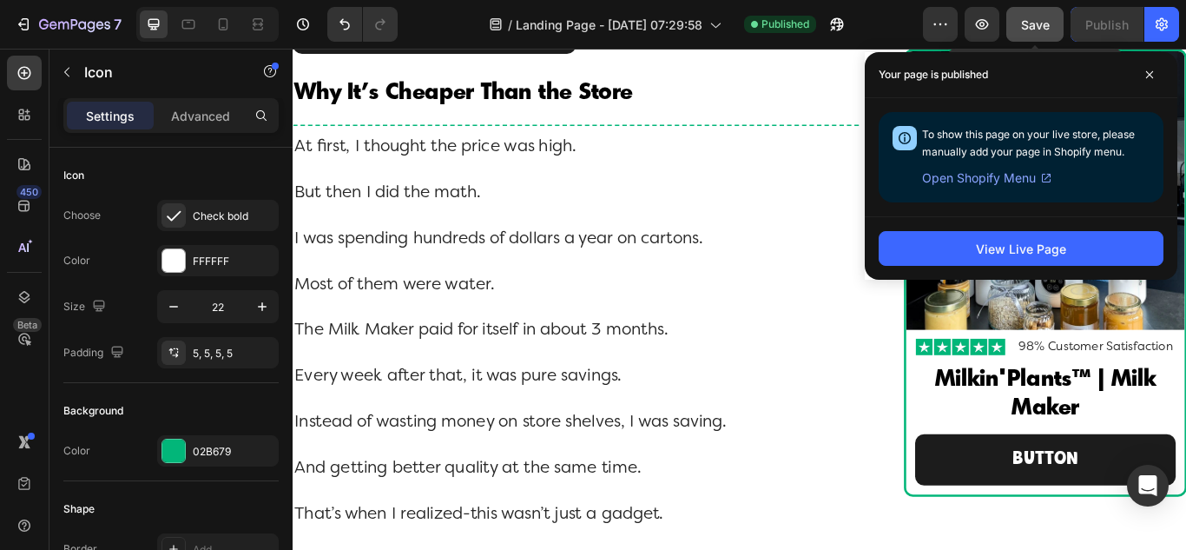
click at [1029, 32] on div "Save" at bounding box center [1035, 25] width 29 height 18
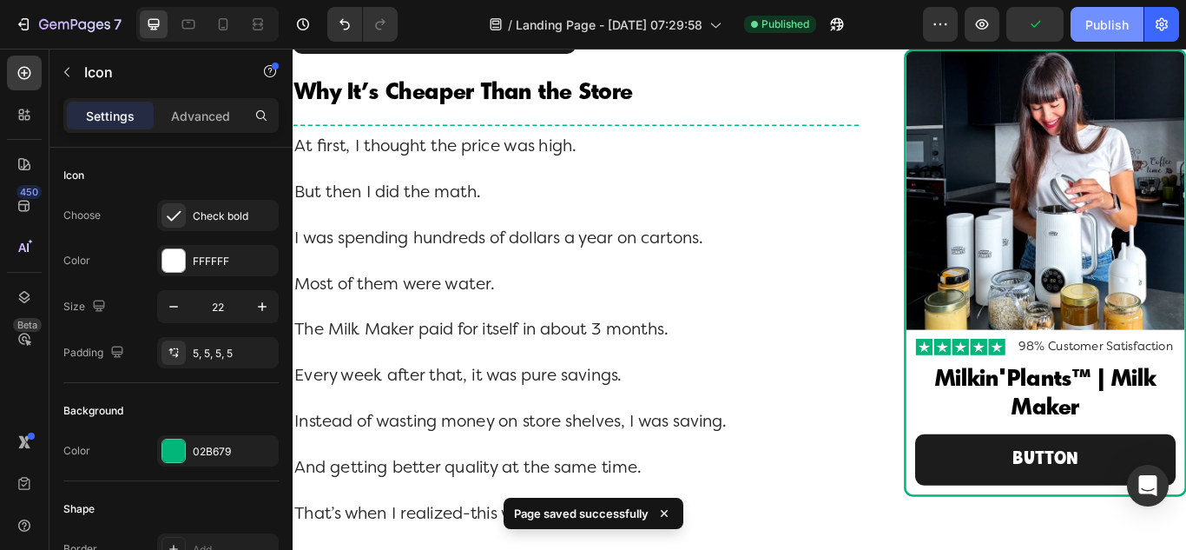
click at [1097, 30] on div "Publish" at bounding box center [1106, 25] width 43 height 18
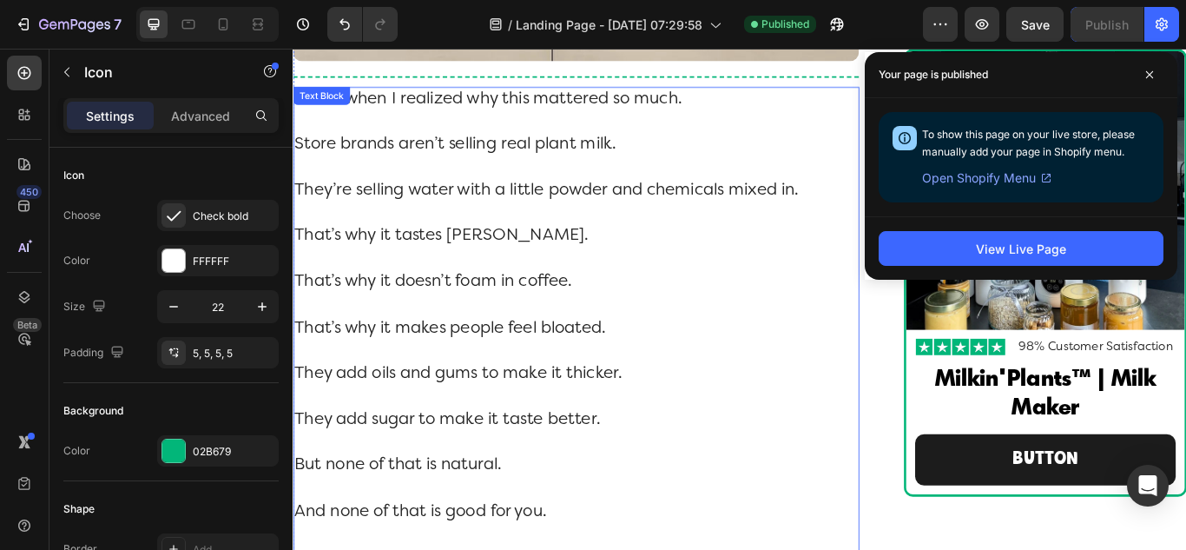
scroll to position [7531, 0]
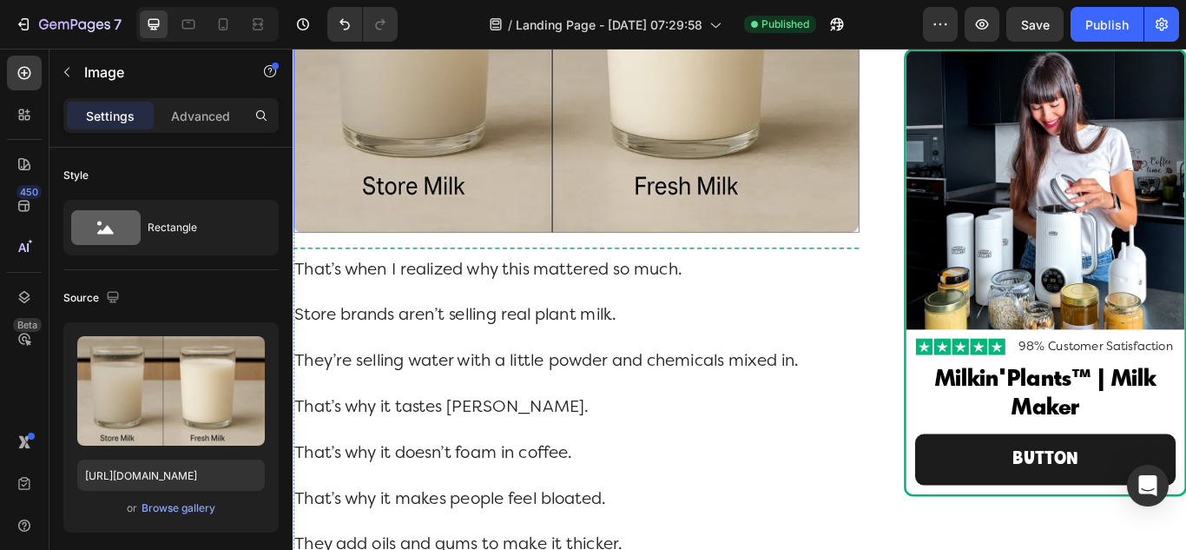
click at [802, 184] on img at bounding box center [623, 42] width 660 height 439
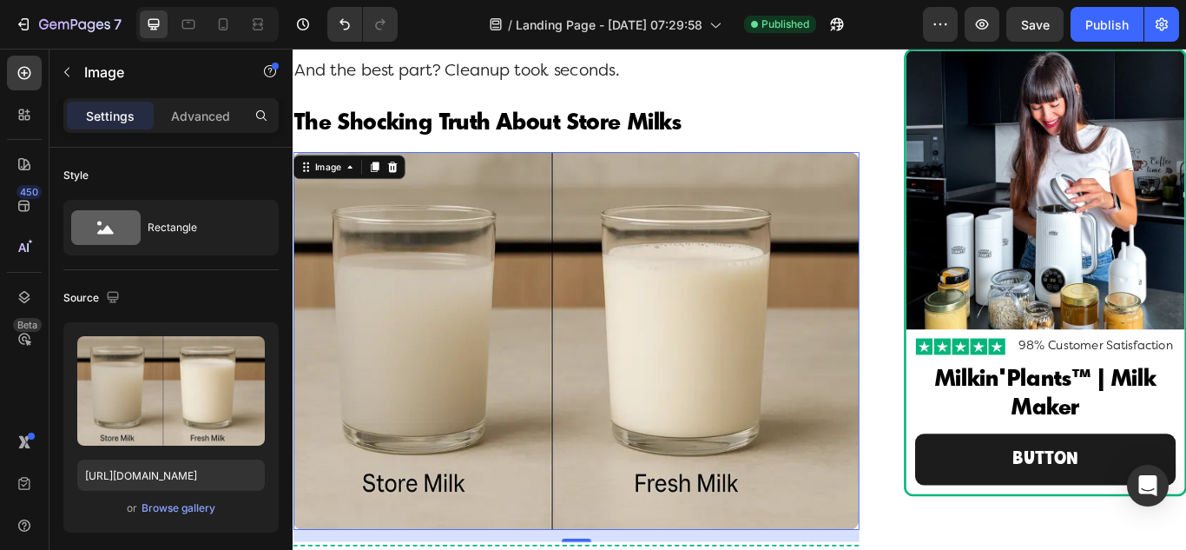
scroll to position [7183, 0]
click at [389, 195] on icon at bounding box center [387, 188] width 14 height 14
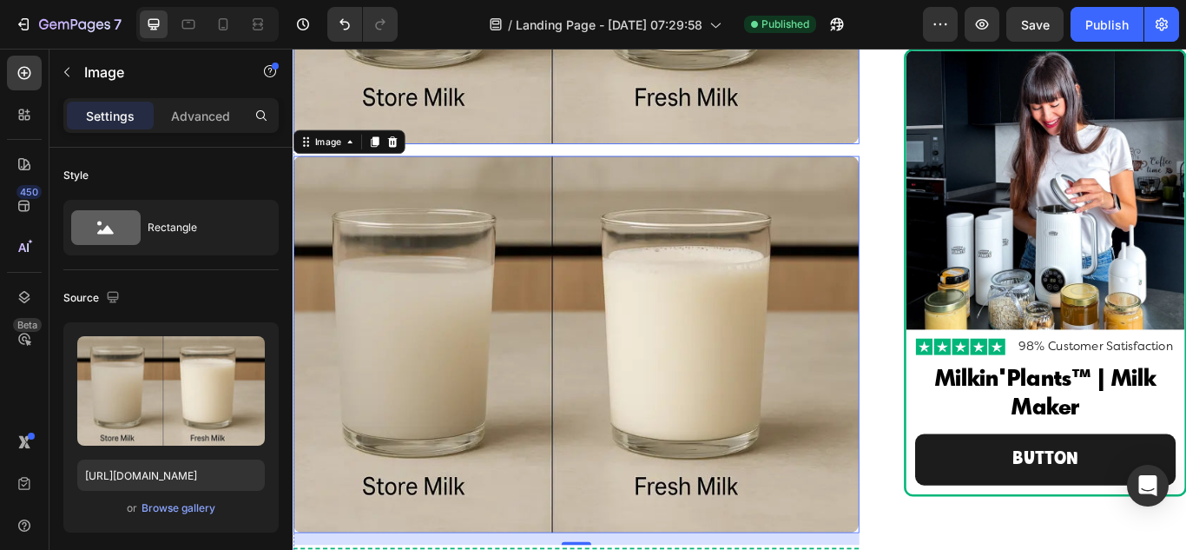
scroll to position [7718, 0]
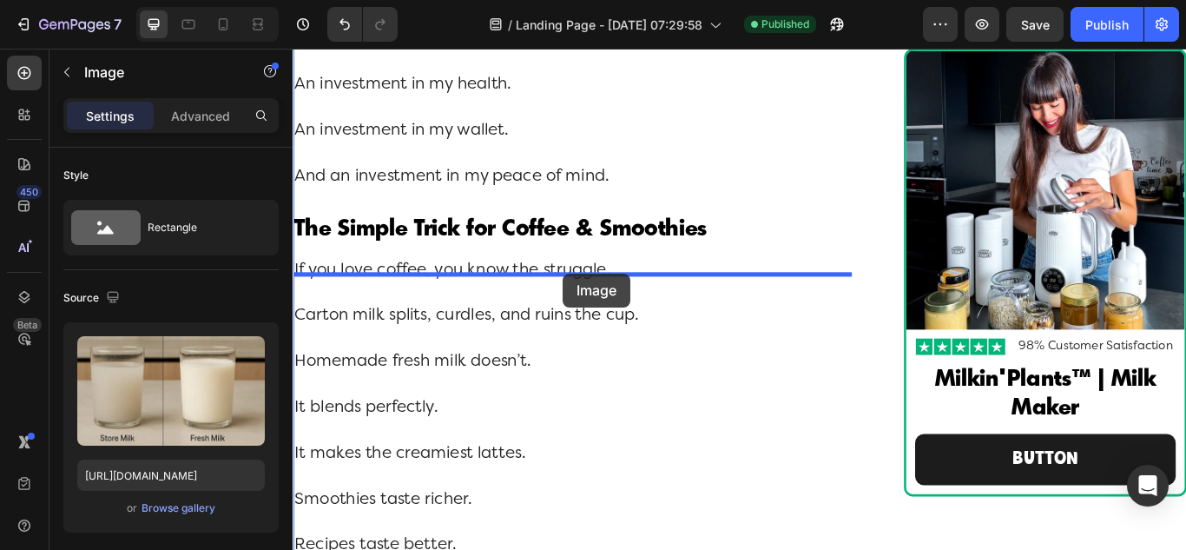
drag, startPoint x: 310, startPoint y: 90, endPoint x: 608, endPoint y: 311, distance: 370.6
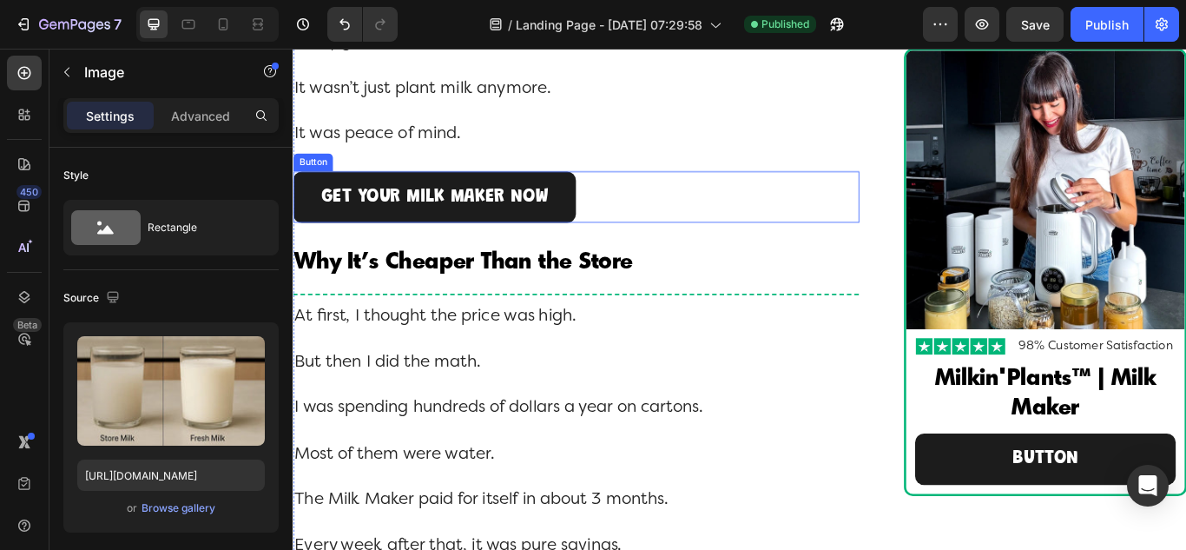
scroll to position [9007, 0]
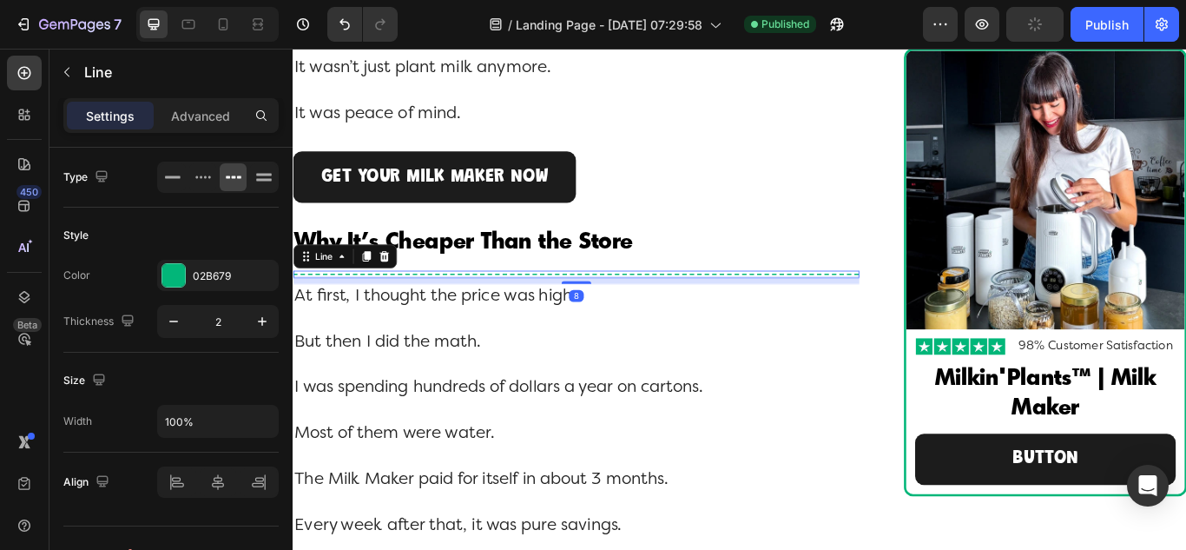
click at [819, 316] on div "Title Line 8" at bounding box center [623, 311] width 660 height 9
click at [376, 298] on icon at bounding box center [378, 291] width 14 height 14
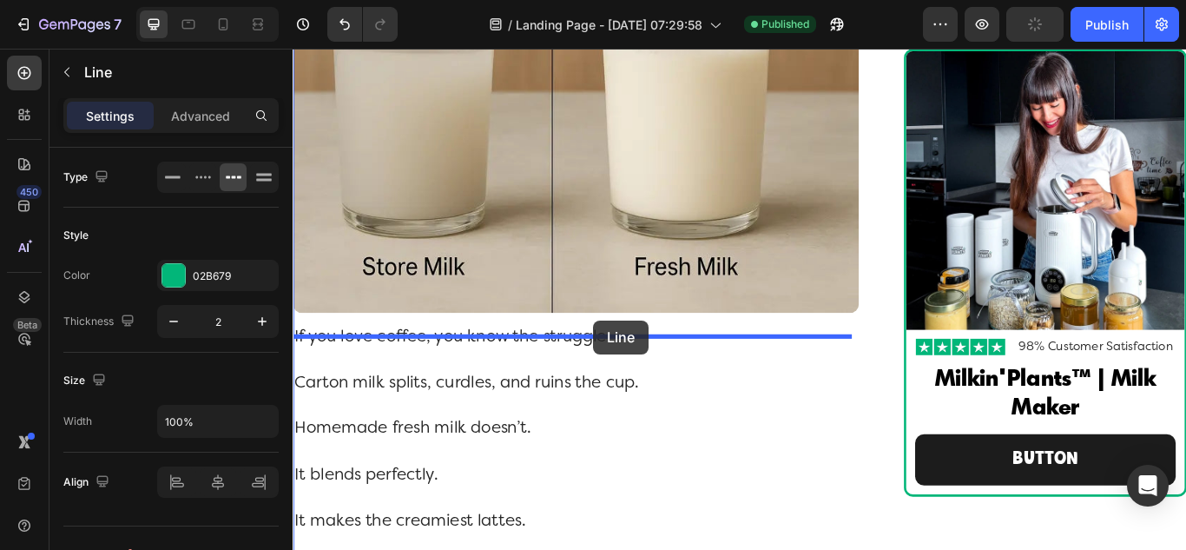
drag, startPoint x: 310, startPoint y: 329, endPoint x: 643, endPoint y: 366, distance: 334.6
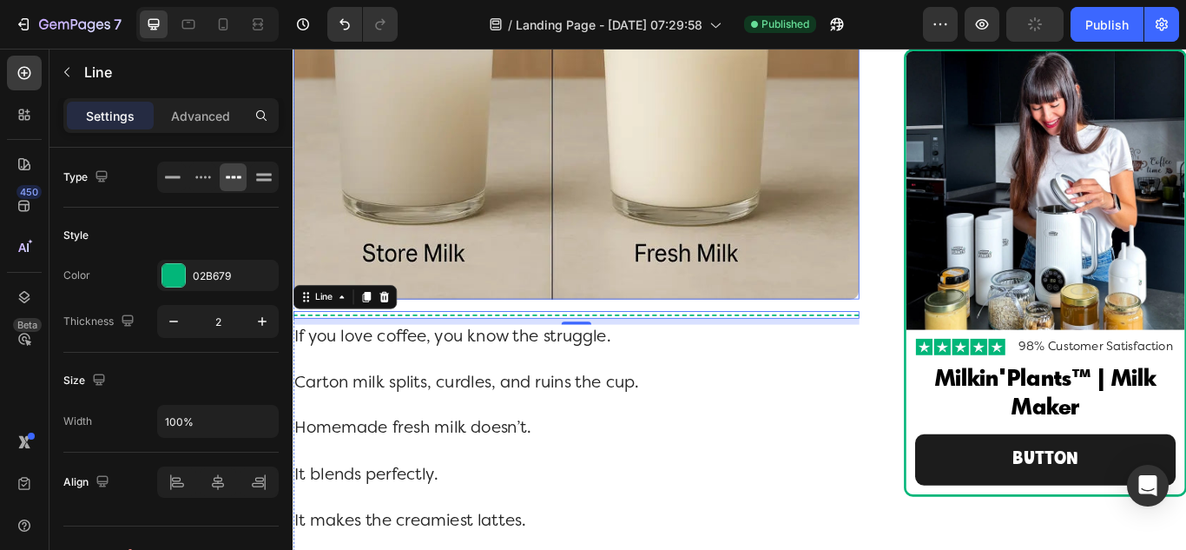
scroll to position [10164, 0]
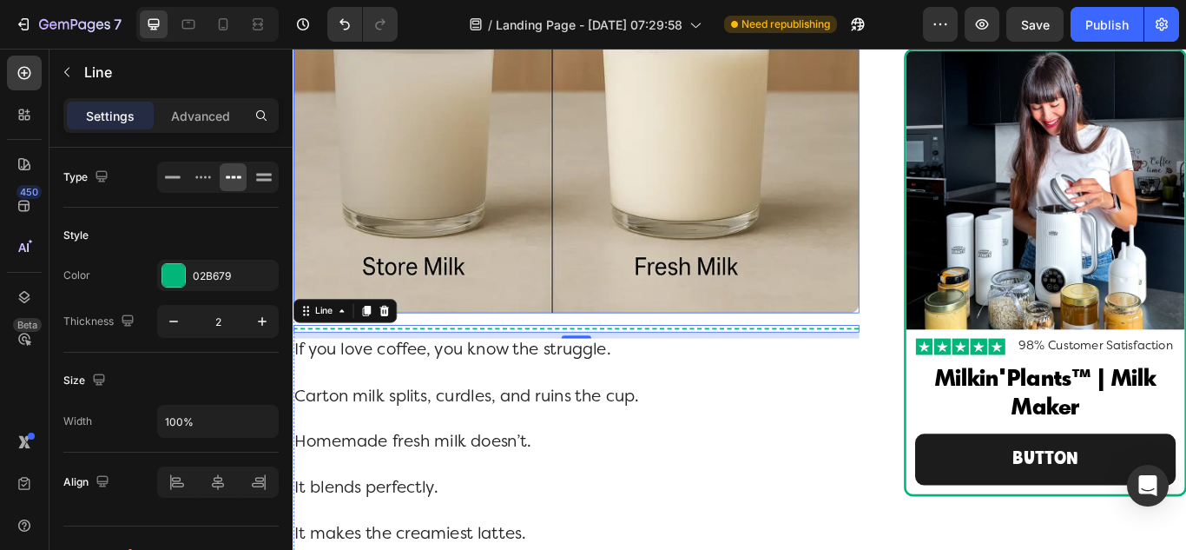
click at [641, 245] on img at bounding box center [623, 137] width 660 height 439
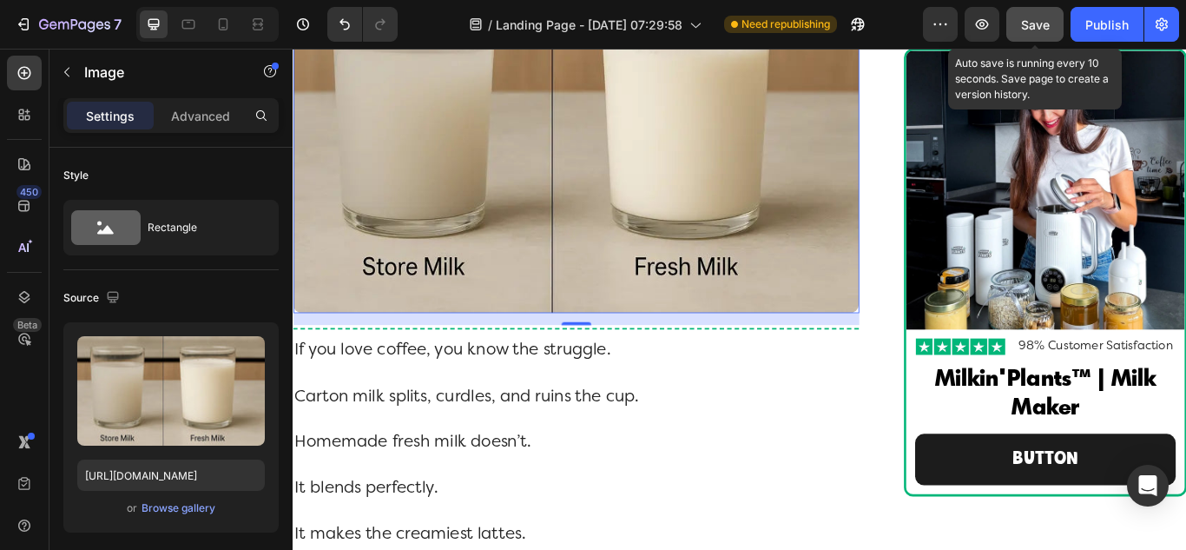
click at [1030, 35] on button "Save" at bounding box center [1034, 24] width 57 height 35
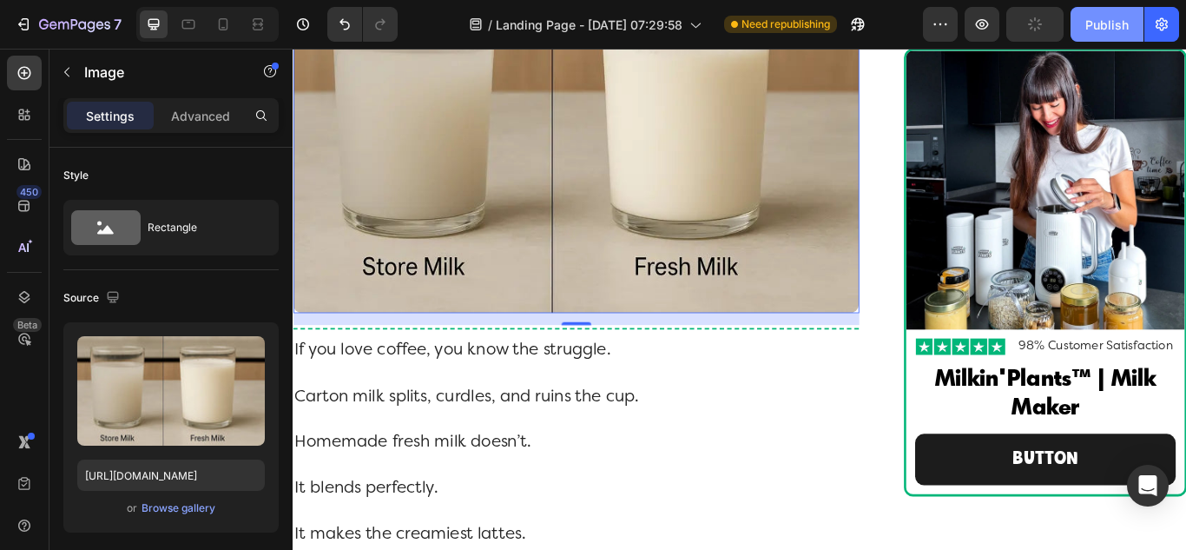
click at [1118, 31] on div "Publish" at bounding box center [1106, 25] width 43 height 18
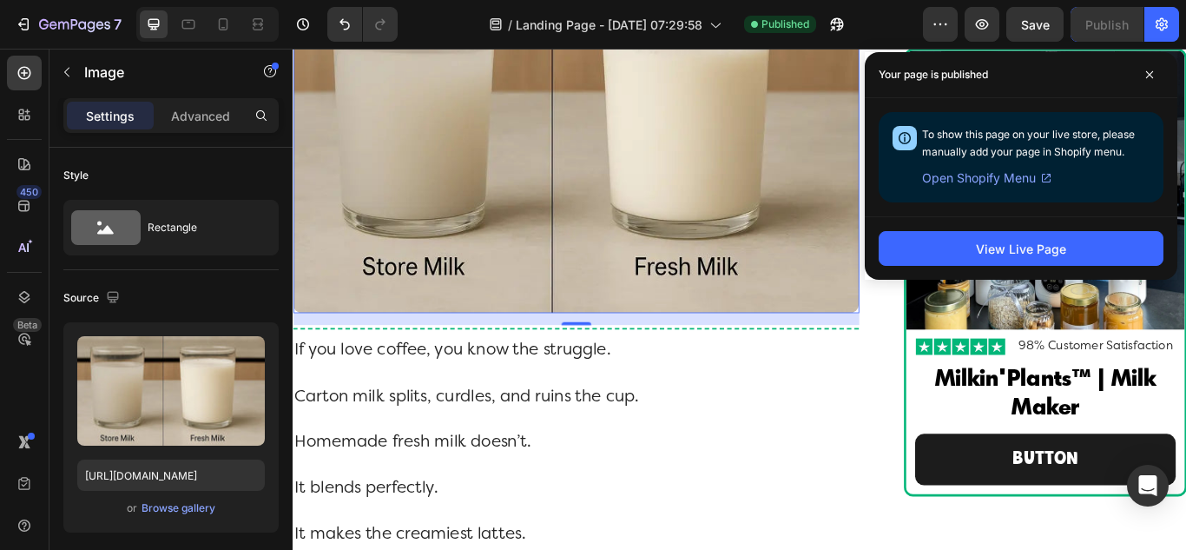
click at [599, 227] on img at bounding box center [623, 137] width 660 height 439
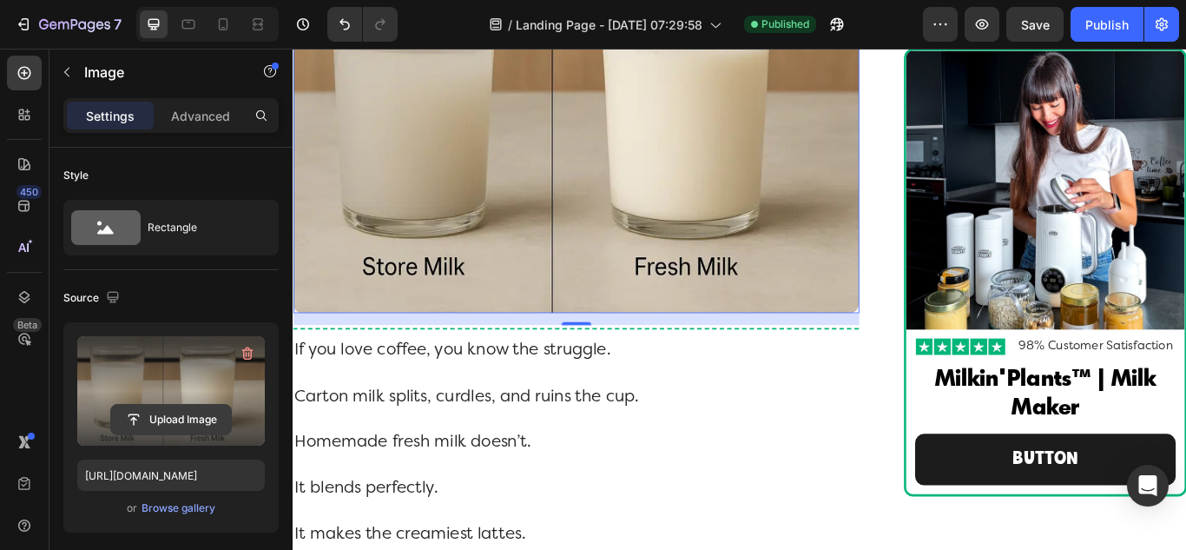
click at [145, 413] on input "file" at bounding box center [171, 420] width 120 height 30
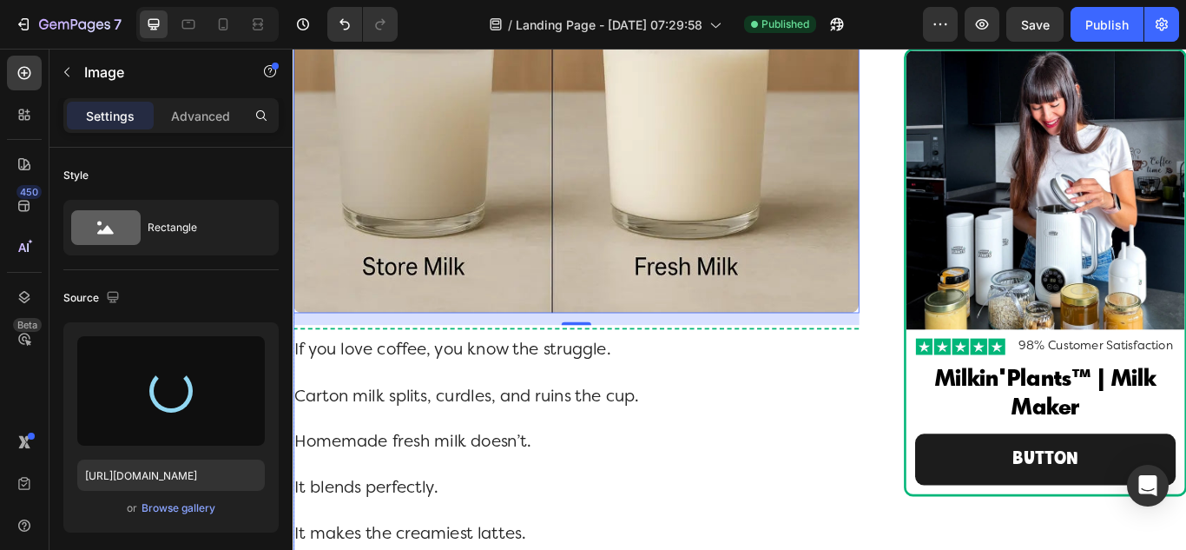
type input "[URL][DOMAIN_NAME]"
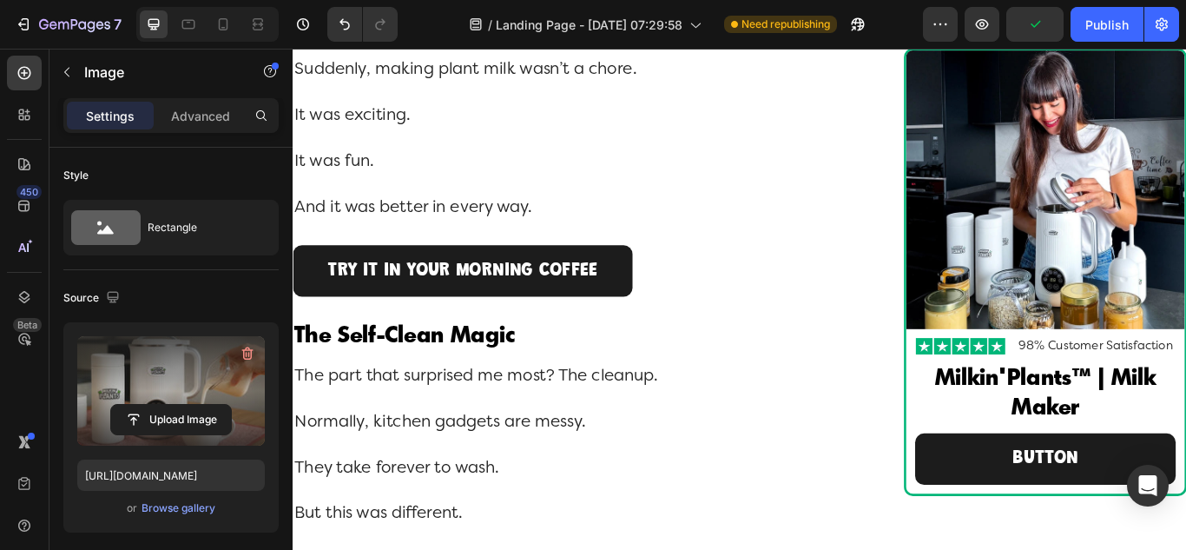
scroll to position [11032, 0]
